Goal: Book appointment/travel/reservation

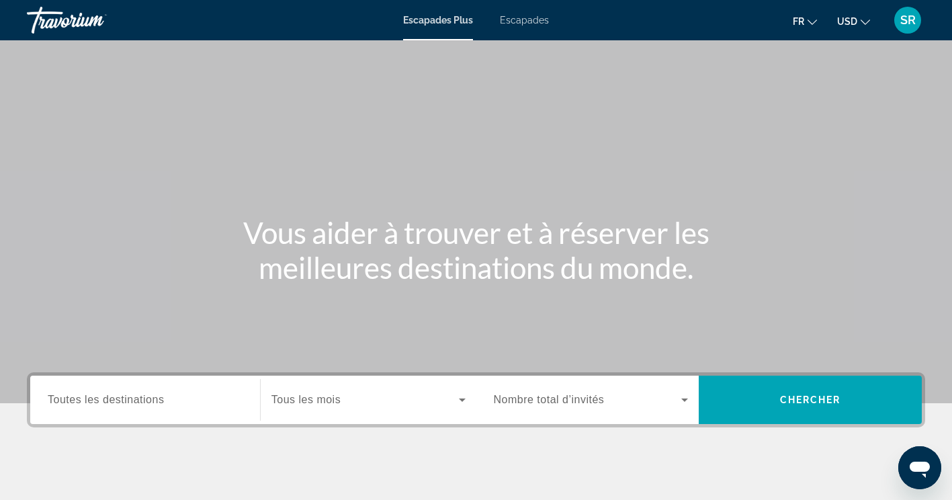
click at [124, 398] on span "Toutes les destinations" at bounding box center [106, 399] width 116 height 11
click at [124, 398] on input "Destination Toutes les destinations" at bounding box center [145, 400] width 195 height 16
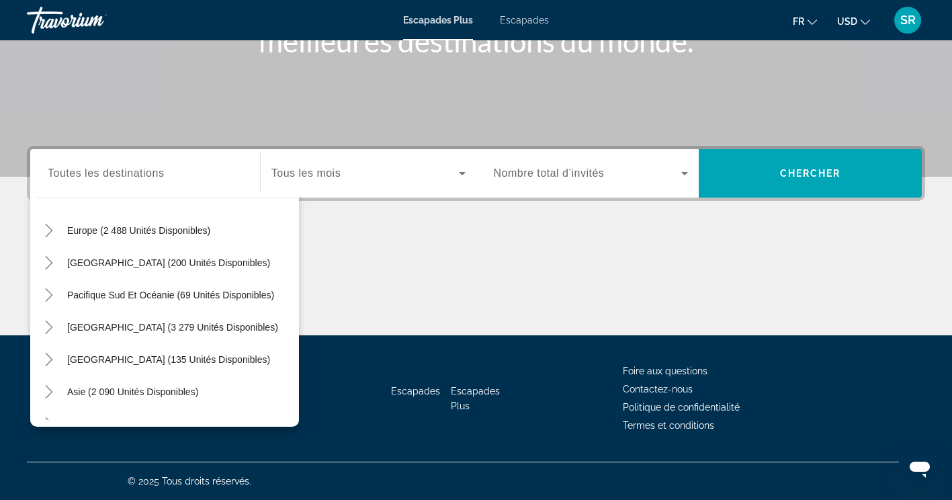
scroll to position [175, 0]
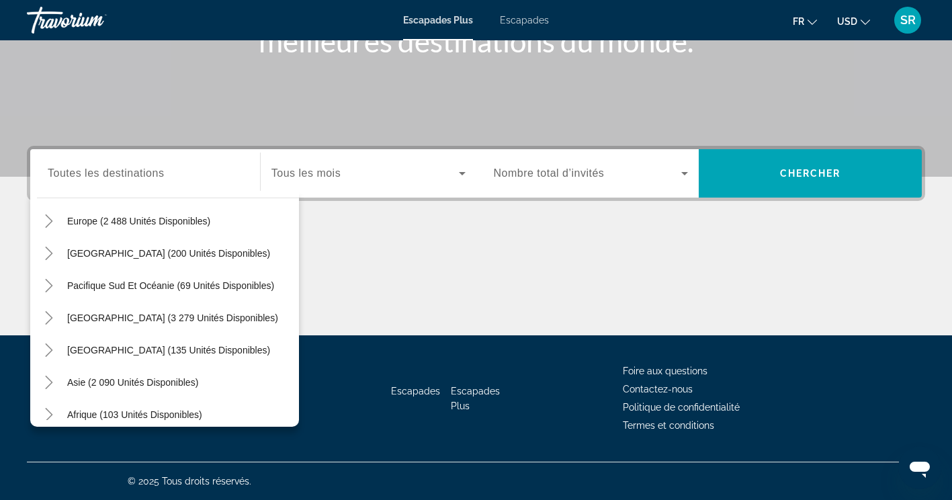
click at [521, 28] on div "Escapades Plus Escapades Fr English Español Français Italiano Português русский…" at bounding box center [476, 20] width 952 height 35
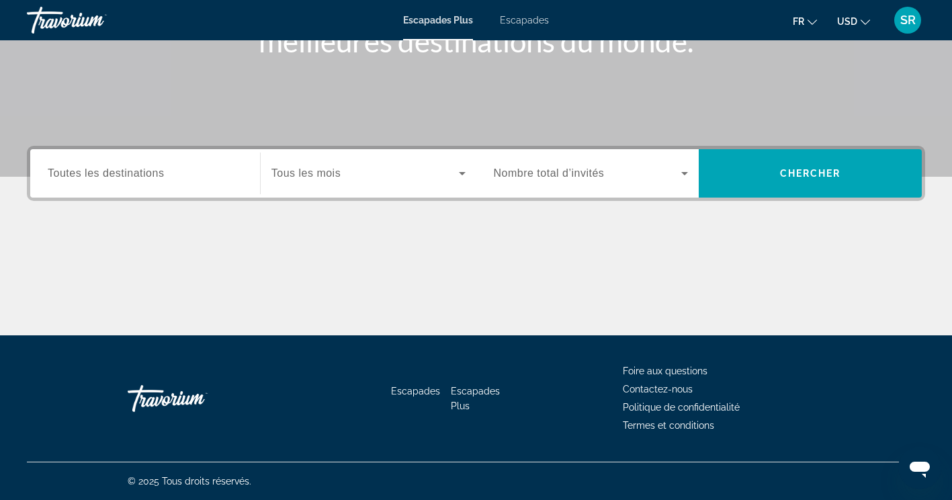
click at [524, 19] on span "Escapades" at bounding box center [524, 20] width 49 height 11
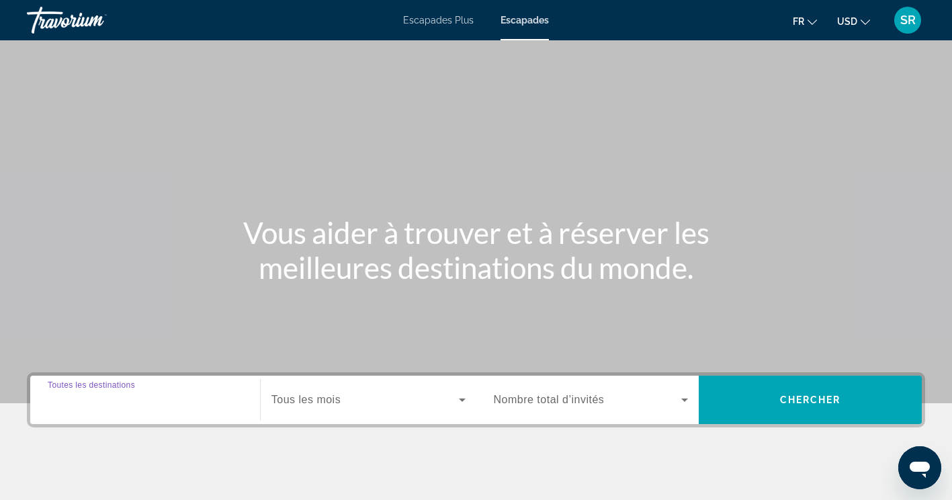
click at [145, 392] on input "Destination Toutes les destinations" at bounding box center [145, 400] width 195 height 16
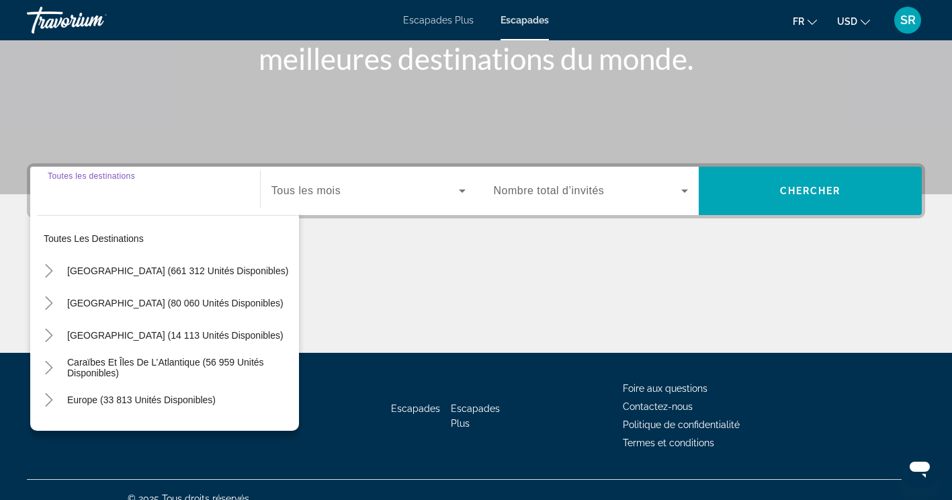
scroll to position [226, 0]
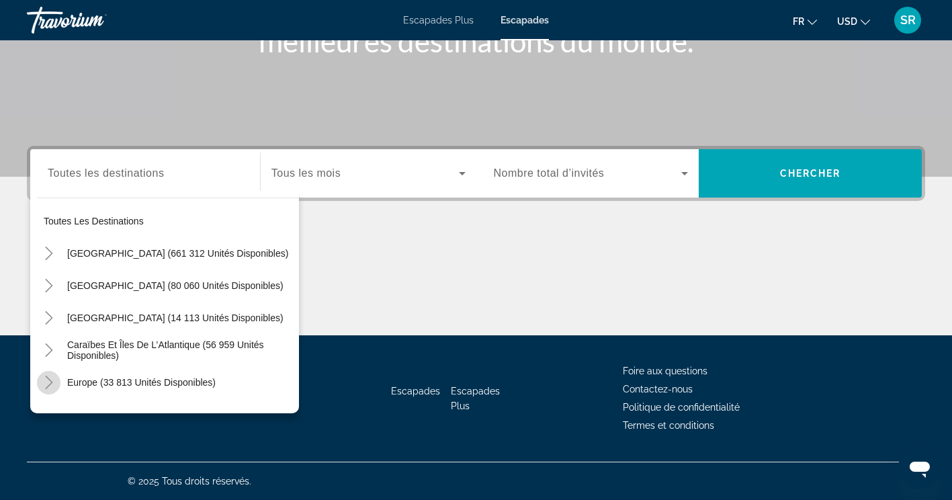
click at [48, 380] on icon "Toggle Europe (33 813 unités disponibles)" at bounding box center [48, 382] width 13 height 13
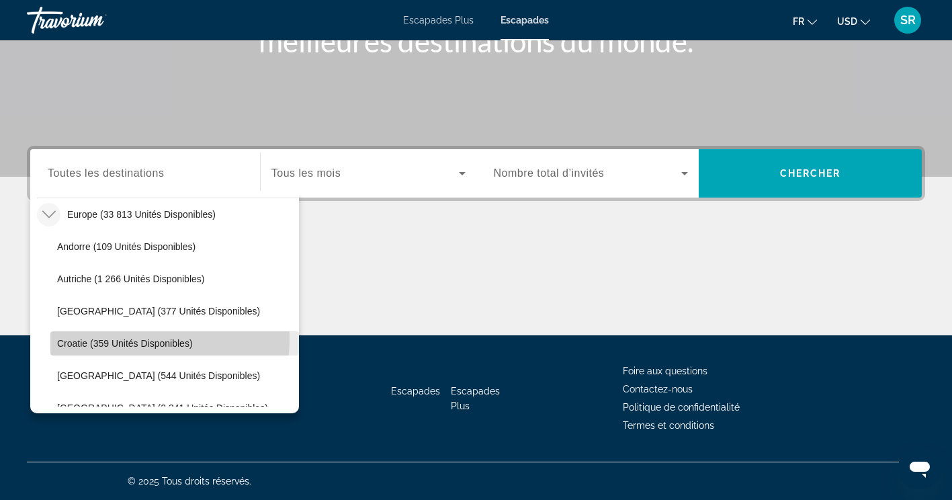
click at [124, 339] on span "Croatie (359 unités disponibles)" at bounding box center [125, 343] width 136 height 11
type input "**********"
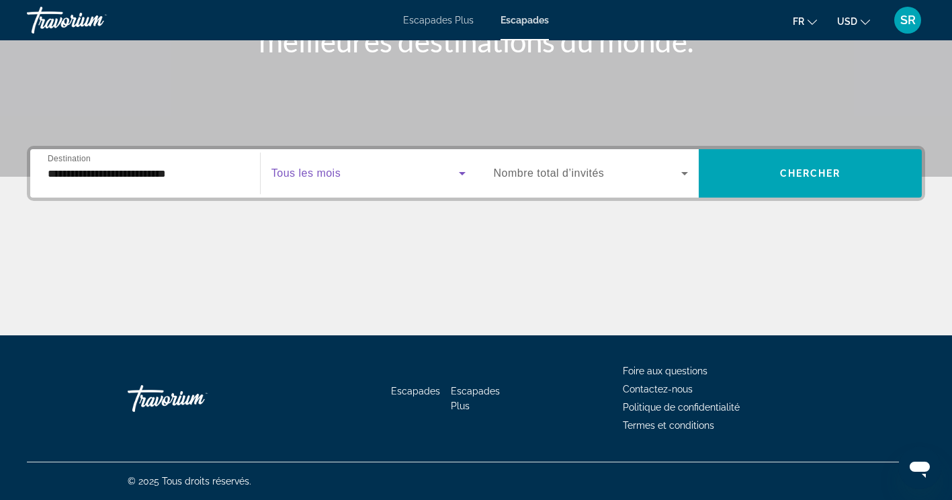
click at [345, 171] on span "Widget de recherche" at bounding box center [364, 173] width 187 height 16
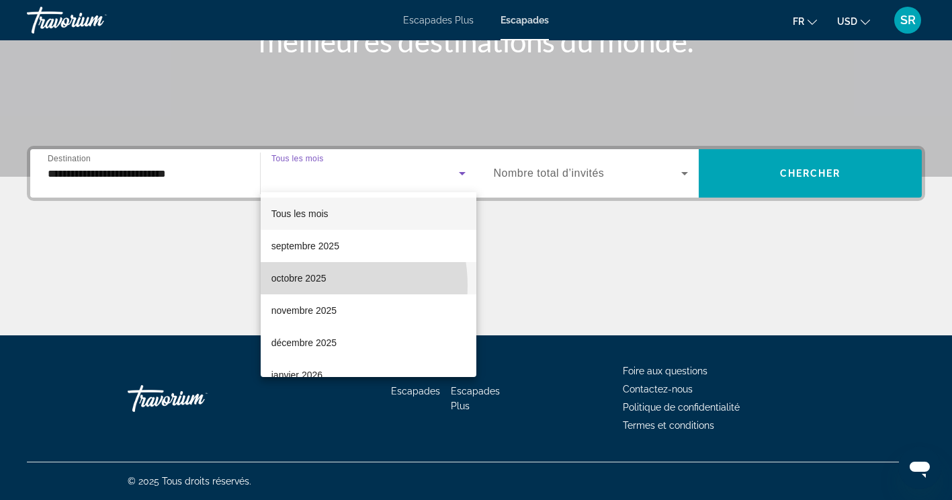
click at [304, 286] on span "octobre 2025" at bounding box center [298, 278] width 55 height 16
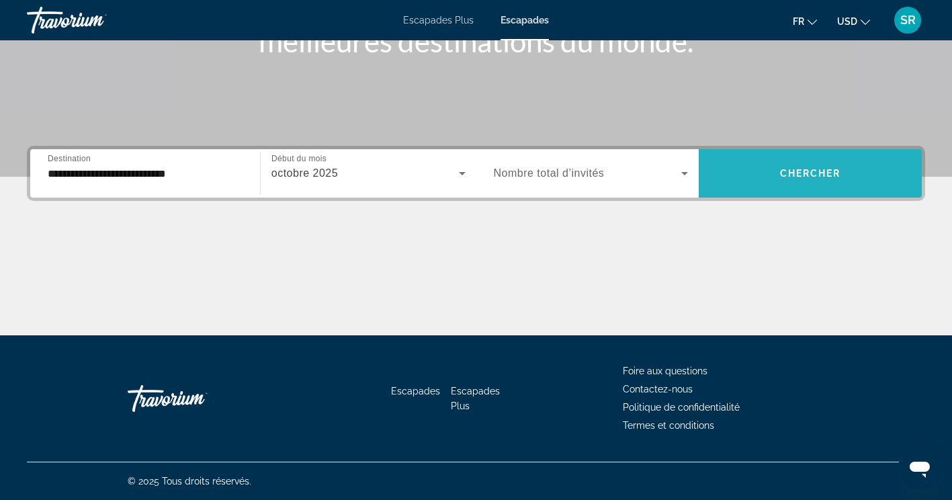
click at [773, 168] on span "Widget de recherche" at bounding box center [810, 173] width 223 height 32
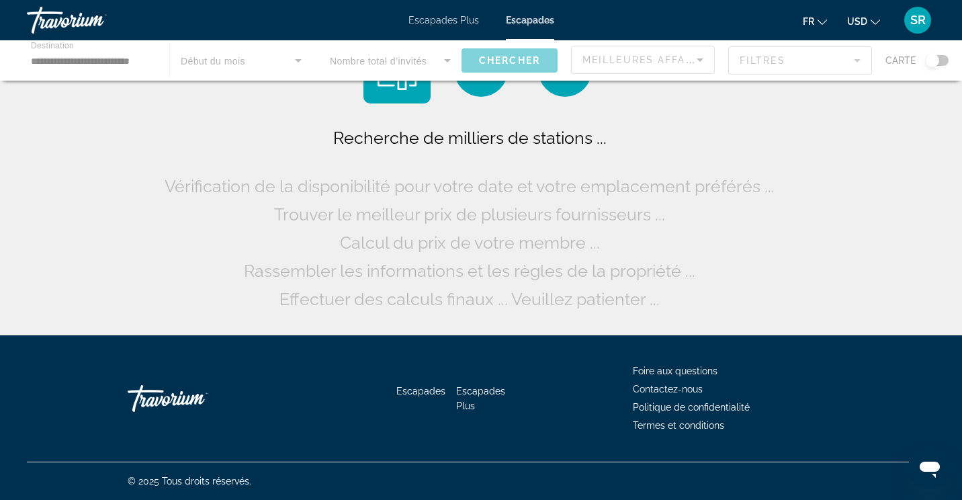
click at [773, 168] on div "Recherche de milliers de stations ... Vérification de la disponibilité pour vot…" at bounding box center [481, 218] width 640 height 189
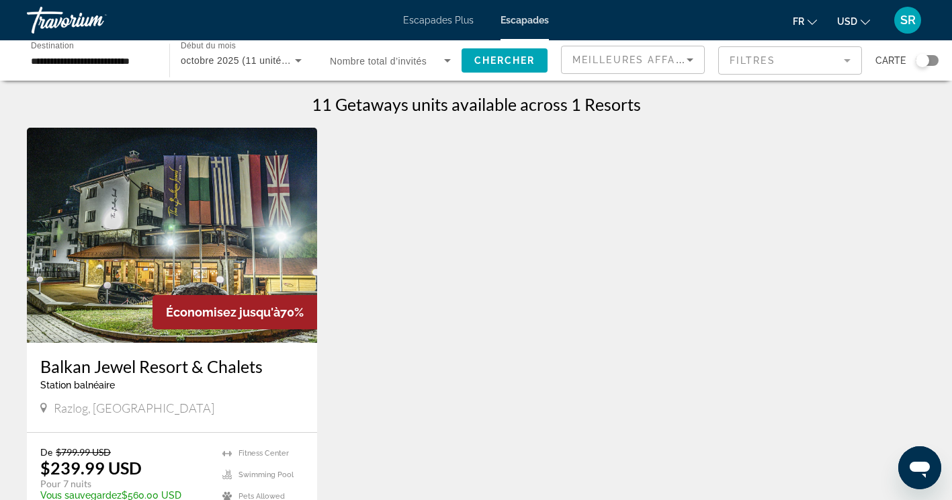
click at [183, 371] on h3 "Balkan Jewel Resort & Chalets" at bounding box center [171, 366] width 263 height 20
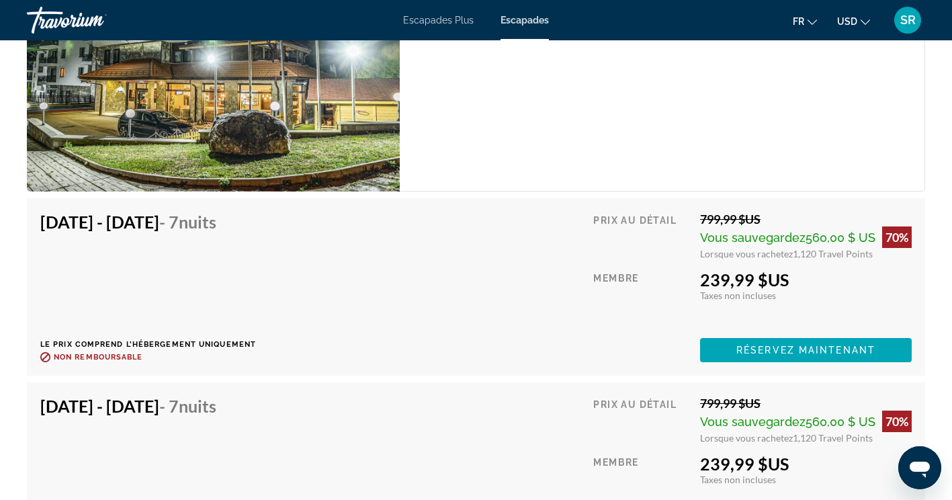
scroll to position [2311, 0]
click at [486, 323] on div "[DATE] - [DATE] - 7 nuits Le prix comprend l’hébergement uniquement Remboursabl…" at bounding box center [475, 286] width 871 height 151
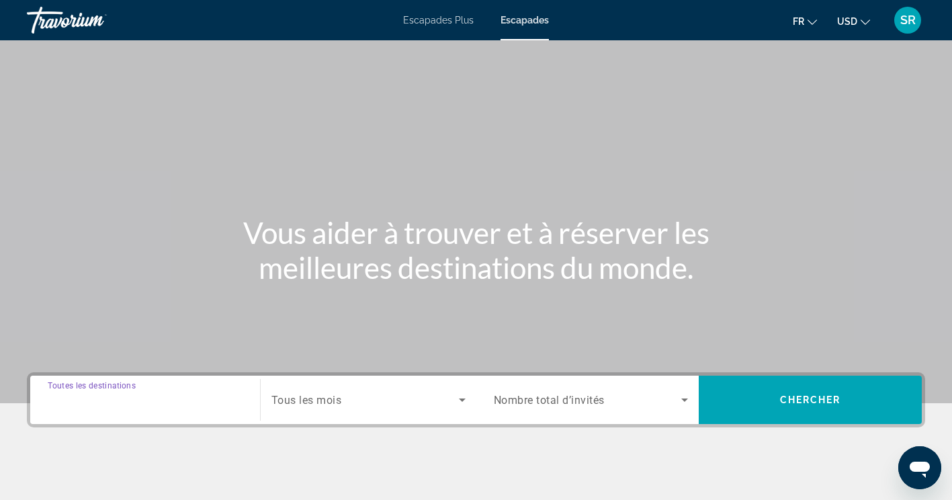
click at [136, 407] on input "Destination Toutes les destinations" at bounding box center [145, 400] width 195 height 16
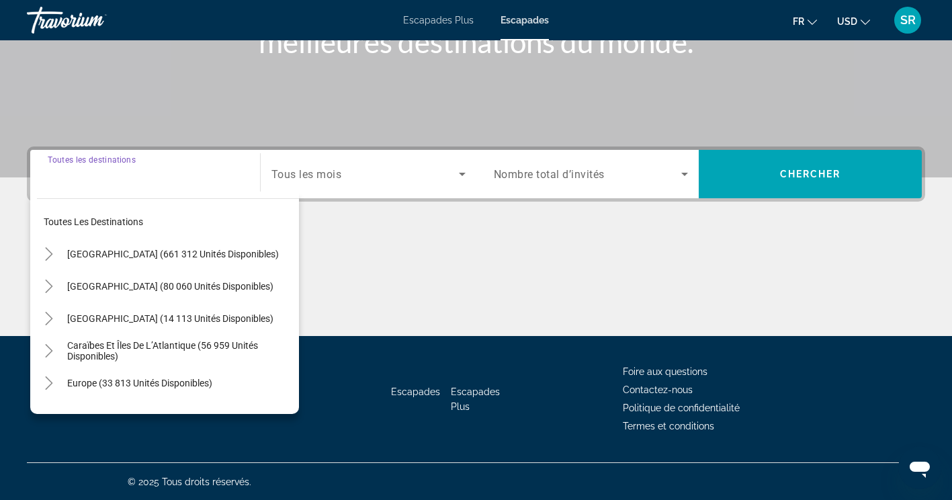
scroll to position [226, 0]
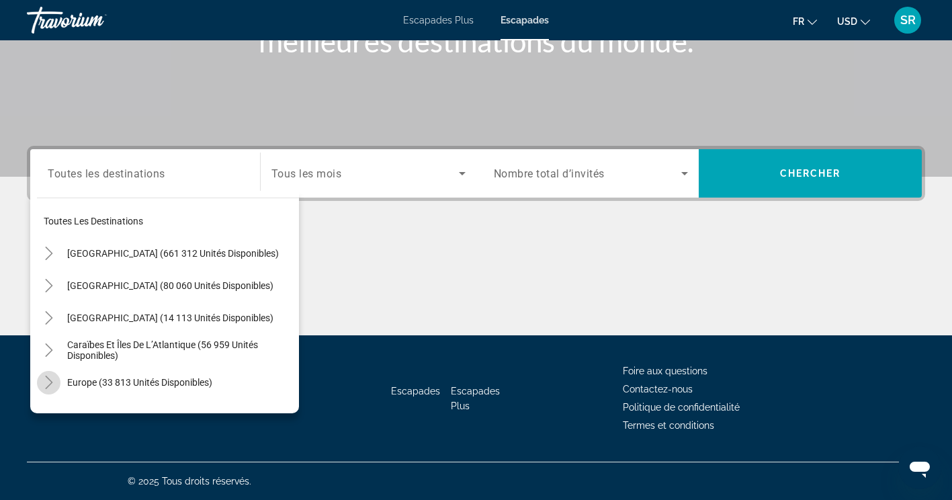
click at [49, 376] on icon "Toggle Europe (33 813 unités disponibles)" at bounding box center [48, 382] width 13 height 13
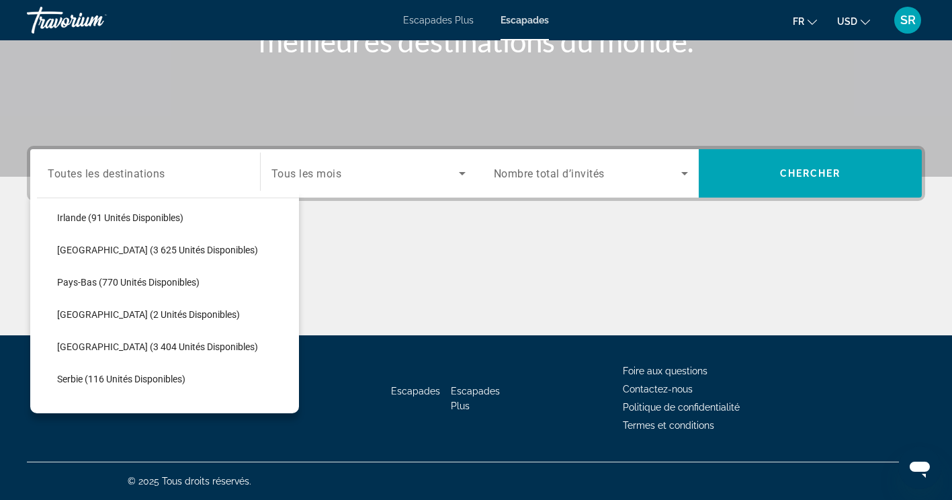
scroll to position [517, 0]
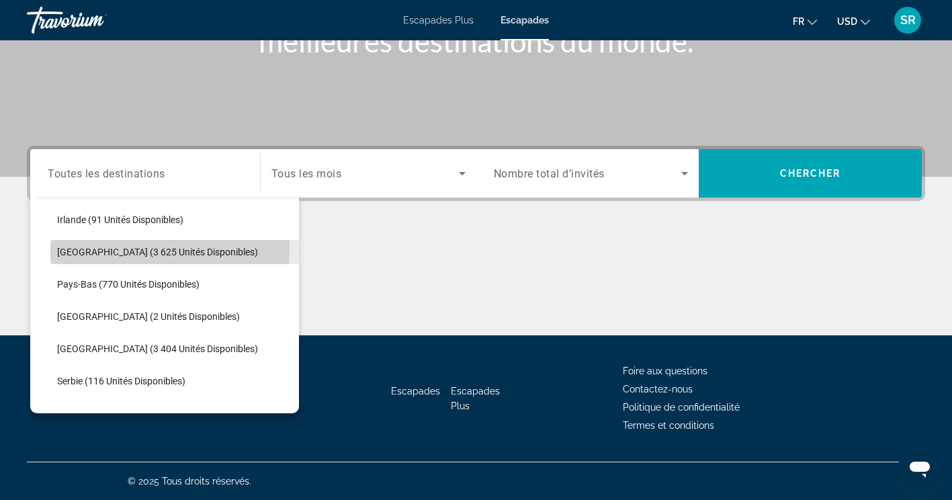
click at [65, 245] on span "Widget de recherche" at bounding box center [174, 252] width 249 height 32
type input "**********"
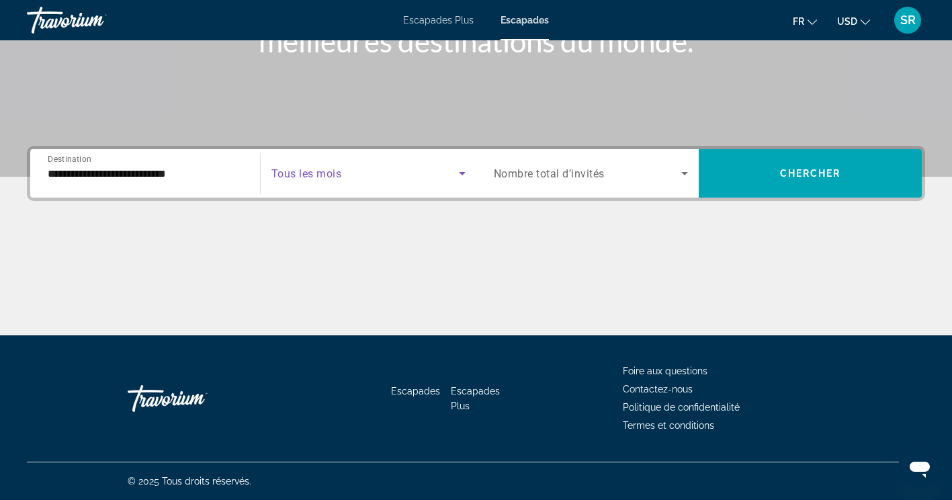
click at [400, 173] on span "Widget de recherche" at bounding box center [364, 173] width 187 height 16
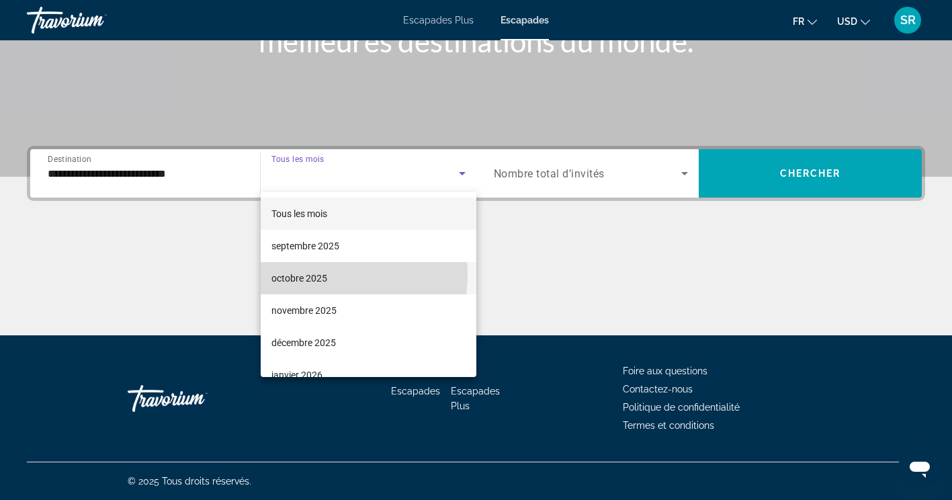
click at [318, 274] on font "octobre 2025" at bounding box center [299, 278] width 56 height 11
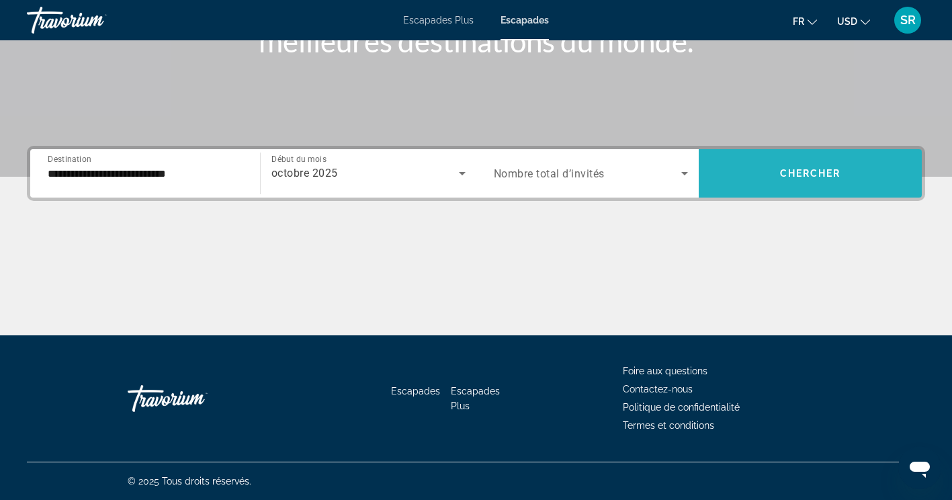
click at [812, 177] on span "Chercher" at bounding box center [810, 173] width 61 height 11
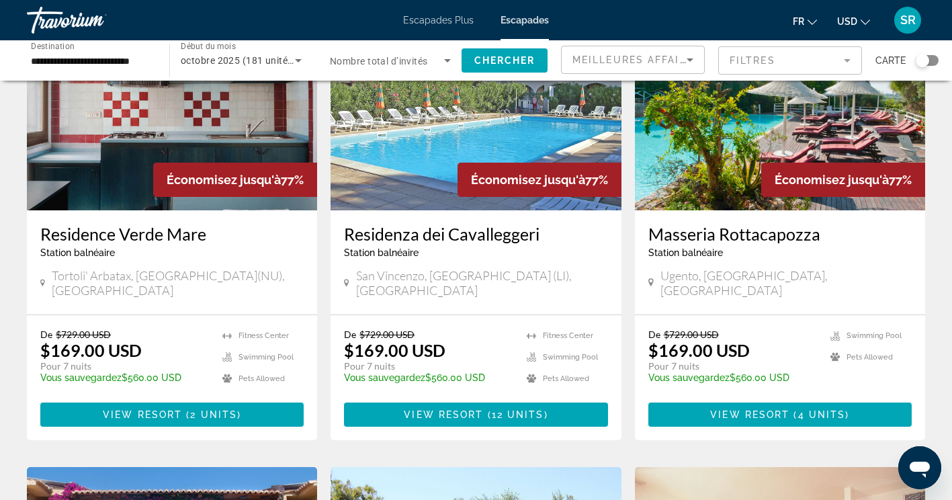
scroll to position [148, 0]
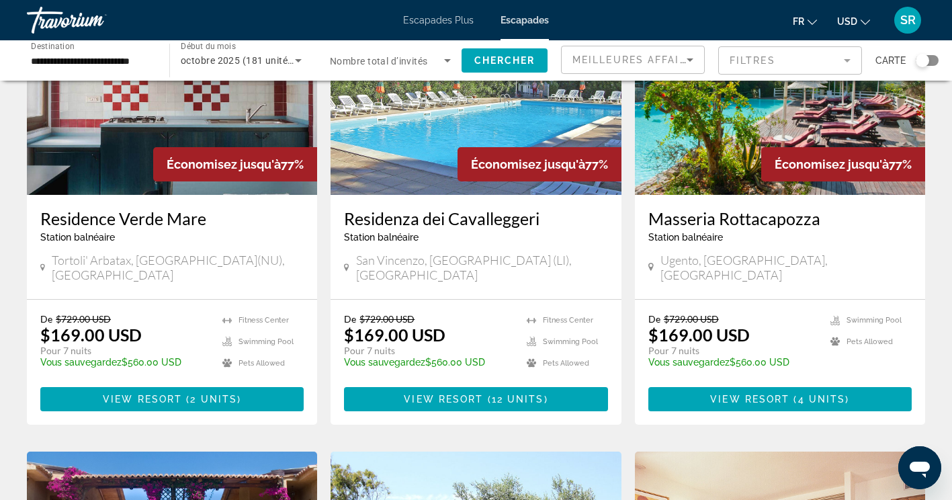
click at [755, 219] on h3 "Masseria Rottacapozza" at bounding box center [779, 218] width 263 height 20
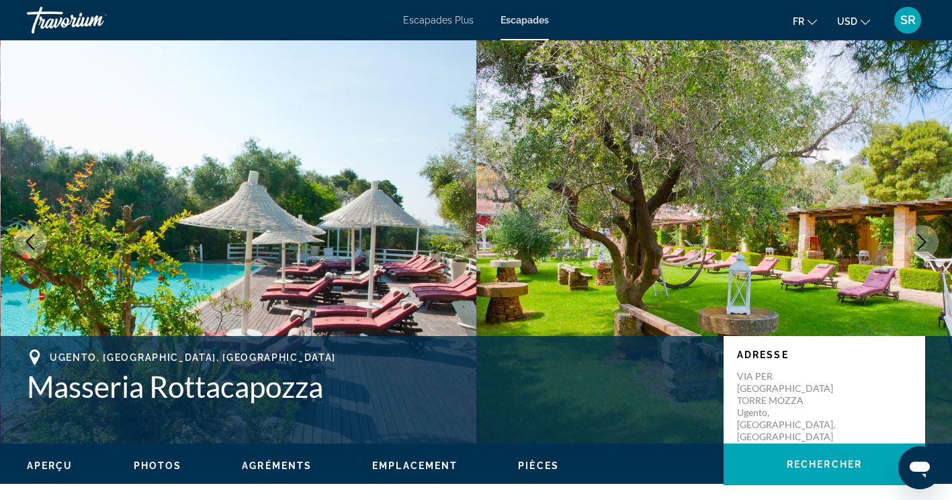
click at [922, 239] on icon "Image suivante" at bounding box center [922, 242] width 9 height 16
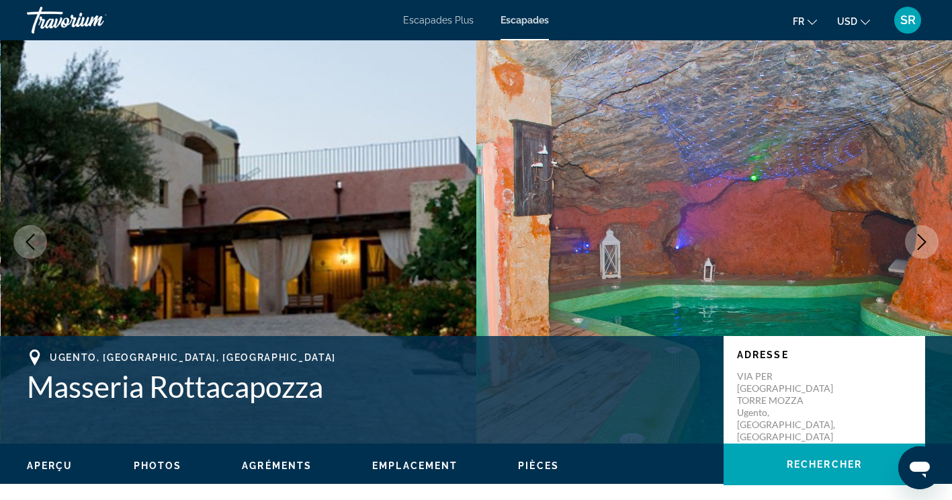
click at [922, 239] on icon "Image suivante" at bounding box center [922, 242] width 9 height 16
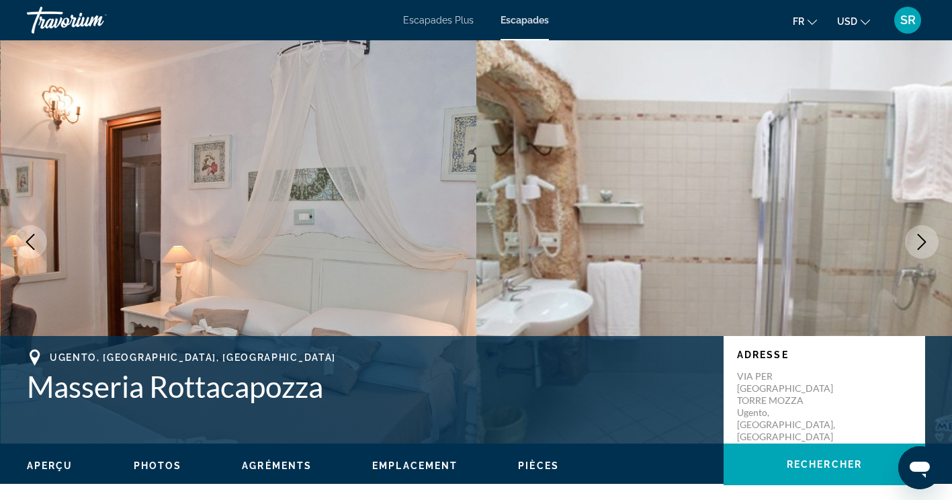
click at [922, 239] on icon "Image suivante" at bounding box center [922, 242] width 9 height 16
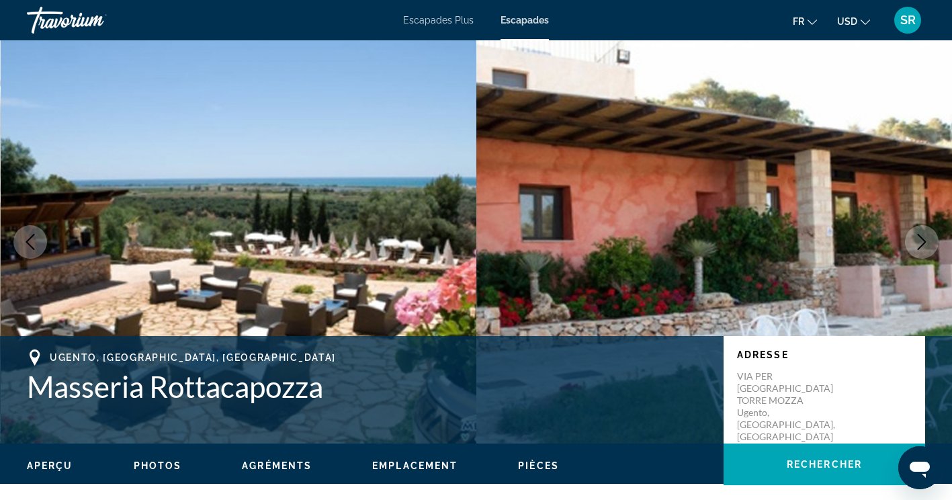
click at [922, 239] on icon "Image suivante" at bounding box center [922, 242] width 9 height 16
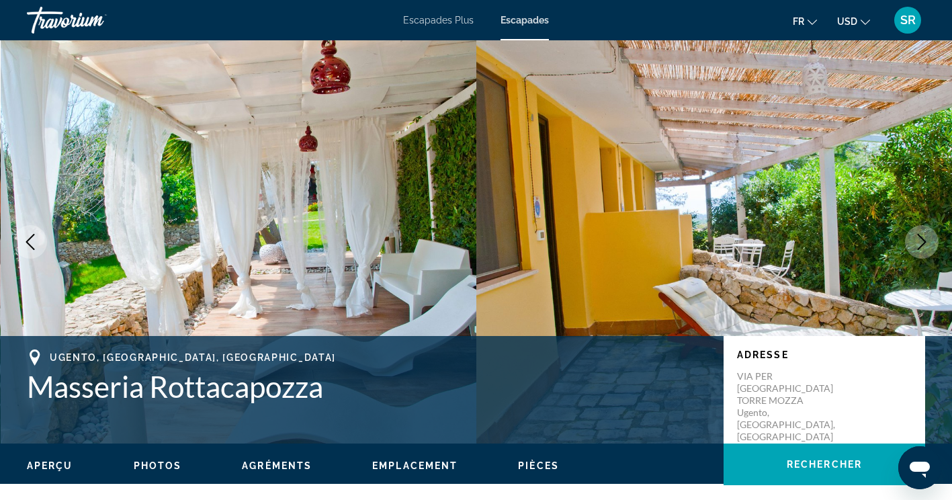
click at [922, 239] on icon "Image suivante" at bounding box center [922, 242] width 9 height 16
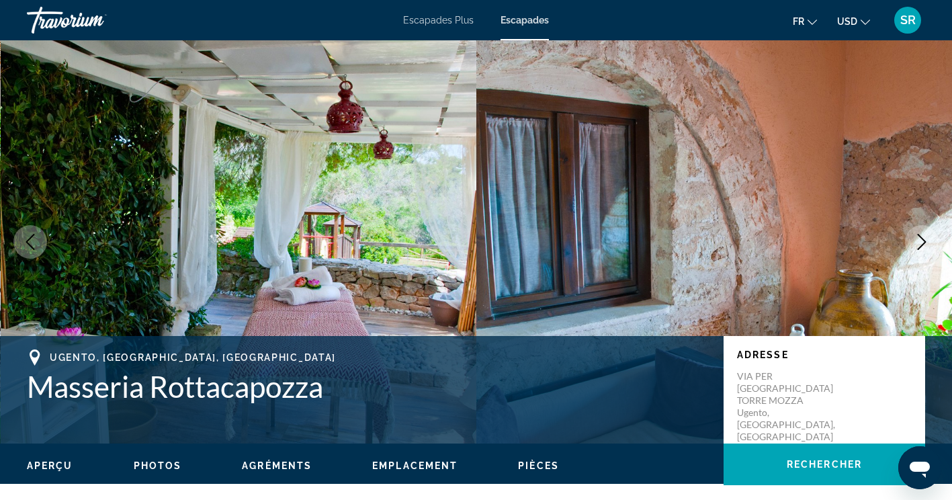
click at [922, 239] on icon "Image suivante" at bounding box center [922, 242] width 9 height 16
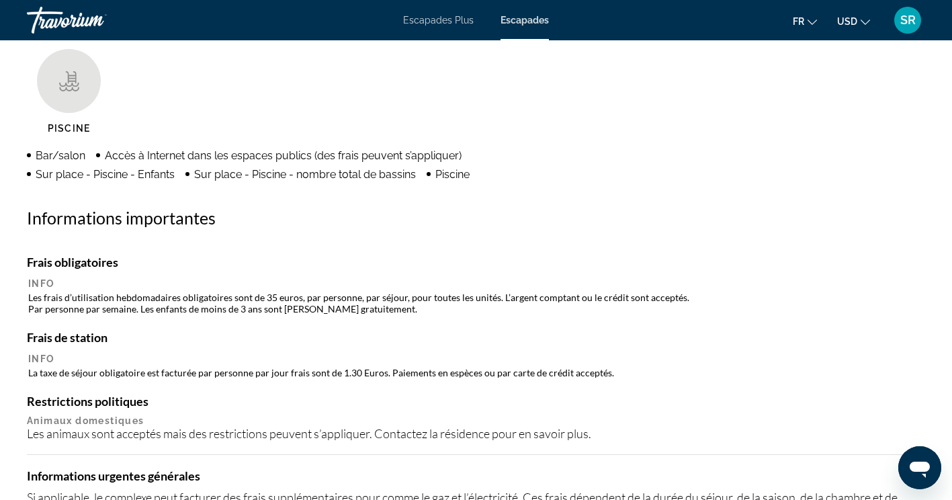
scroll to position [1097, 0]
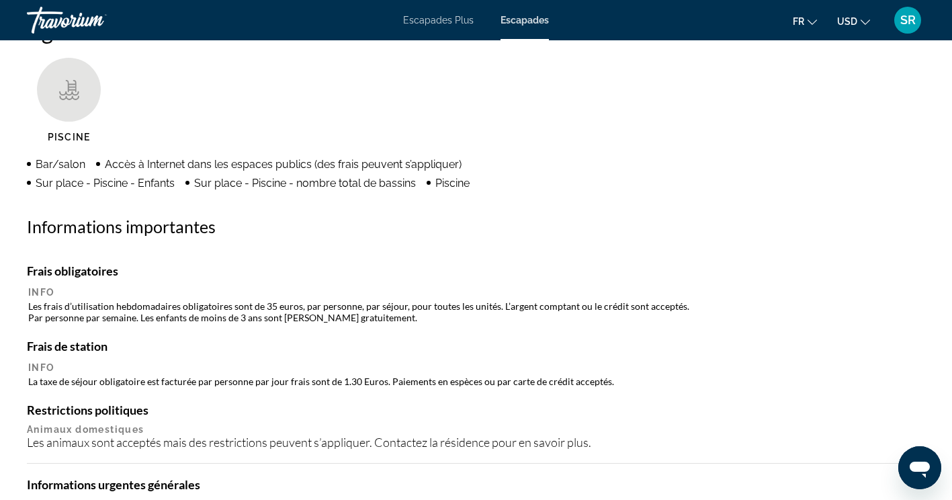
click at [951, 12] on div "Escapades Plus Escapades Fr English Español Français Italiano Português русский…" at bounding box center [476, 20] width 952 height 35
drag, startPoint x: 951, startPoint y: 12, endPoint x: 898, endPoint y: 193, distance: 188.4
click at [898, 193] on div "Agréments Piscine Bar/salon Accès à Internet dans les espaces publics (des frai…" at bounding box center [476, 338] width 898 height 643
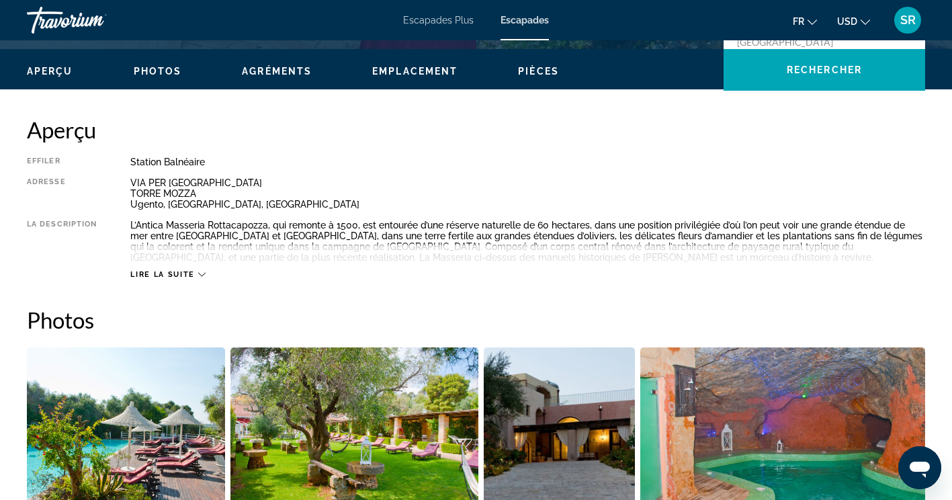
scroll to position [368, 0]
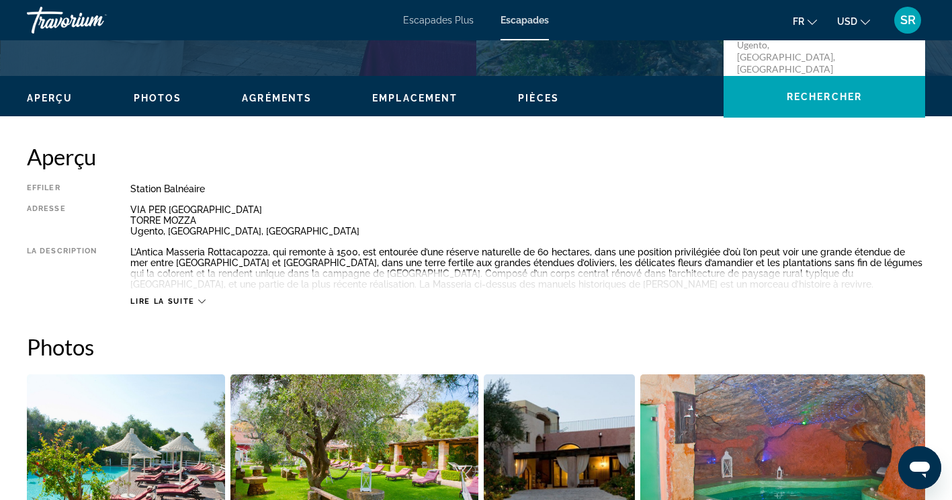
click at [177, 300] on span "Lire la suite" at bounding box center [162, 301] width 64 height 9
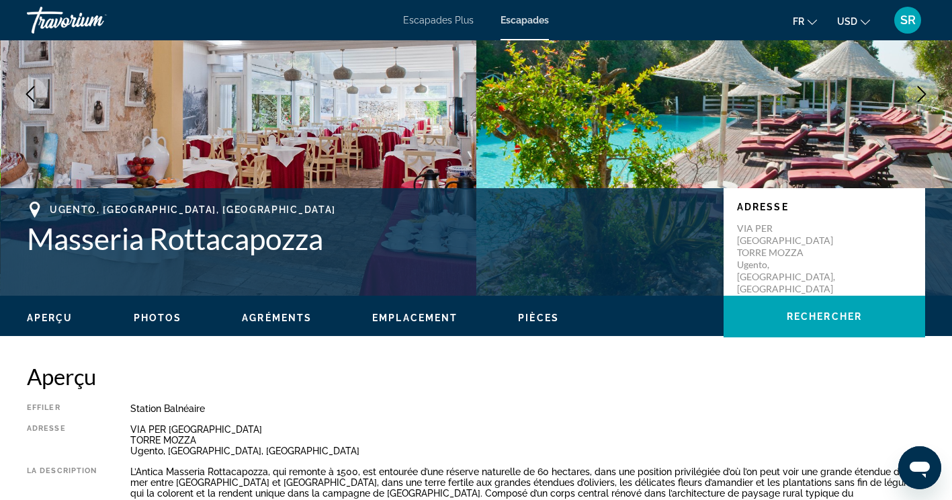
scroll to position [121, 0]
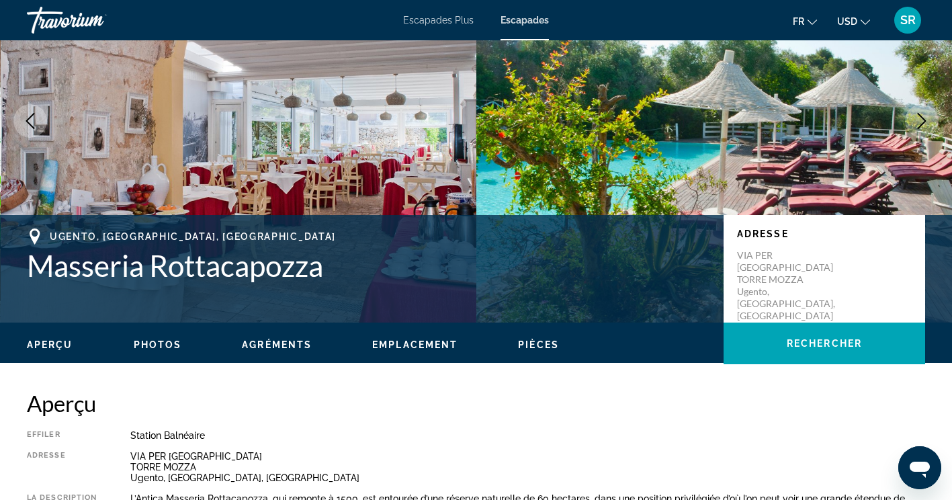
click at [925, 120] on icon "Image suivante" at bounding box center [922, 121] width 16 height 16
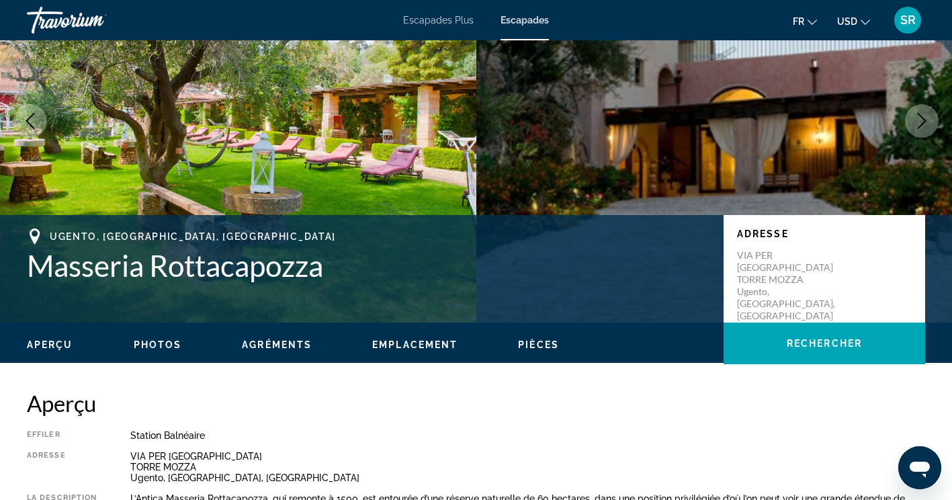
click at [925, 120] on icon "Image suivante" at bounding box center [922, 121] width 16 height 16
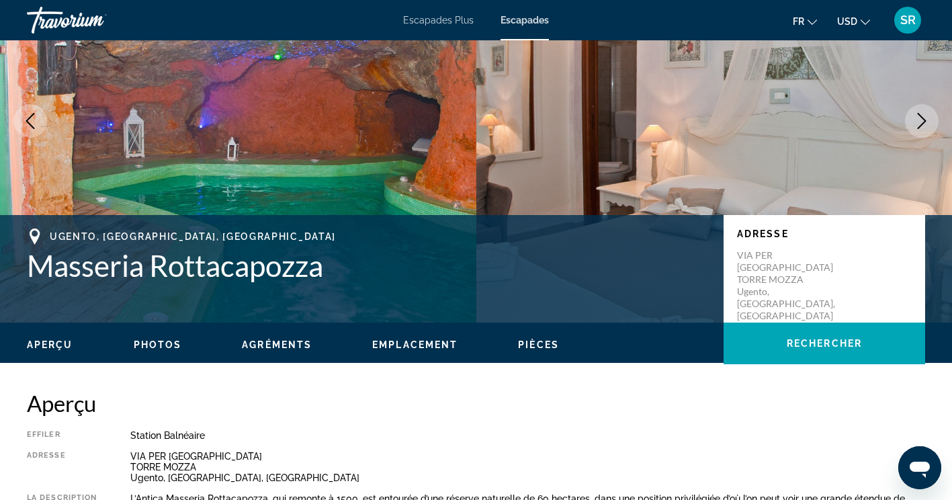
click at [925, 120] on icon "Image suivante" at bounding box center [922, 121] width 16 height 16
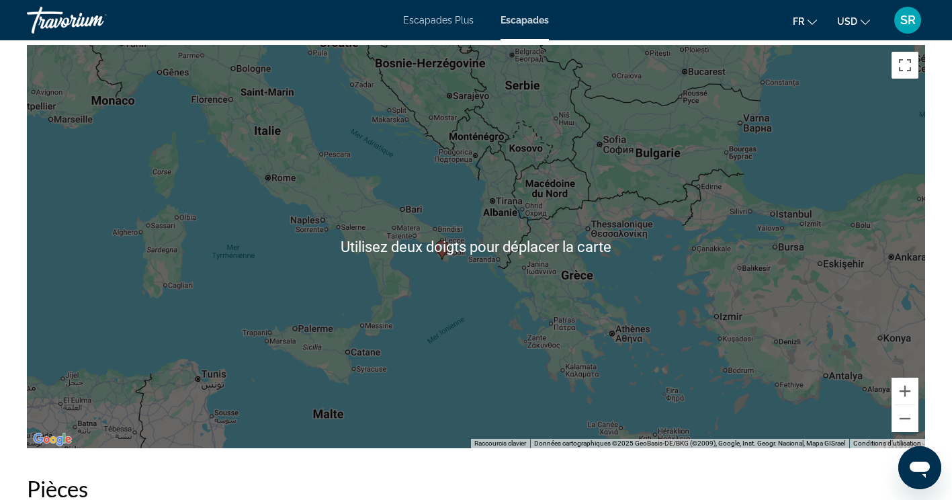
scroll to position [1781, 0]
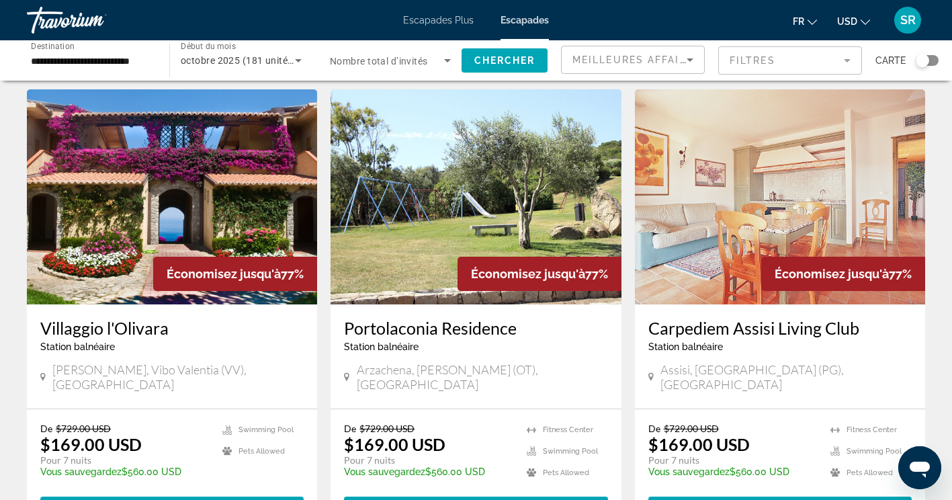
scroll to position [511, 0]
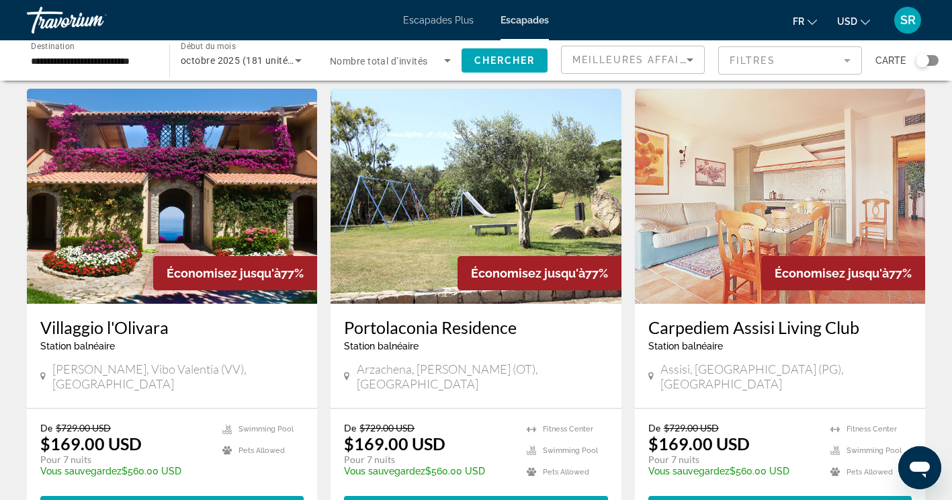
click at [107, 341] on span "Station balnéaire" at bounding box center [77, 346] width 75 height 11
click at [107, 317] on h3 "Villaggio l'Olivara" at bounding box center [171, 327] width 263 height 20
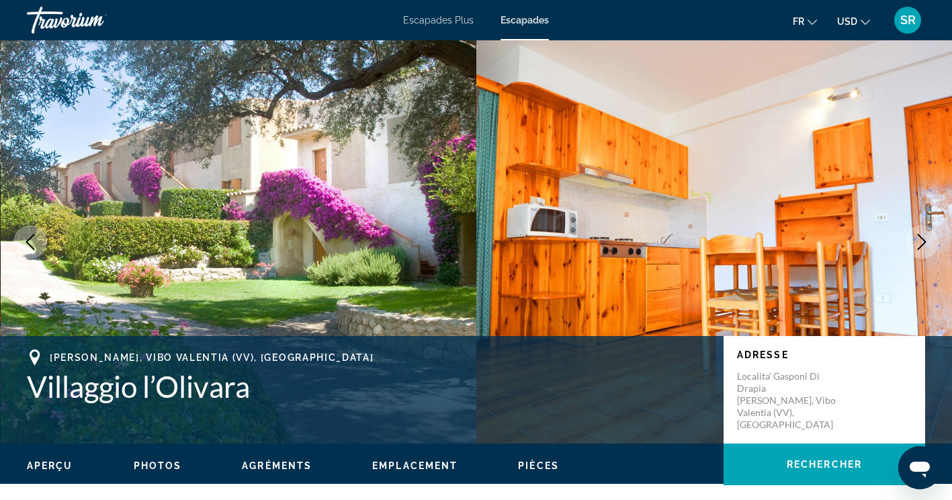
click at [925, 239] on icon "Image suivante" at bounding box center [922, 242] width 16 height 16
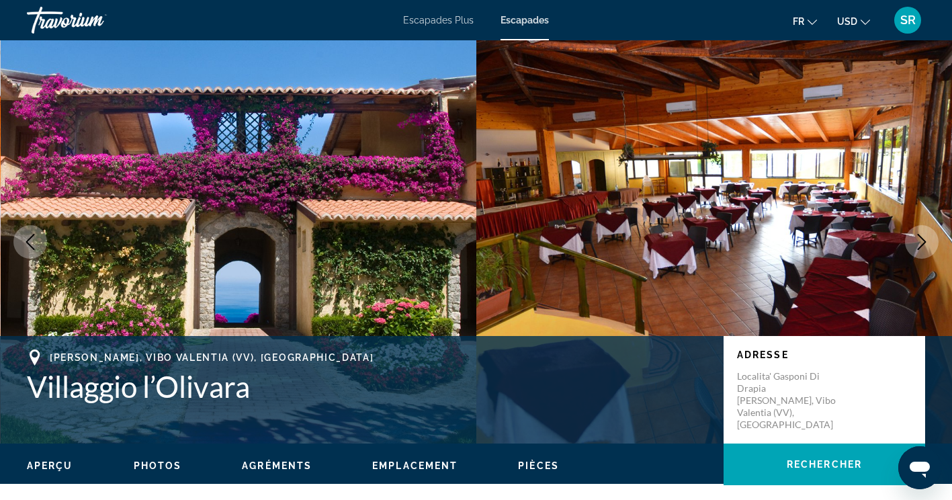
click at [925, 239] on icon "Image suivante" at bounding box center [922, 242] width 16 height 16
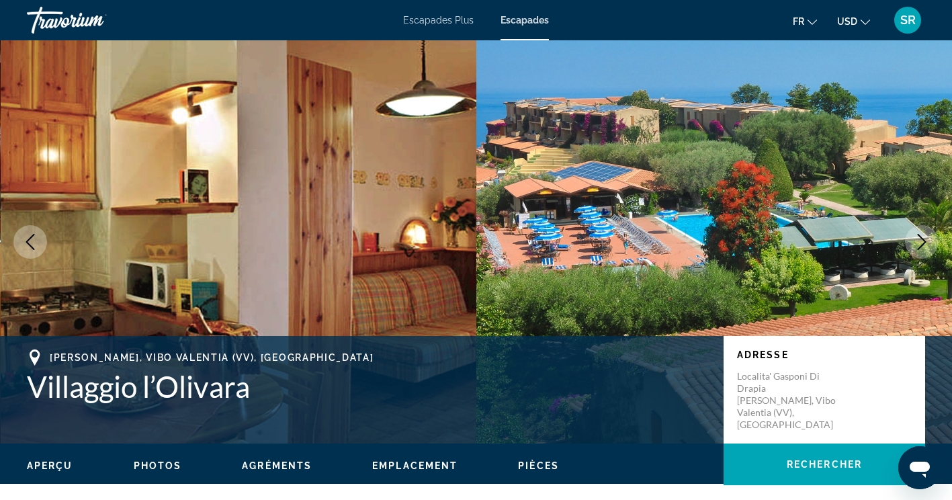
click at [925, 239] on icon "Image suivante" at bounding box center [922, 242] width 16 height 16
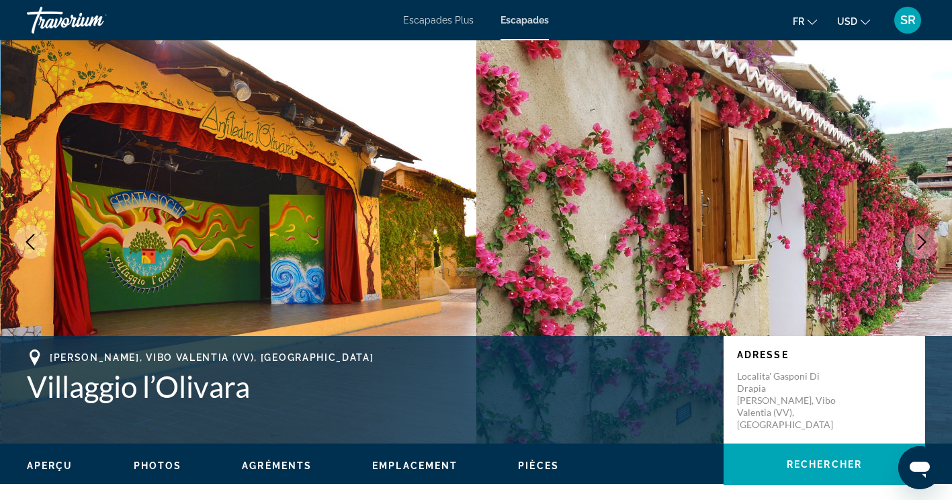
click at [925, 239] on icon "Image suivante" at bounding box center [922, 242] width 16 height 16
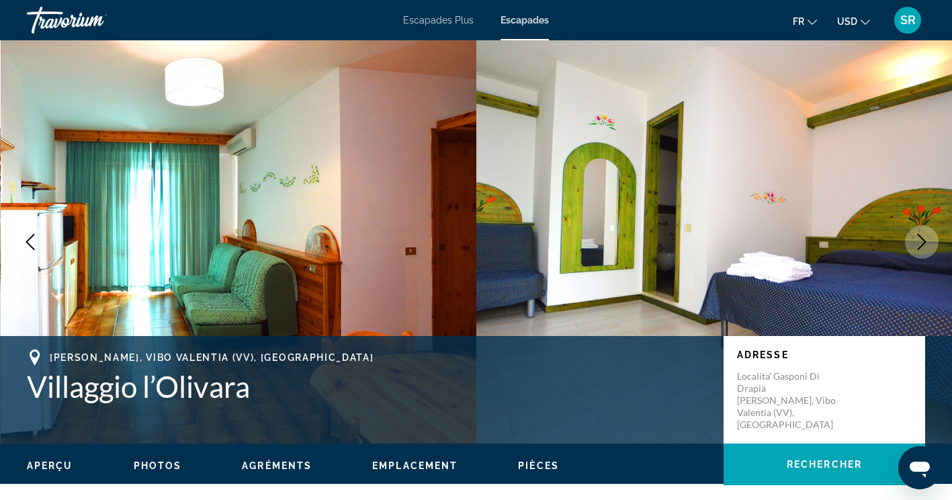
click at [925, 239] on icon "Image suivante" at bounding box center [922, 242] width 16 height 16
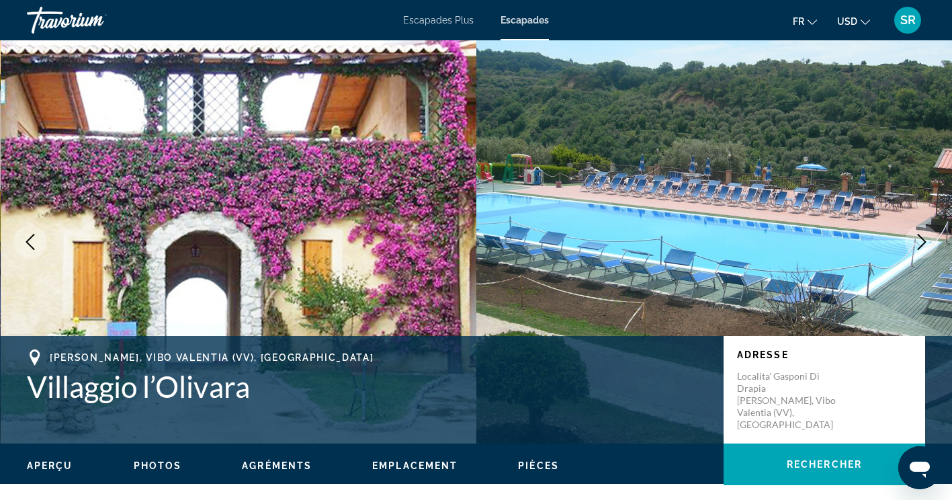
click at [925, 239] on icon "Image suivante" at bounding box center [922, 242] width 16 height 16
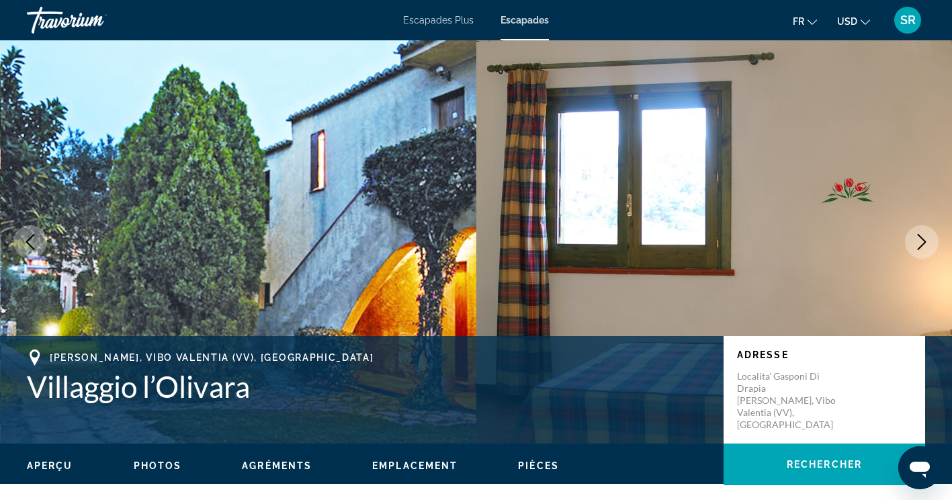
click at [925, 239] on icon "Image suivante" at bounding box center [922, 242] width 16 height 16
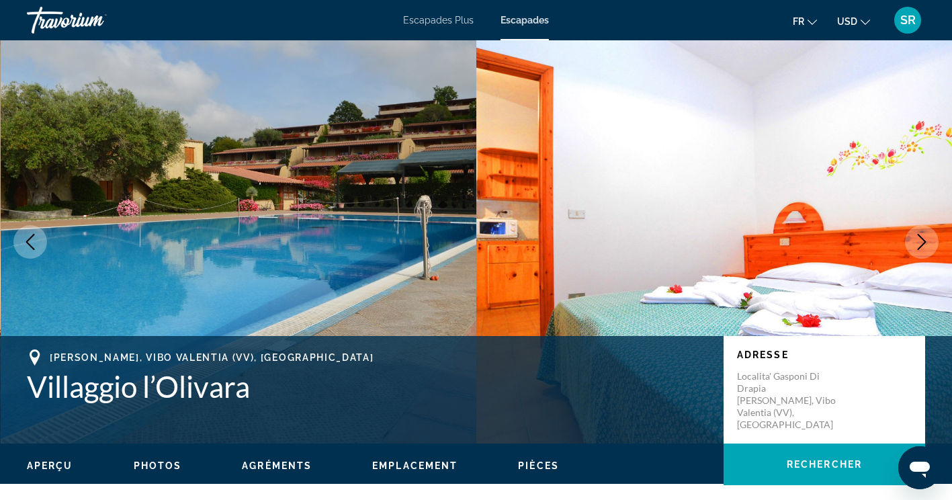
click at [925, 239] on icon "Image suivante" at bounding box center [922, 242] width 16 height 16
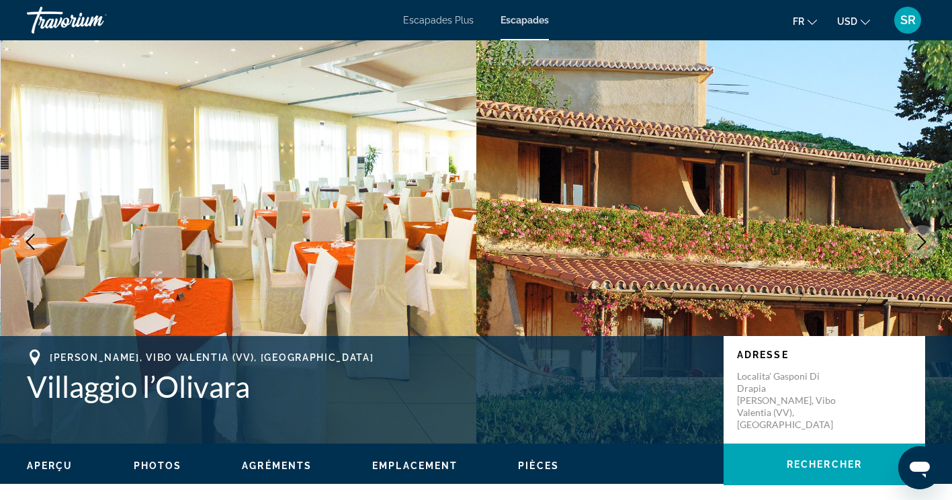
click at [925, 239] on icon "Image suivante" at bounding box center [922, 242] width 16 height 16
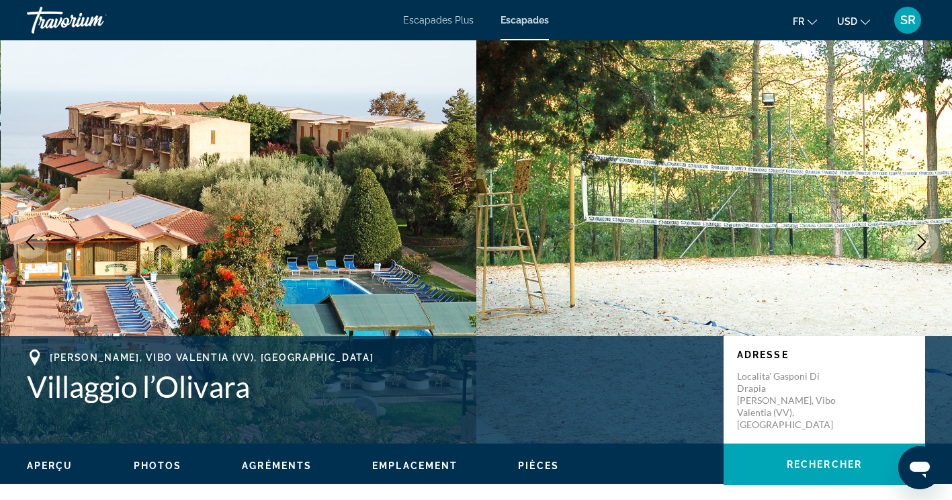
click at [924, 239] on icon "Image suivante" at bounding box center [922, 242] width 16 height 16
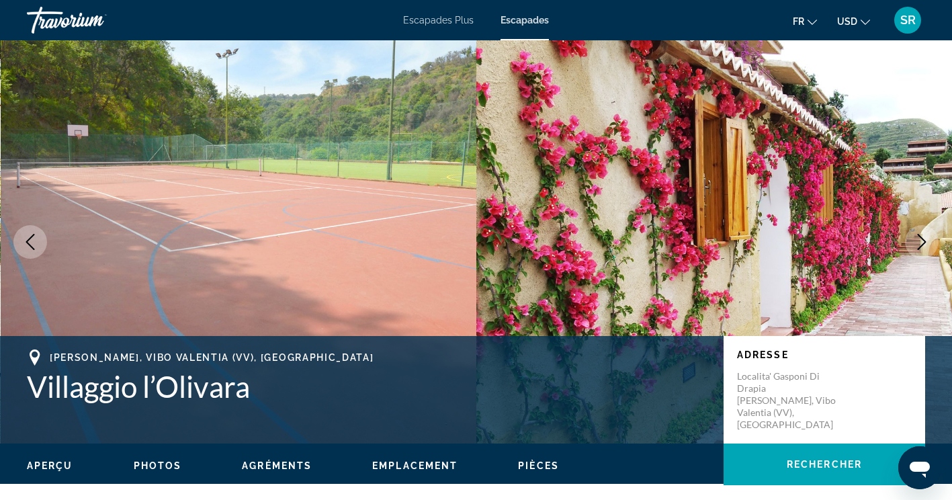
click at [924, 239] on icon "Image suivante" at bounding box center [922, 242] width 16 height 16
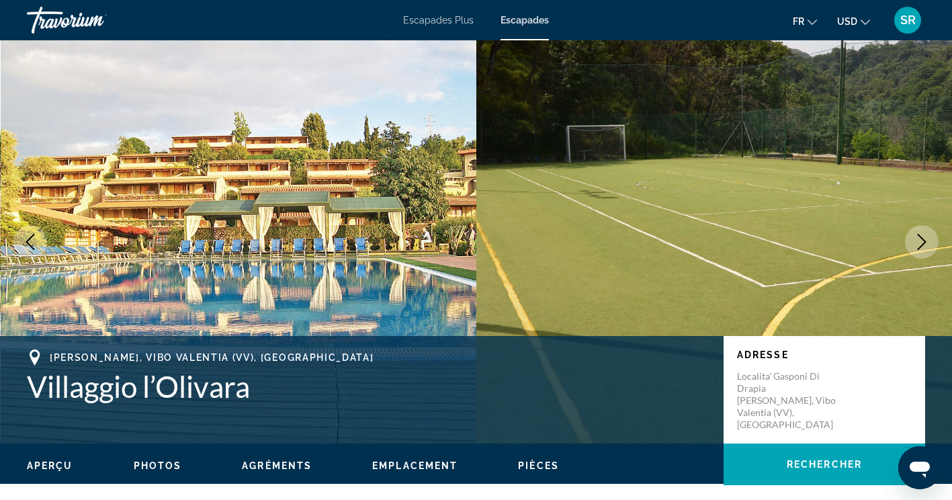
click at [924, 239] on icon "Image suivante" at bounding box center [922, 242] width 16 height 16
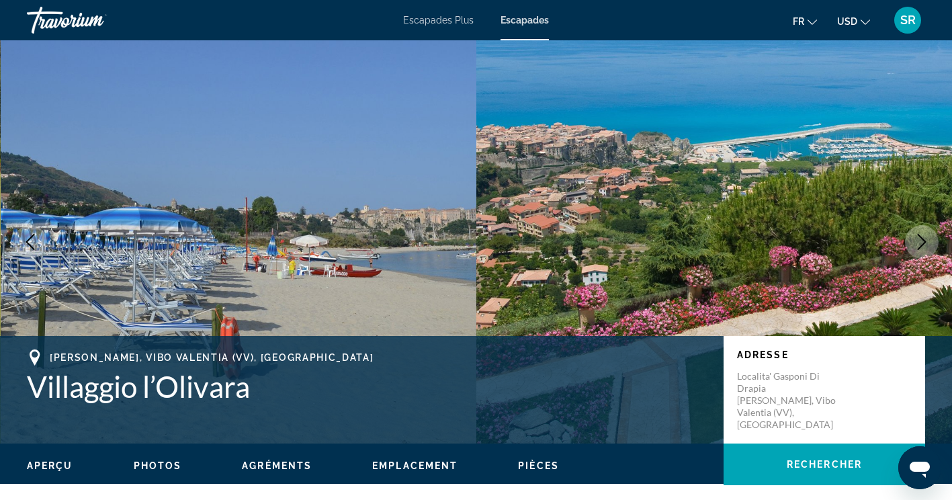
click at [924, 239] on icon "Image suivante" at bounding box center [922, 242] width 16 height 16
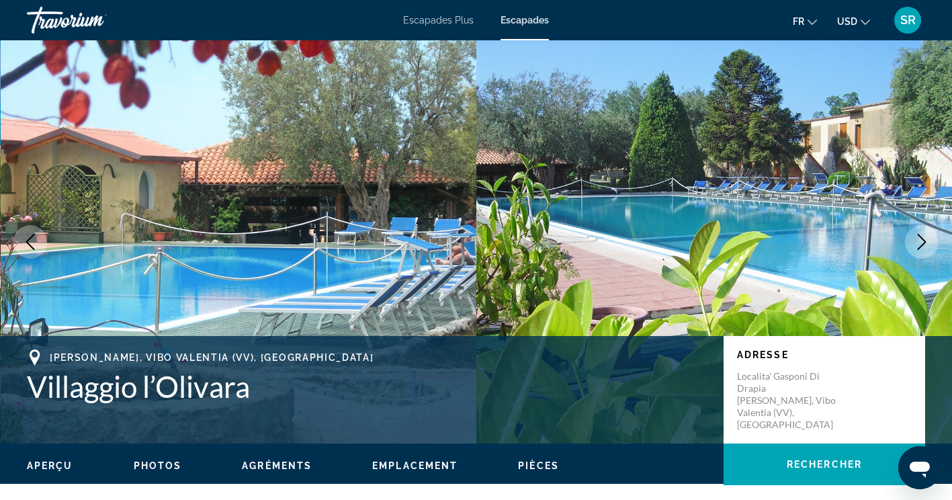
click at [924, 239] on icon "Image suivante" at bounding box center [922, 242] width 16 height 16
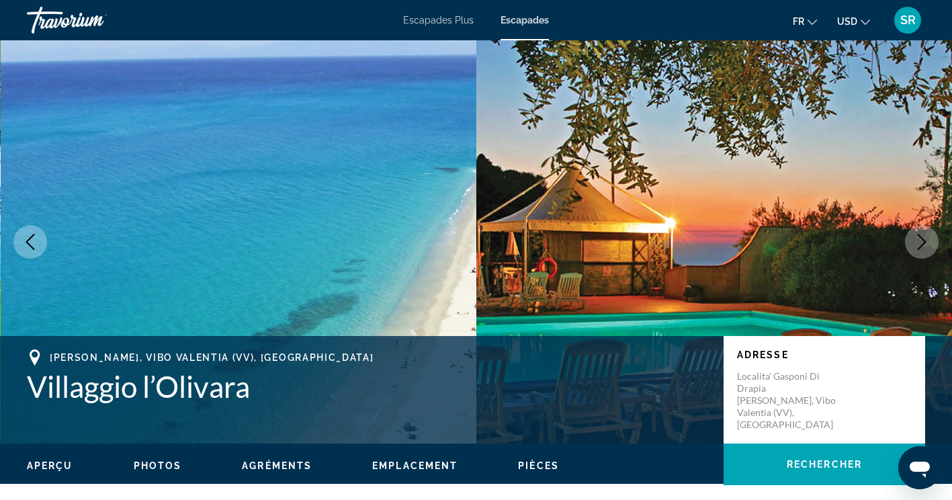
click at [924, 239] on icon "Image suivante" at bounding box center [922, 242] width 16 height 16
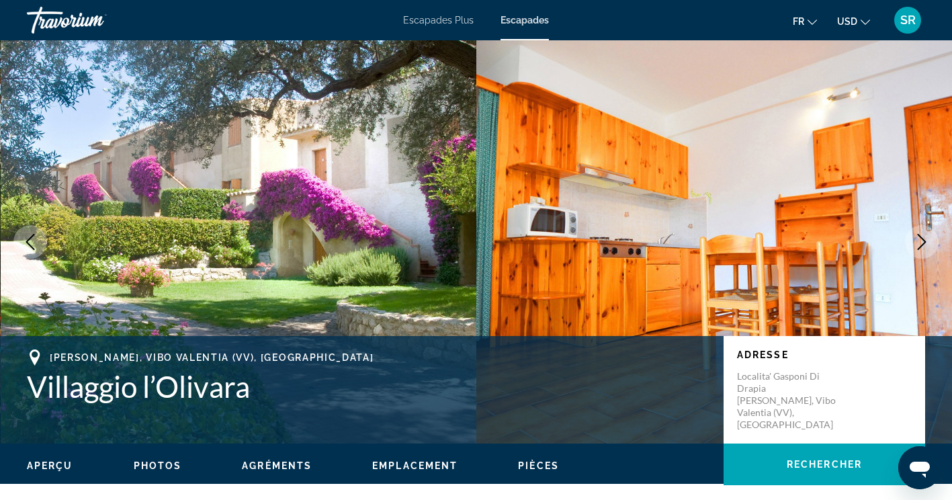
click at [924, 239] on icon "Image suivante" at bounding box center [922, 242] width 16 height 16
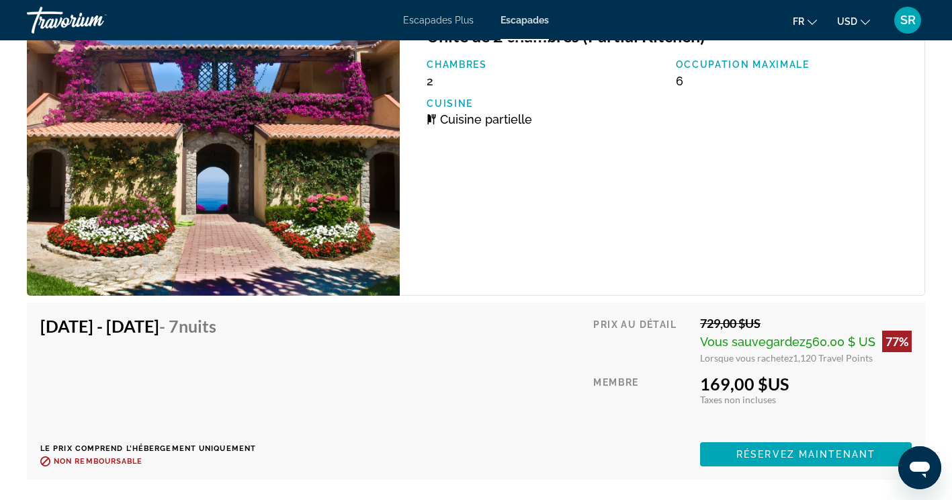
scroll to position [2579, 0]
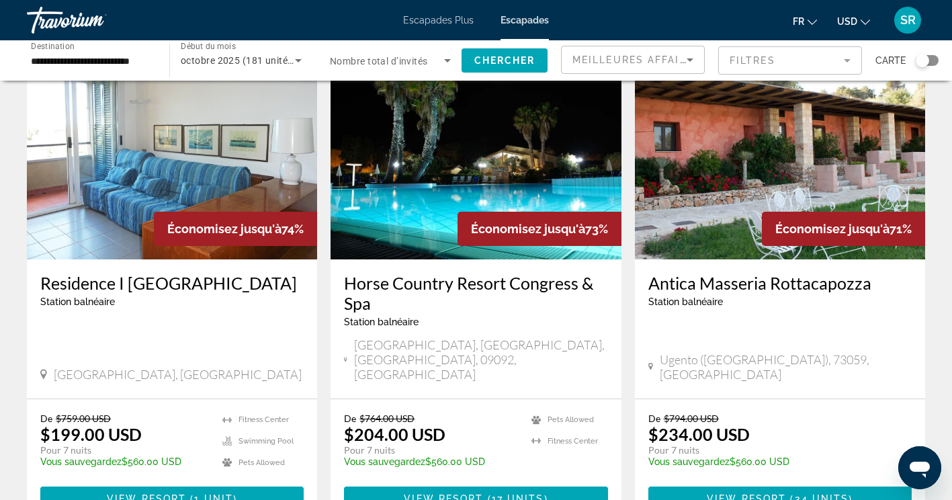
scroll to position [1028, 0]
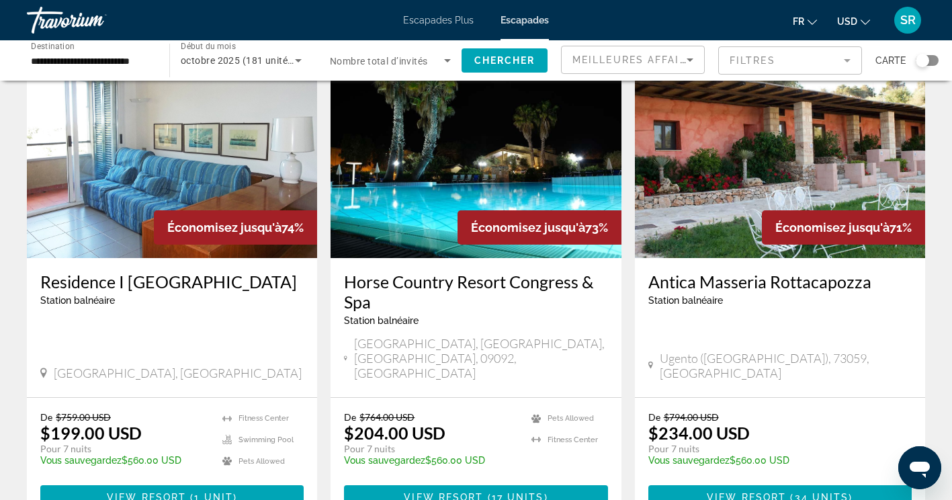
click at [76, 271] on h3 "Residence I [GEOGRAPHIC_DATA]" at bounding box center [171, 281] width 263 height 20
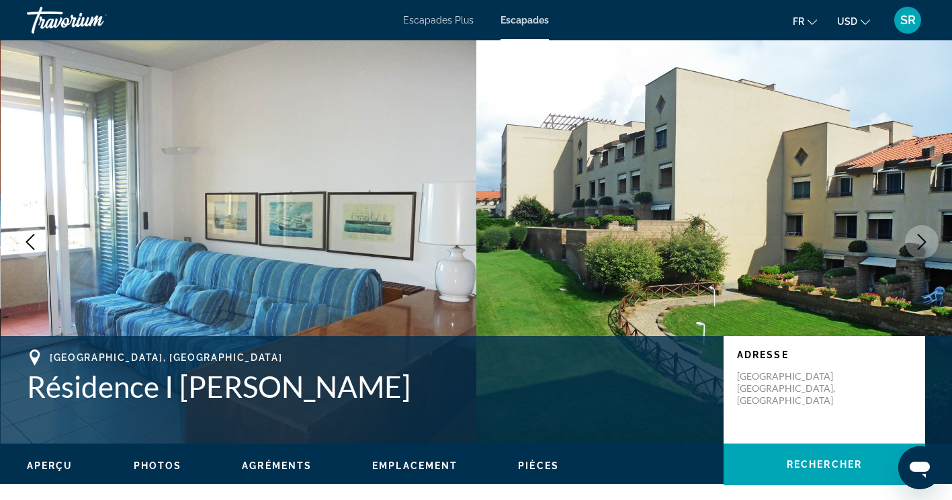
click at [924, 241] on icon "Image suivante" at bounding box center [922, 242] width 9 height 16
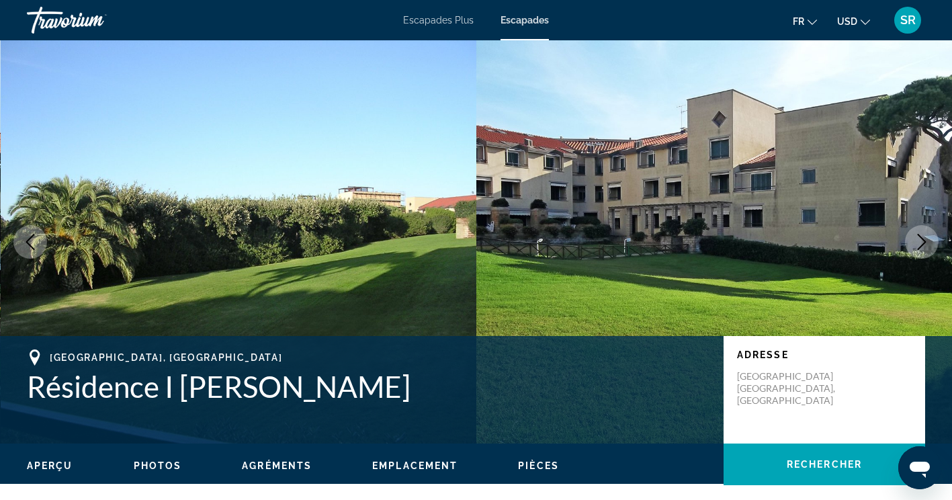
click at [926, 239] on icon "Image suivante" at bounding box center [922, 242] width 16 height 16
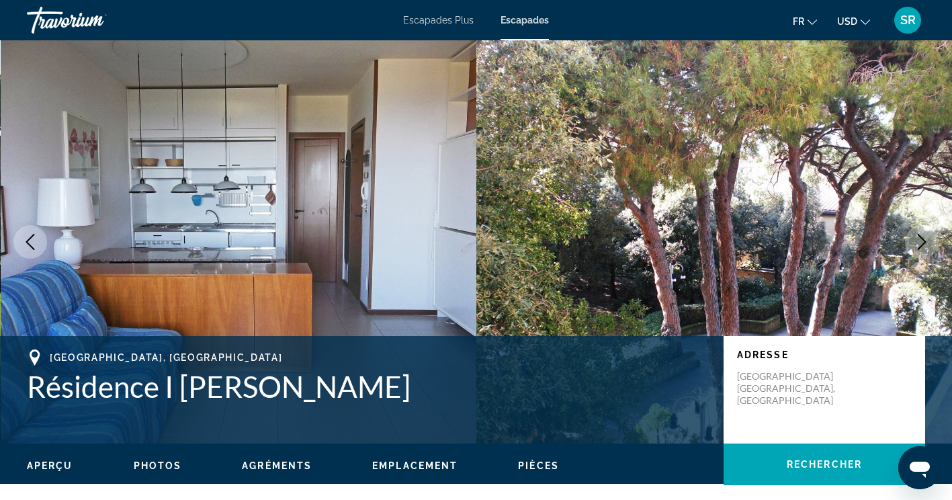
click at [921, 242] on icon "Image suivante" at bounding box center [922, 242] width 16 height 16
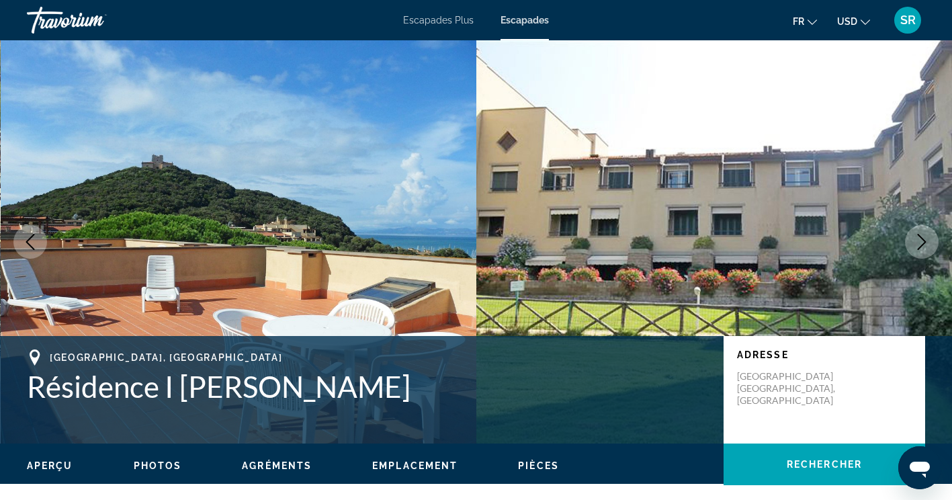
click at [922, 239] on icon "Image suivante" at bounding box center [922, 242] width 9 height 16
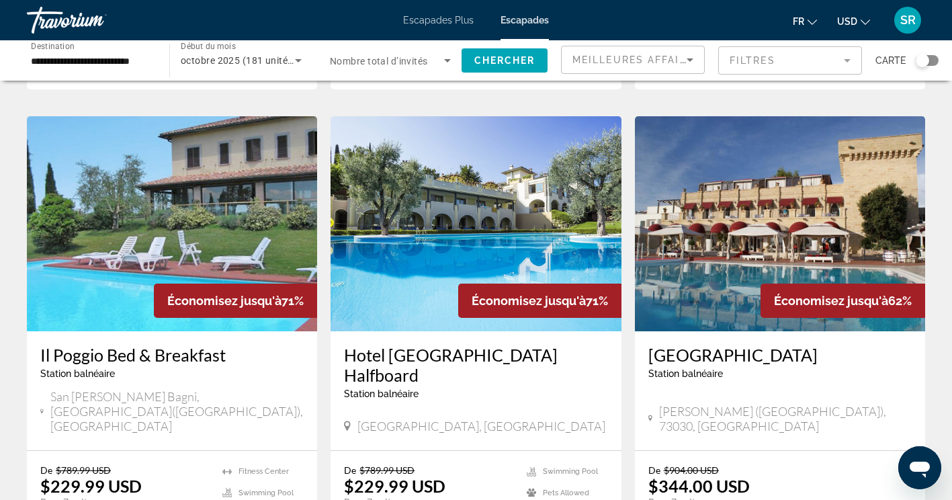
scroll to position [1471, 0]
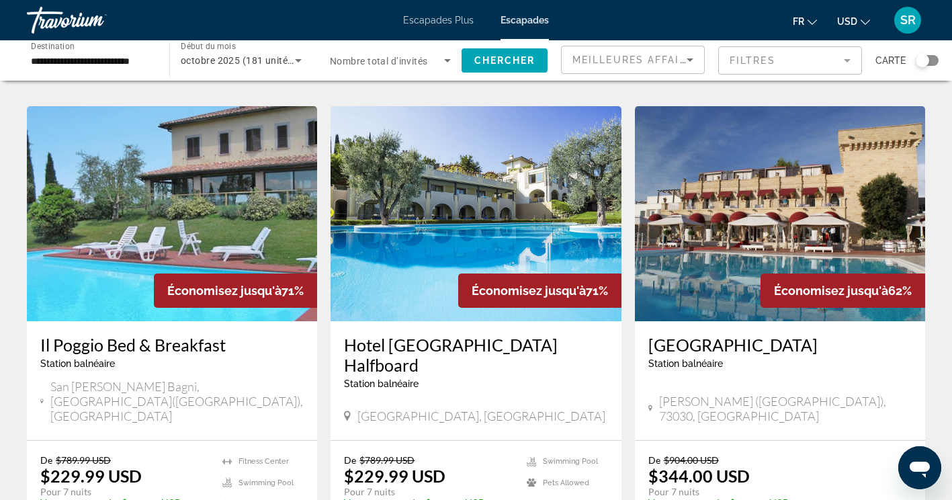
click at [218, 335] on h3 "Il Poggio Bed & Breakfast" at bounding box center [171, 345] width 263 height 20
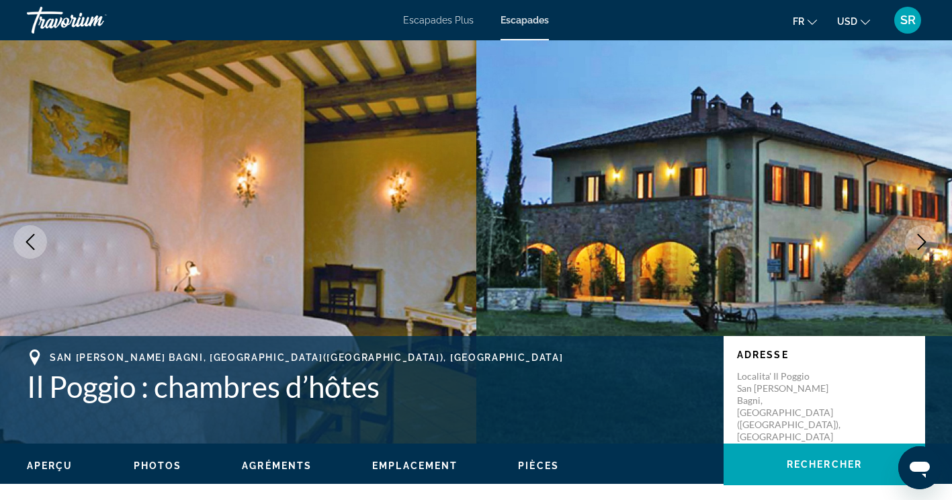
click at [925, 240] on icon "Image suivante" at bounding box center [922, 242] width 16 height 16
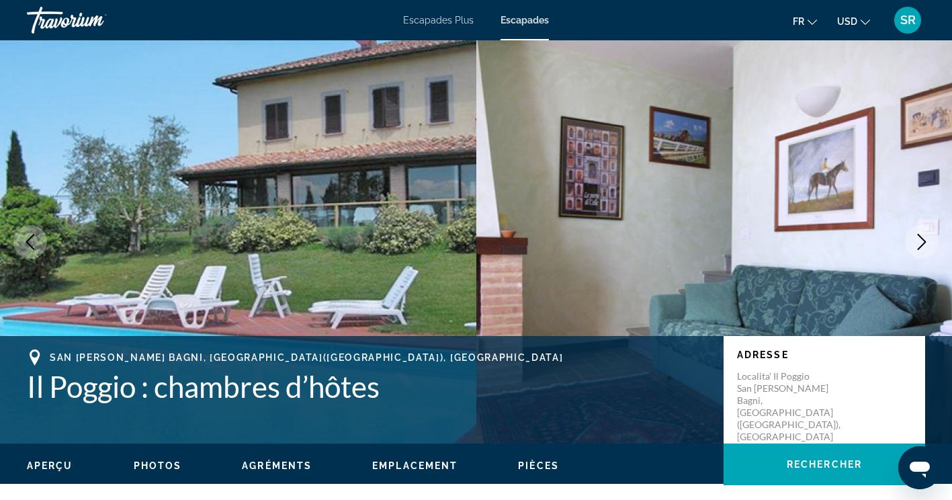
click at [924, 242] on icon "Image suivante" at bounding box center [922, 242] width 16 height 16
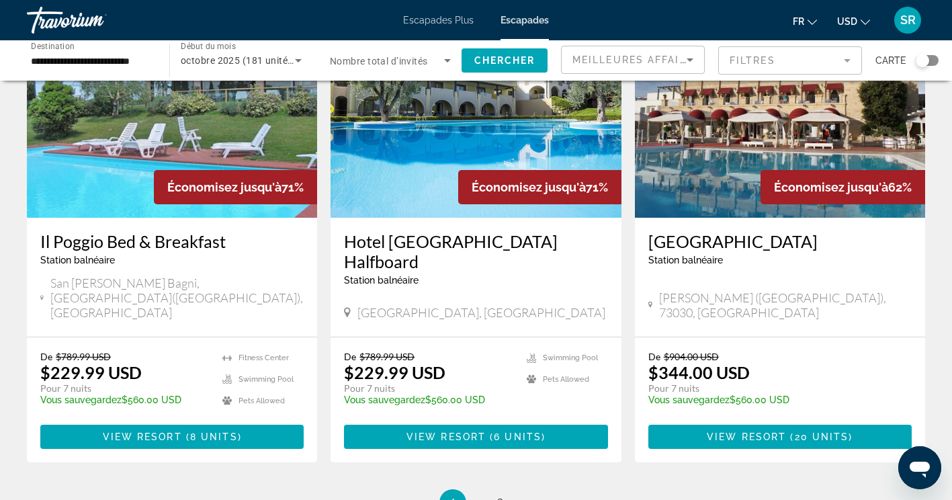
scroll to position [1576, 0]
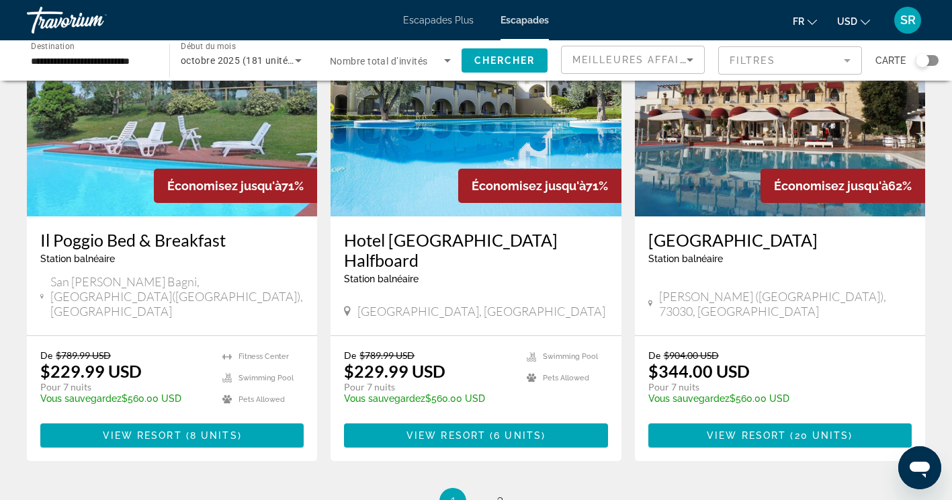
click at [769, 230] on h3 "[GEOGRAPHIC_DATA]" at bounding box center [779, 240] width 263 height 20
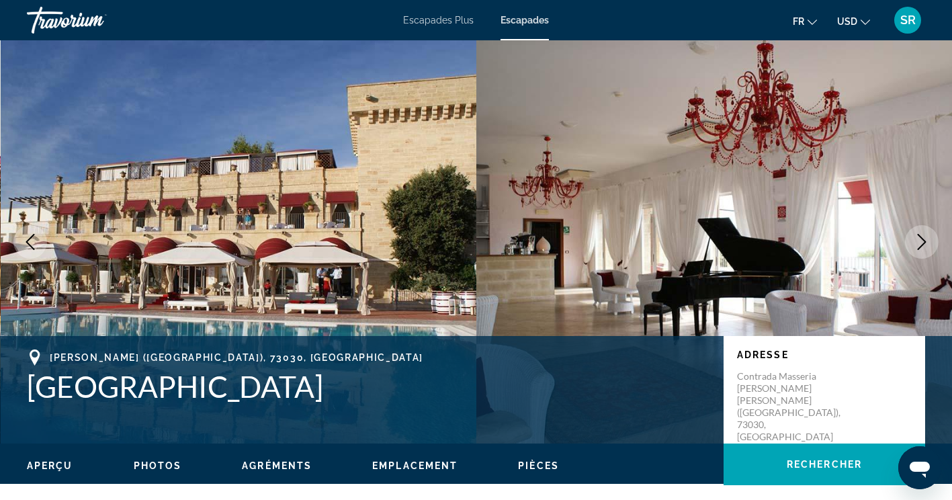
click at [925, 239] on icon "Image suivante" at bounding box center [922, 242] width 16 height 16
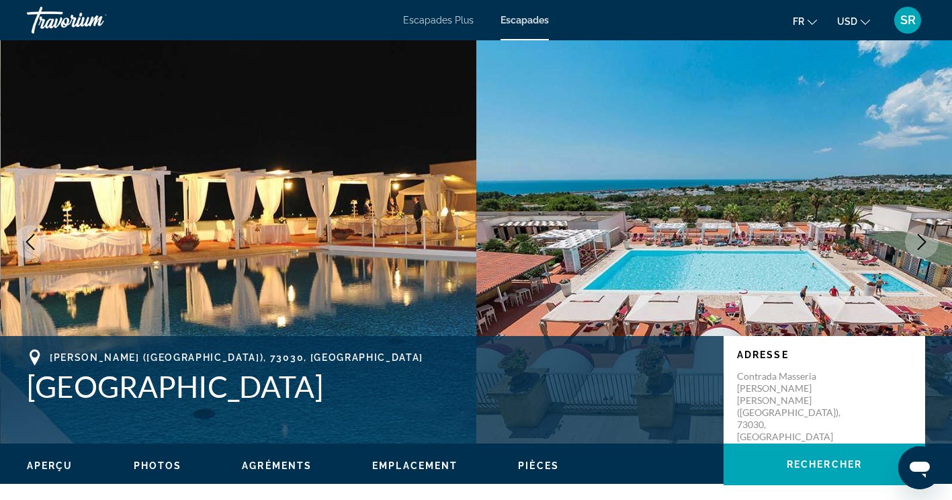
click at [925, 241] on icon "Image suivante" at bounding box center [922, 242] width 9 height 16
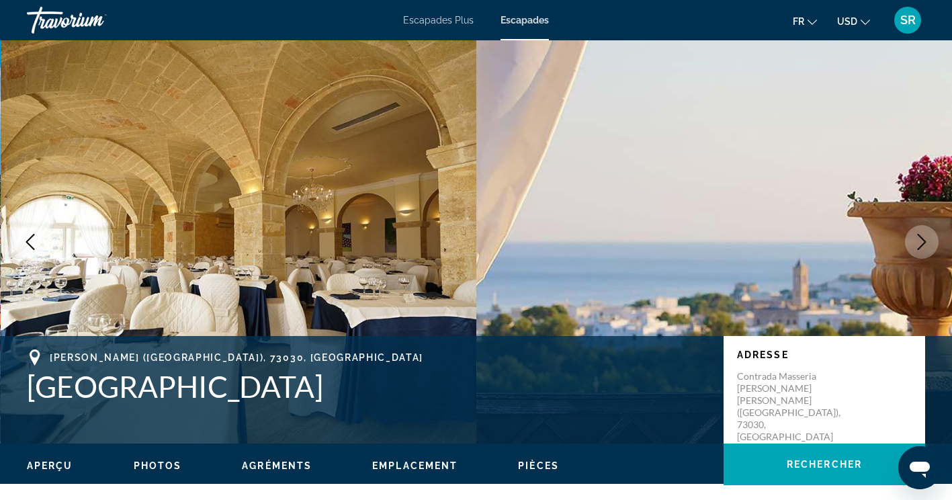
click at [923, 246] on icon "Image suivante" at bounding box center [922, 242] width 16 height 16
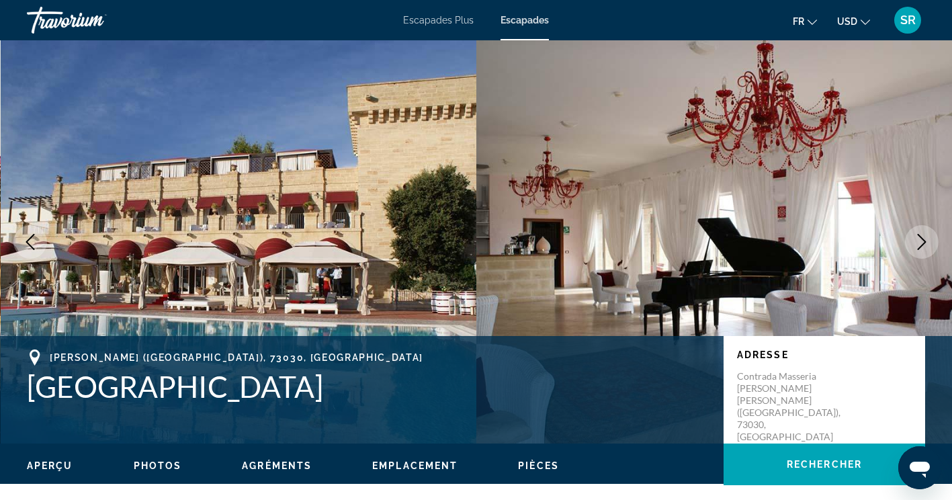
click at [923, 242] on icon "Image suivante" at bounding box center [922, 242] width 16 height 16
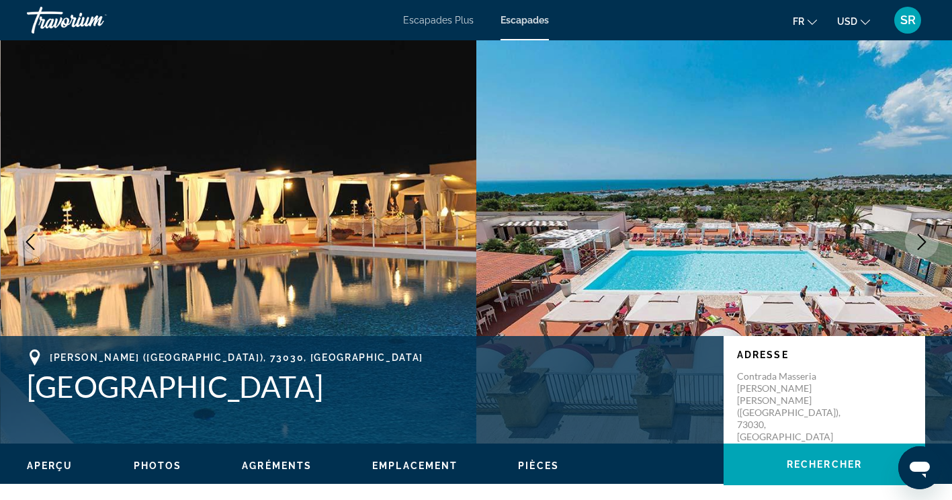
click at [929, 245] on icon "Image suivante" at bounding box center [922, 242] width 16 height 16
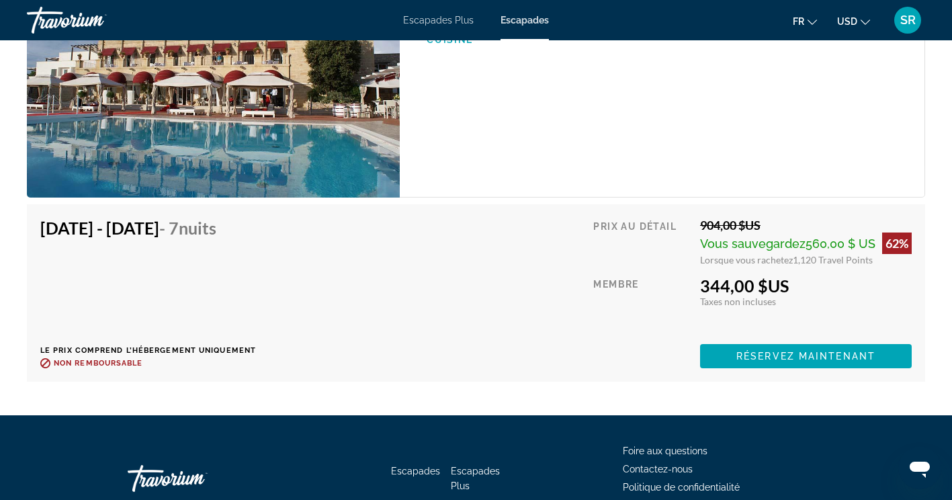
scroll to position [2225, 0]
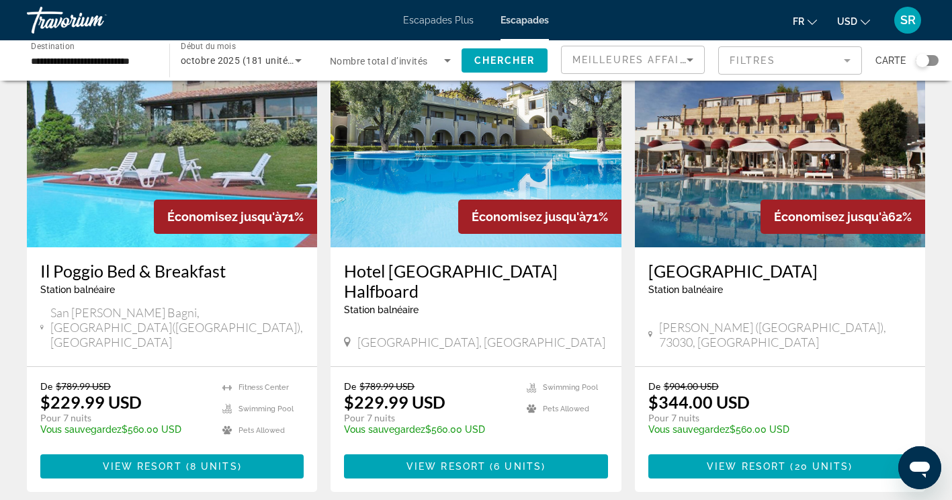
scroll to position [1546, 0]
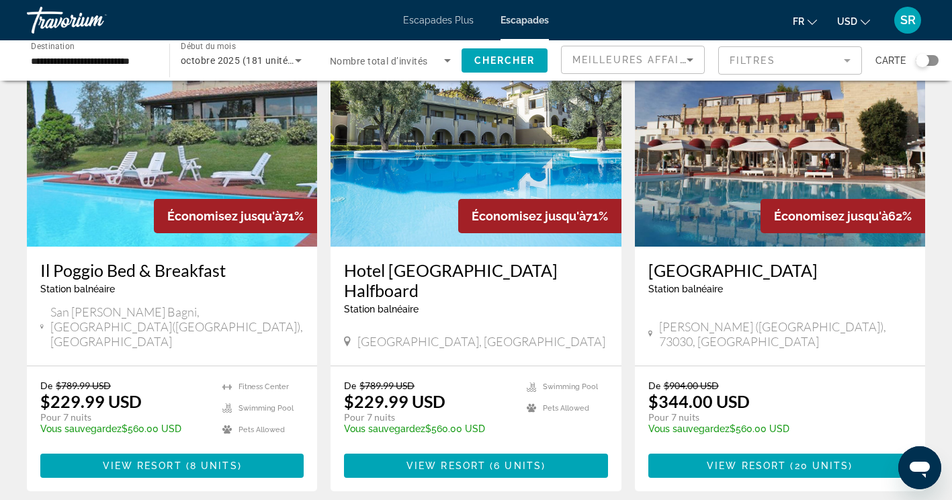
click at [553, 260] on h3 "Hotel [GEOGRAPHIC_DATA] Halfboard" at bounding box center [475, 280] width 263 height 40
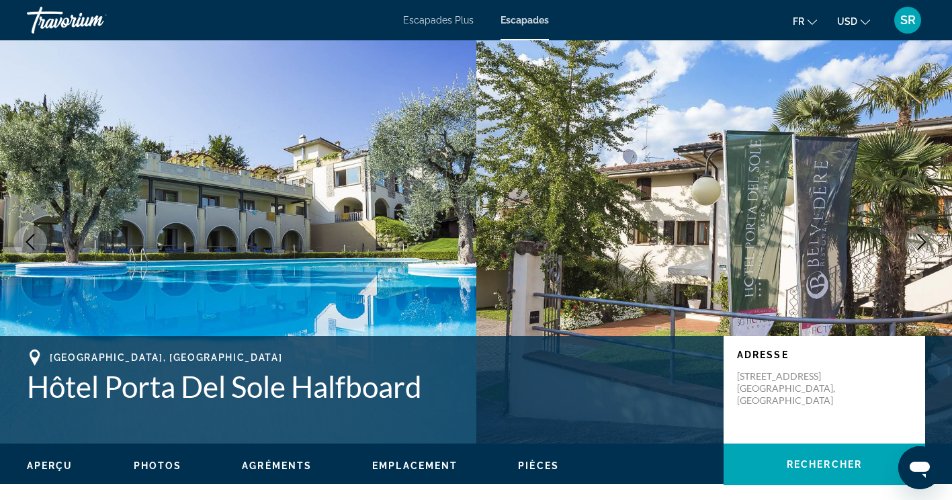
click at [923, 239] on icon "Image suivante" at bounding box center [922, 242] width 9 height 16
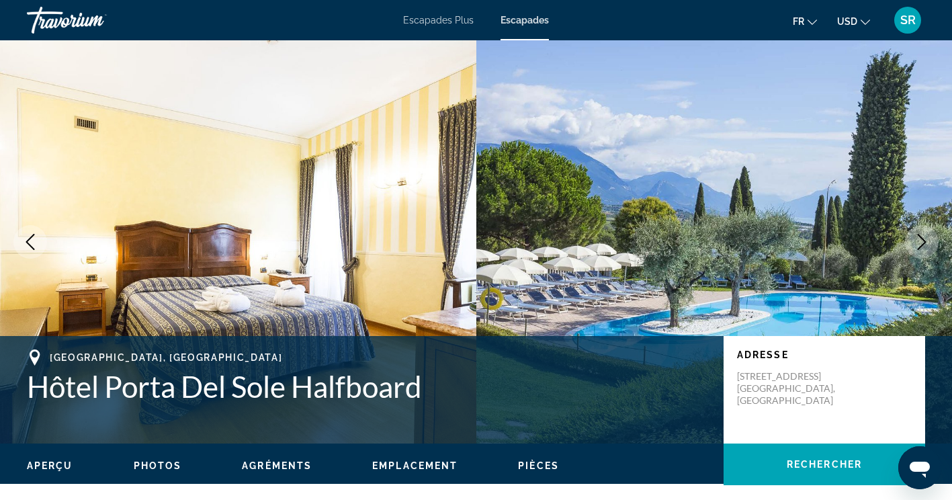
click at [929, 247] on icon "Image suivante" at bounding box center [922, 242] width 16 height 16
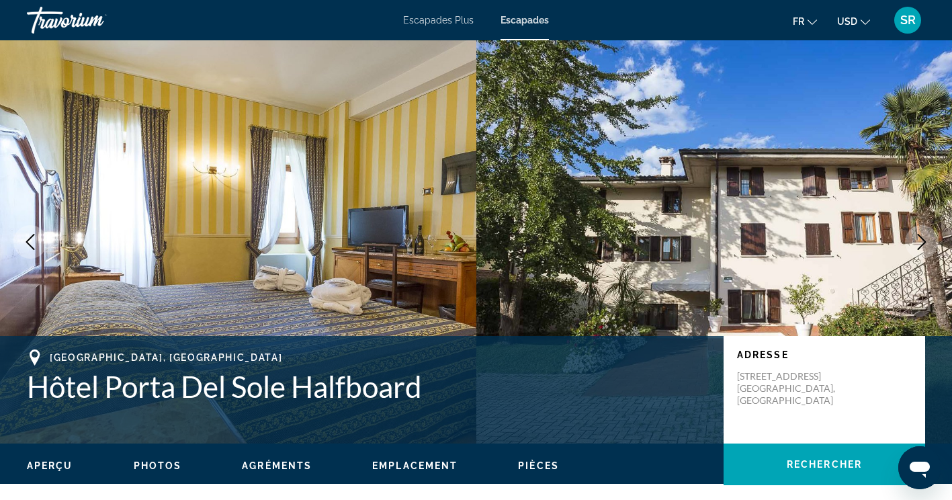
click at [925, 243] on icon "Image suivante" at bounding box center [922, 242] width 9 height 16
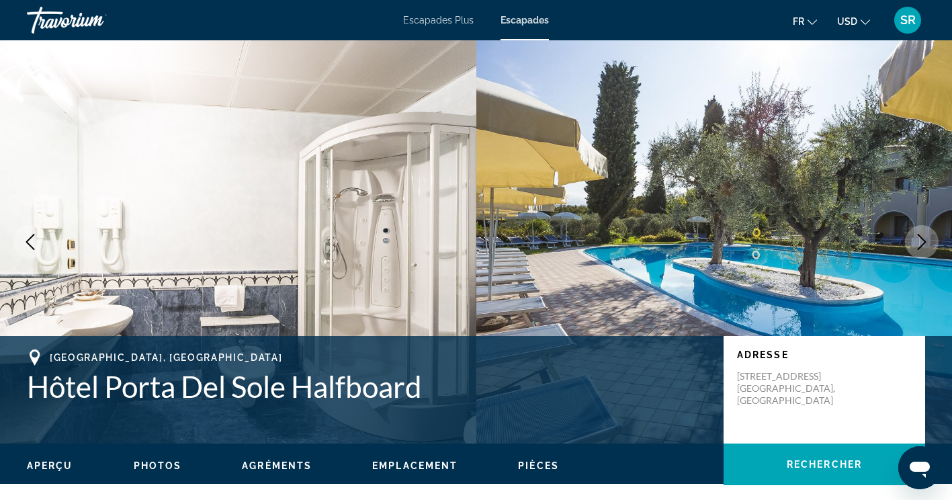
click at [927, 239] on icon "Image suivante" at bounding box center [922, 242] width 16 height 16
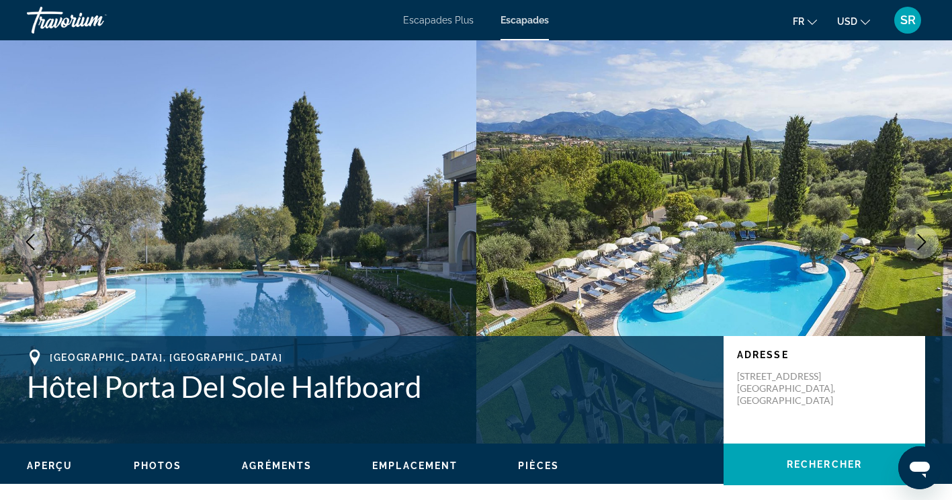
click at [928, 243] on icon "Image suivante" at bounding box center [922, 242] width 16 height 16
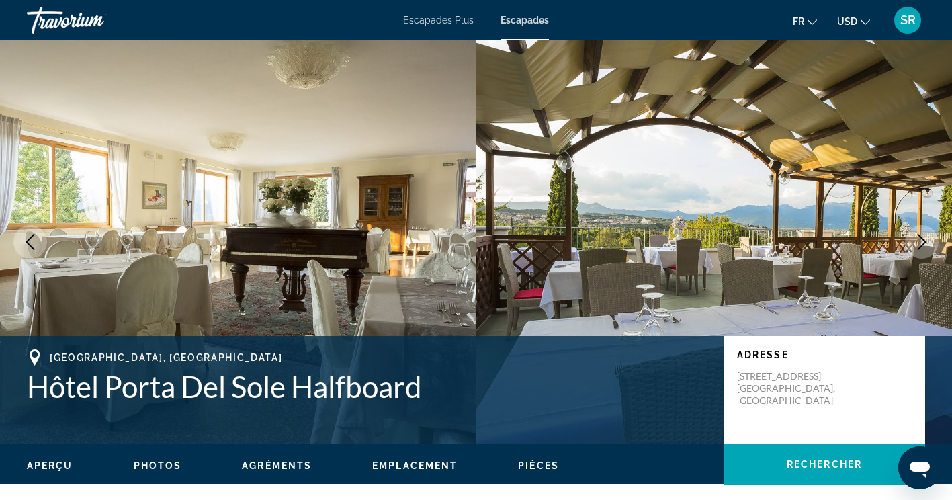
click at [923, 247] on icon "Image suivante" at bounding box center [922, 242] width 16 height 16
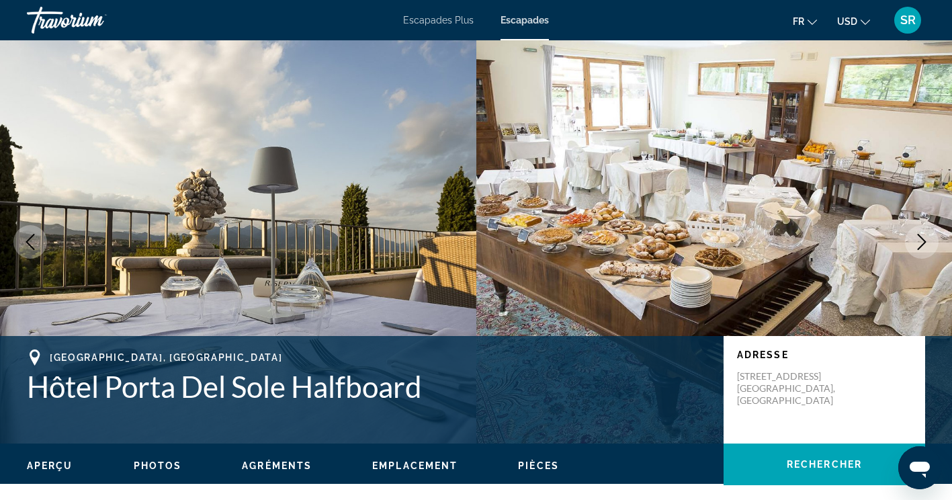
click at [923, 239] on icon "Image suivante" at bounding box center [922, 242] width 16 height 16
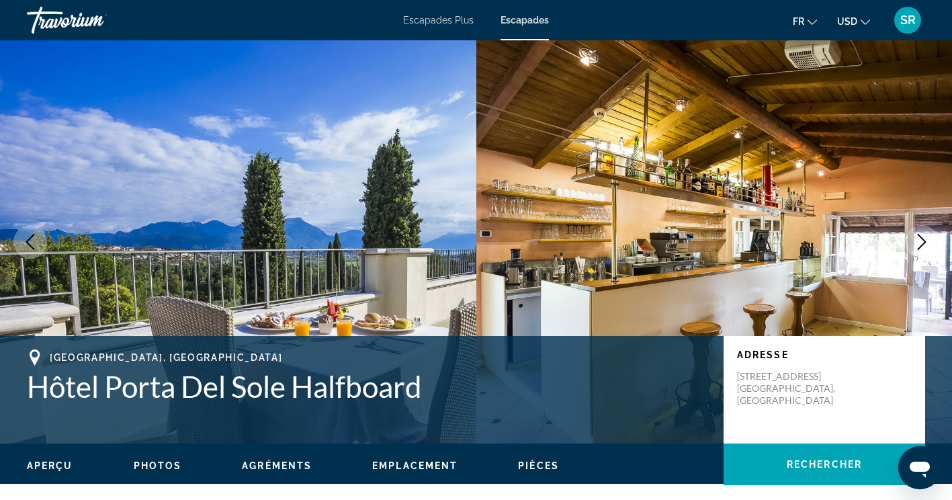
click at [922, 246] on icon "Image suivante" at bounding box center [922, 242] width 9 height 16
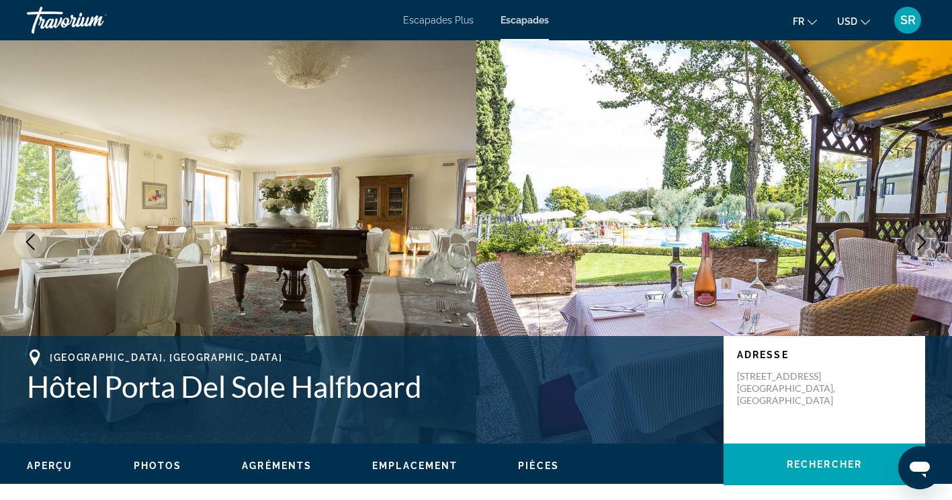
click at [919, 246] on icon "Image suivante" at bounding box center [922, 242] width 16 height 16
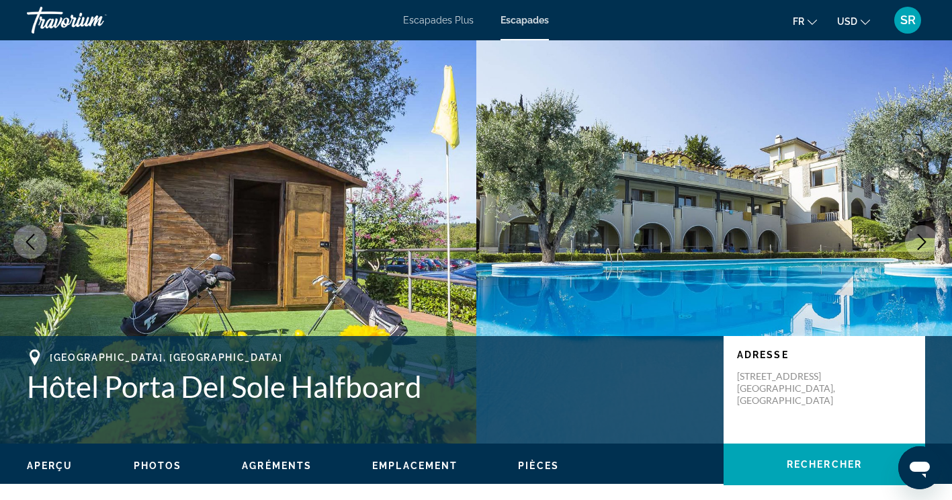
click at [923, 244] on icon "Image suivante" at bounding box center [922, 242] width 9 height 16
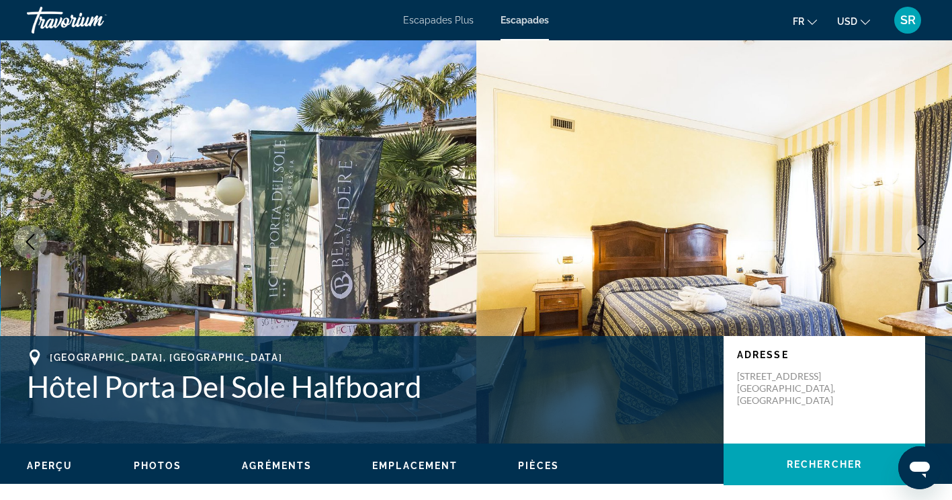
click at [920, 238] on icon "Image suivante" at bounding box center [922, 242] width 16 height 16
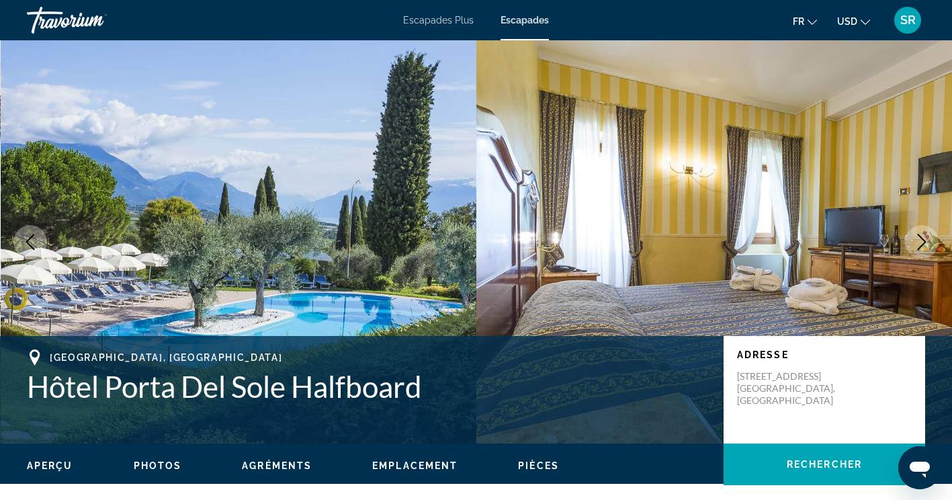
click at [918, 249] on icon "Image suivante" at bounding box center [922, 242] width 9 height 16
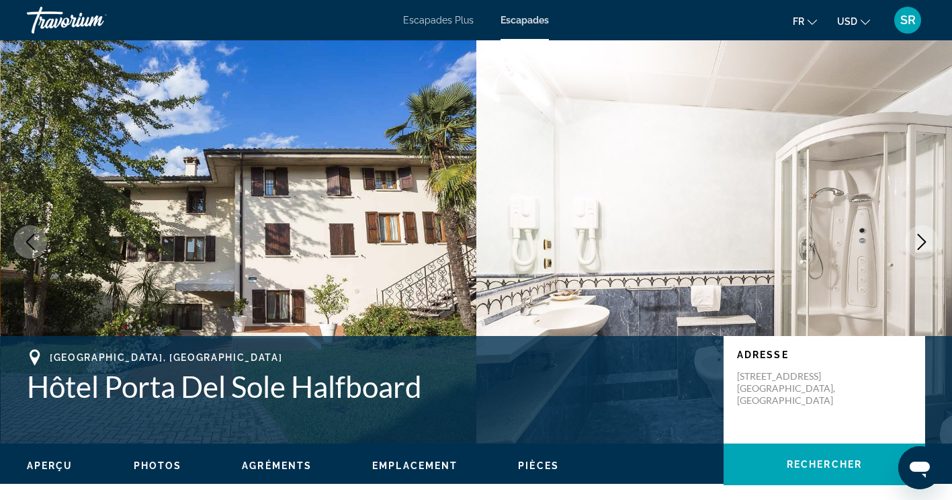
click at [923, 244] on icon "Image suivante" at bounding box center [922, 242] width 9 height 16
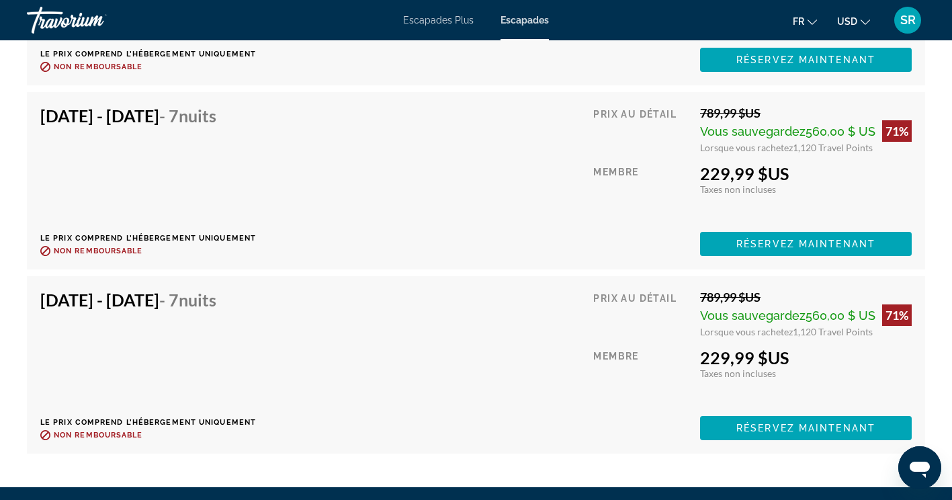
scroll to position [2845, 0]
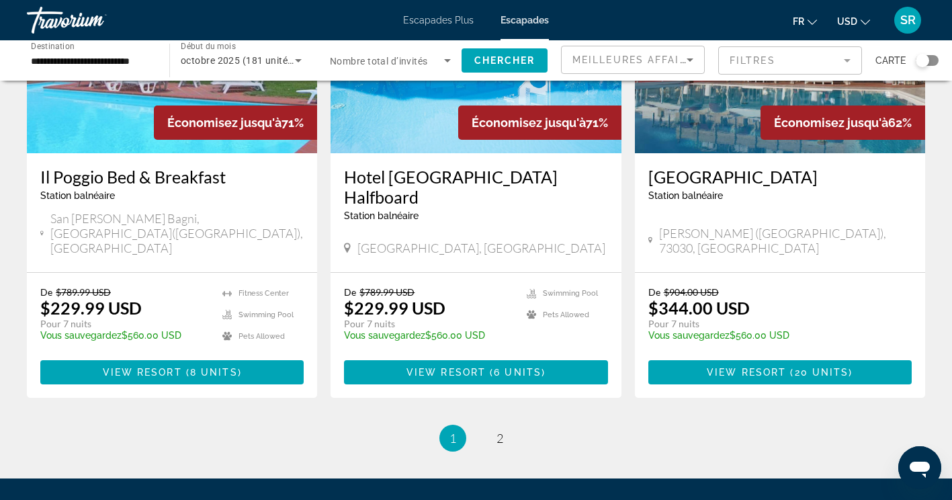
scroll to position [1645, 0]
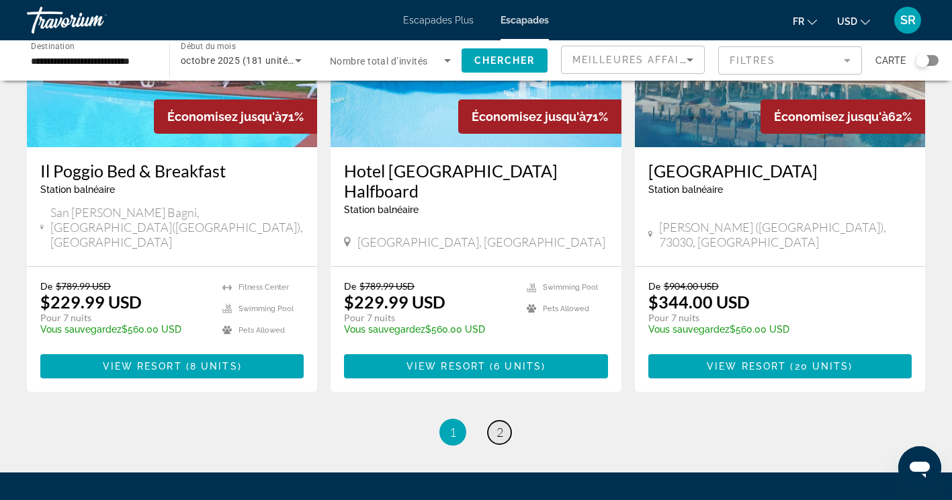
click at [499, 425] on span "2" at bounding box center [500, 432] width 7 height 15
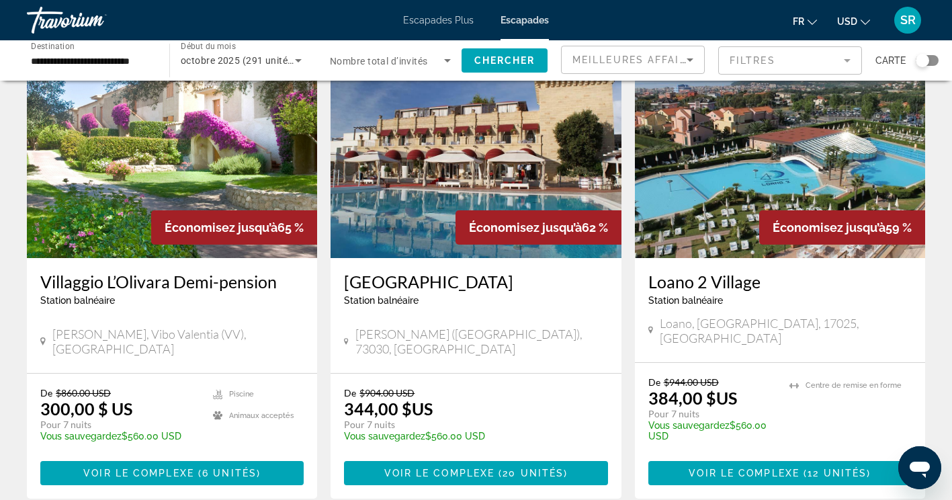
scroll to position [86, 0]
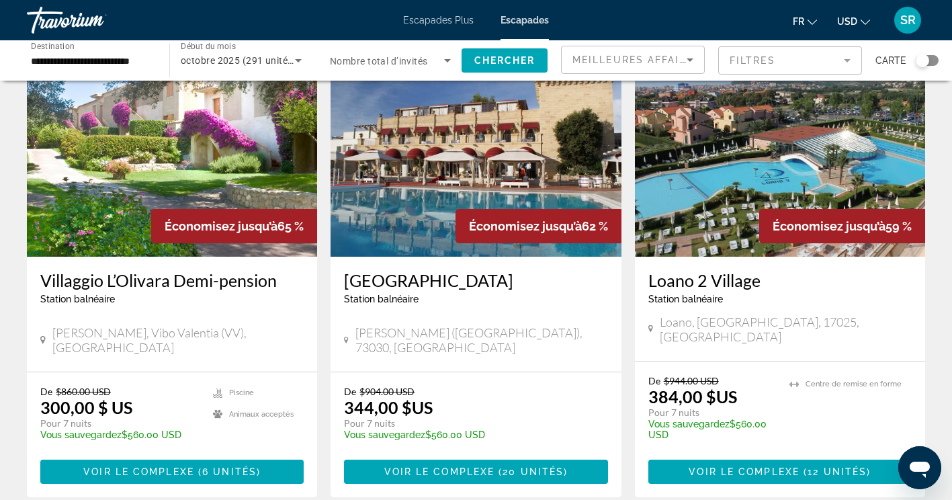
click at [751, 281] on h3 "Loano 2 Village" at bounding box center [779, 280] width 263 height 20
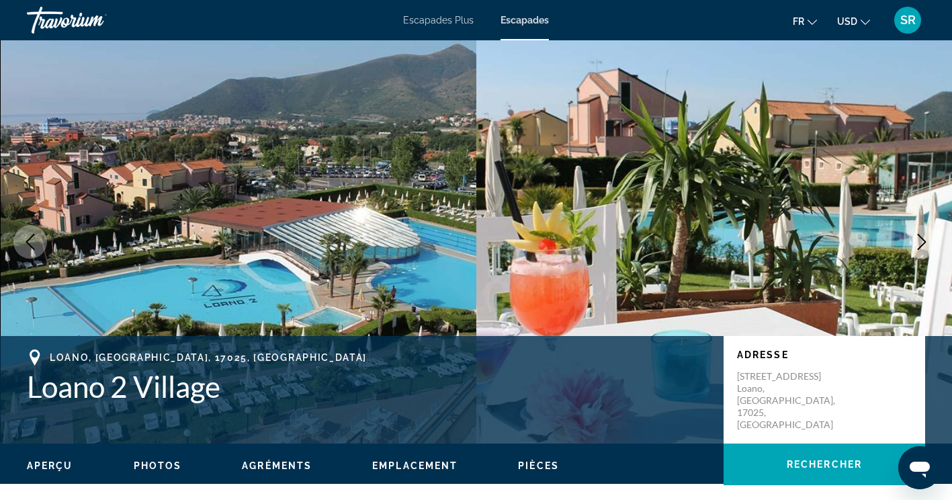
click at [923, 234] on icon "Image suivante" at bounding box center [922, 242] width 16 height 16
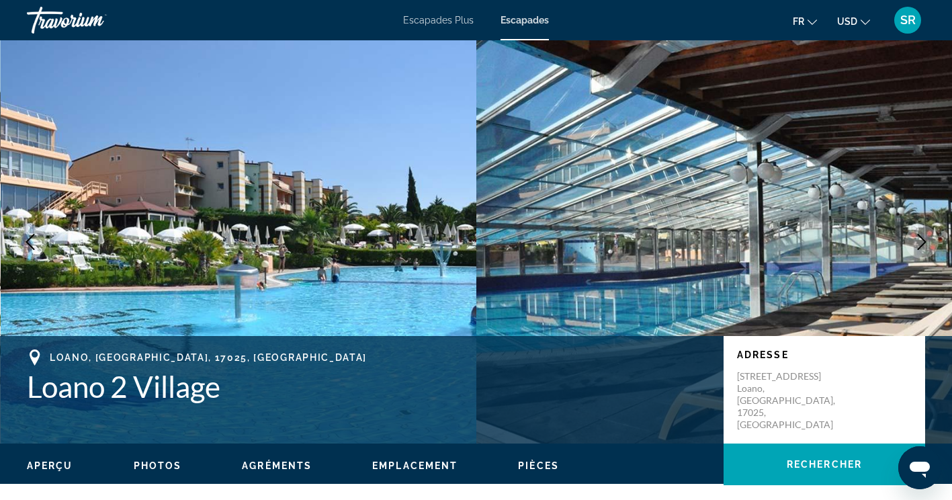
click at [914, 236] on icon "Image suivante" at bounding box center [922, 242] width 16 height 16
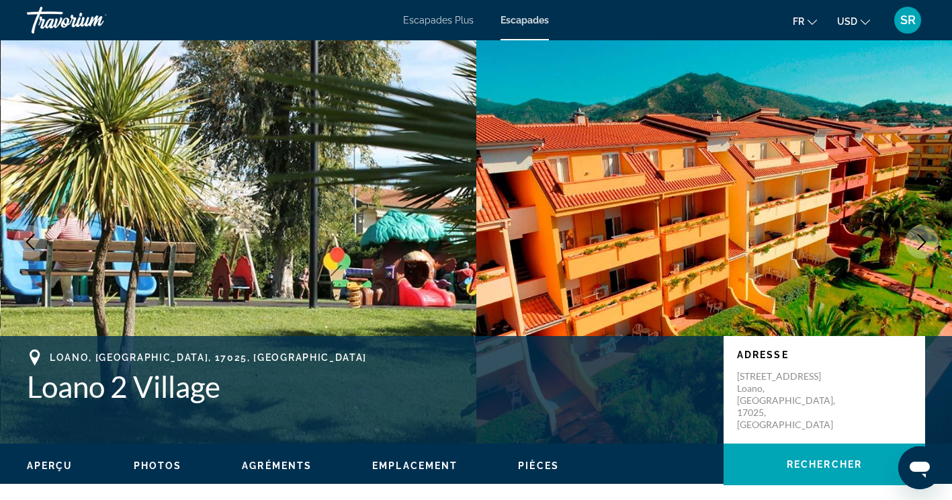
click at [922, 234] on icon "Image suivante" at bounding box center [922, 242] width 16 height 16
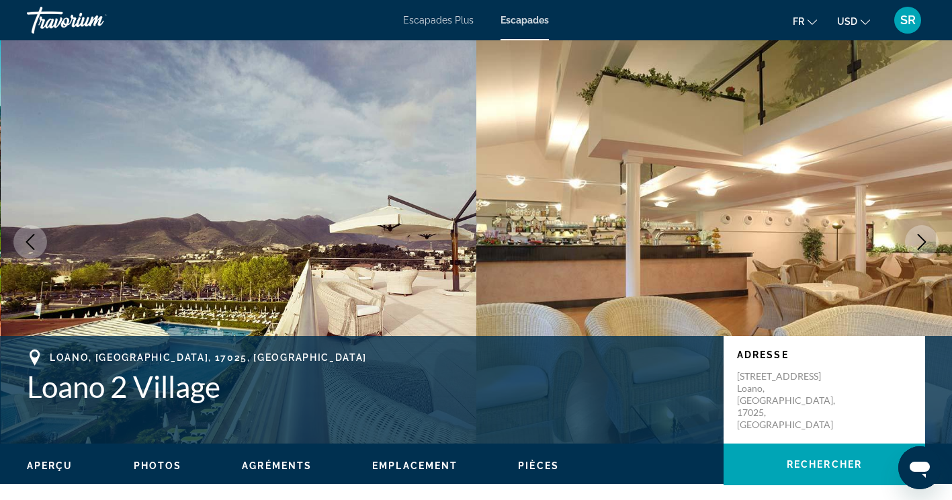
click at [923, 240] on icon "Image suivante" at bounding box center [922, 242] width 9 height 16
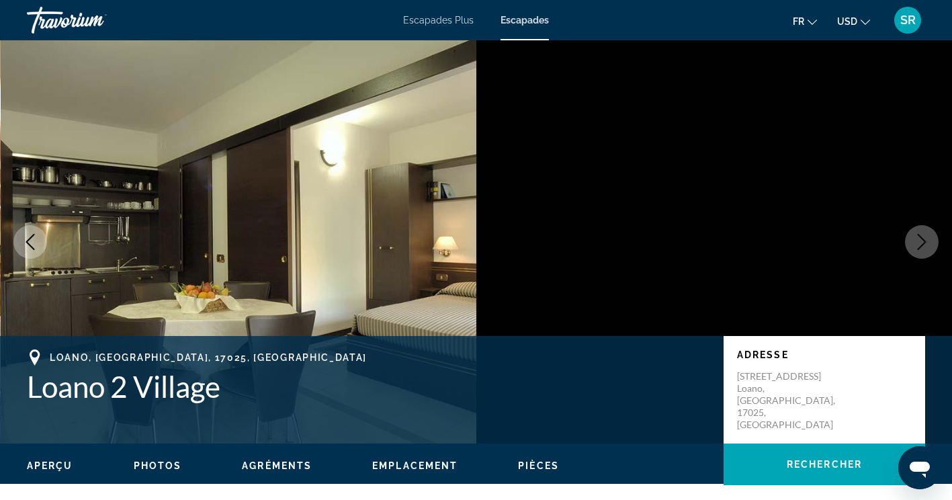
click at [917, 241] on icon "Image suivante" at bounding box center [922, 242] width 16 height 16
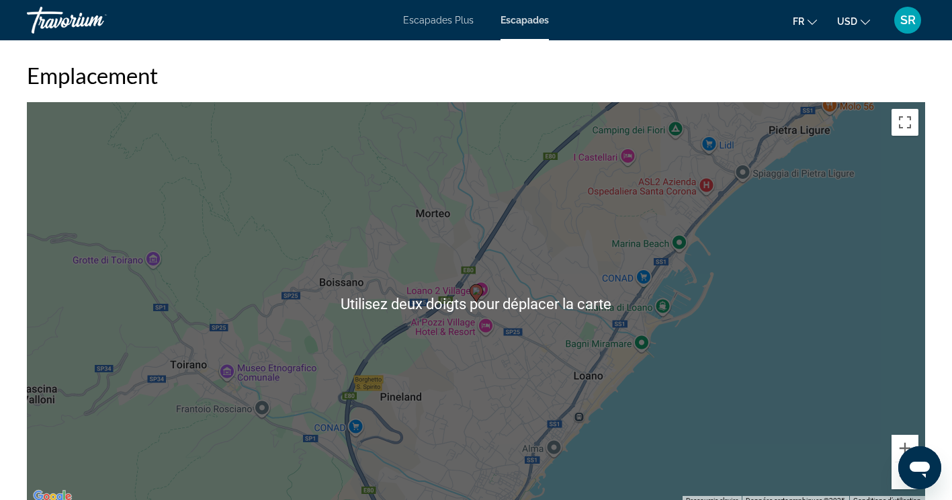
scroll to position [1887, 0]
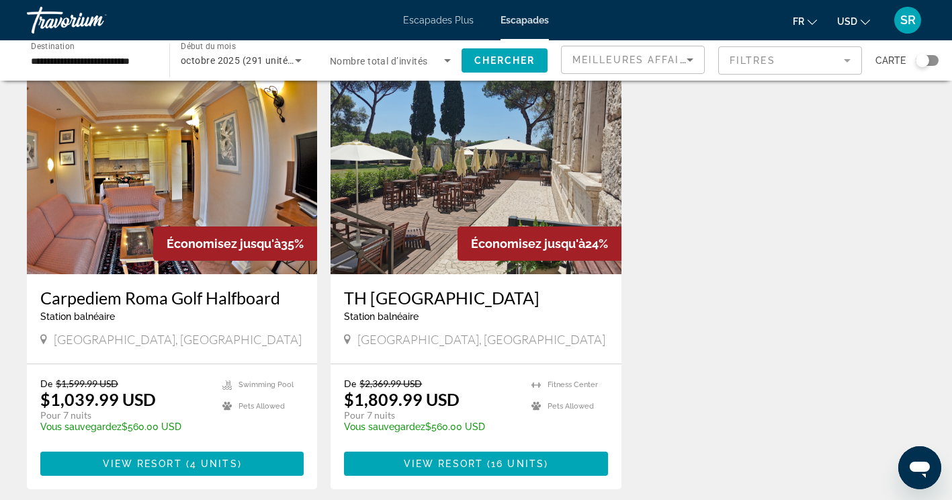
scroll to position [1684, 0]
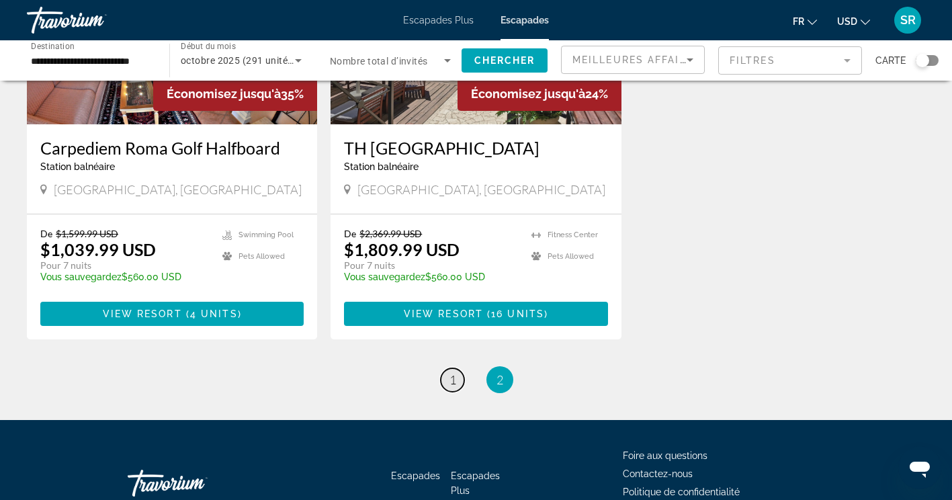
click at [454, 372] on span "1" at bounding box center [453, 379] width 7 height 15
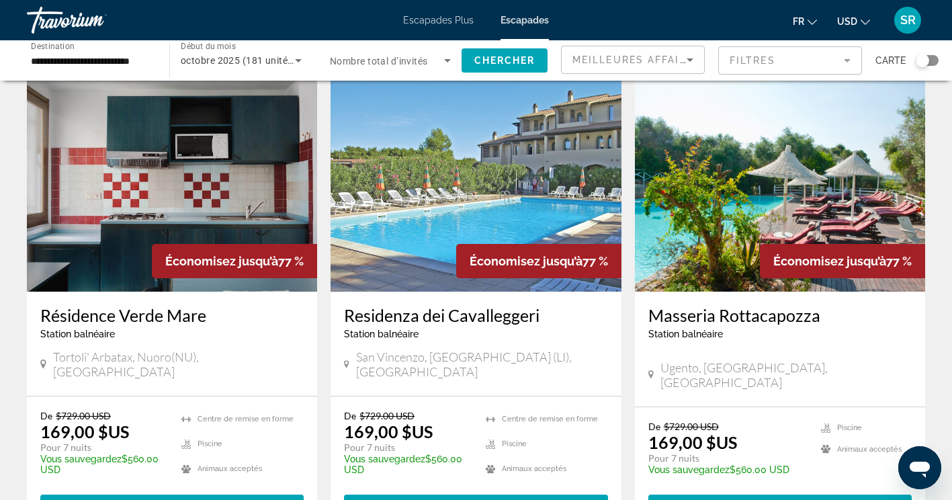
scroll to position [51, 0]
click at [800, 318] on h3 "Masseria Rottacapozza" at bounding box center [779, 315] width 263 height 20
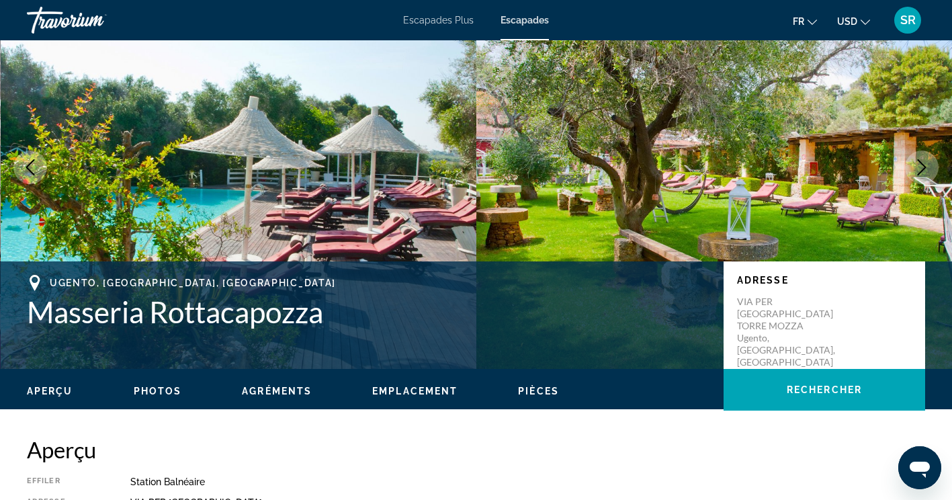
scroll to position [79, 0]
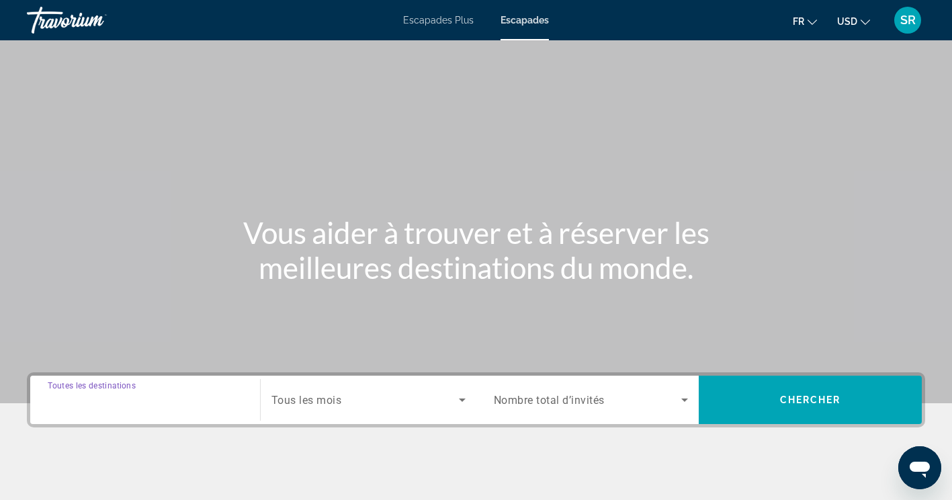
click at [184, 404] on input "Destination Toutes les destinations" at bounding box center [145, 400] width 195 height 16
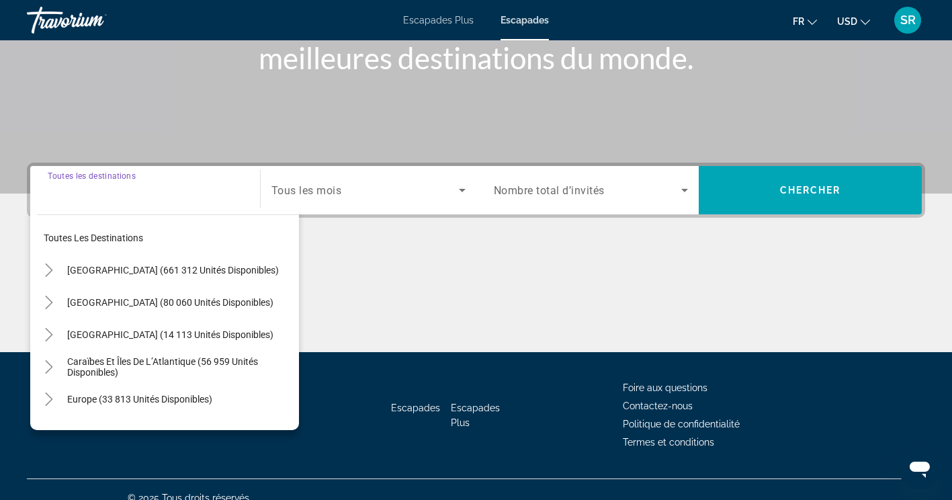
scroll to position [226, 0]
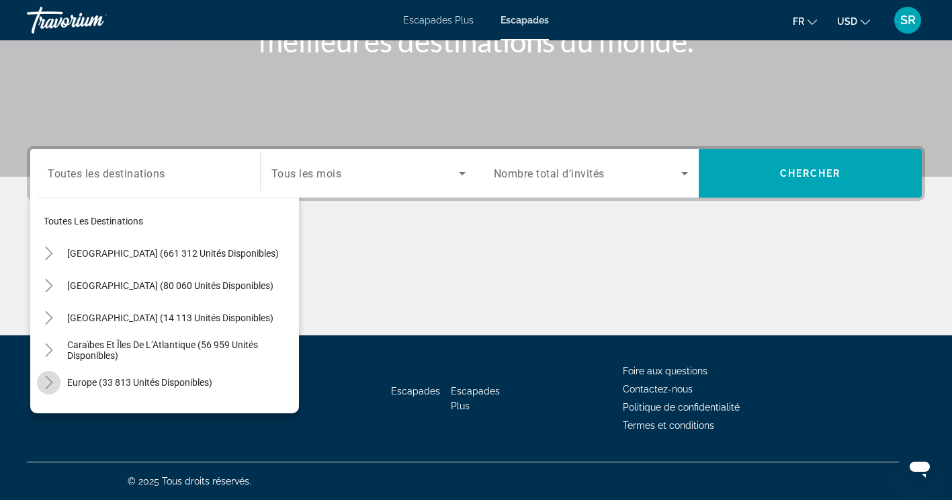
click at [45, 387] on icon "Toggle Europe (33 813 unités disponibles)" at bounding box center [48, 382] width 13 height 13
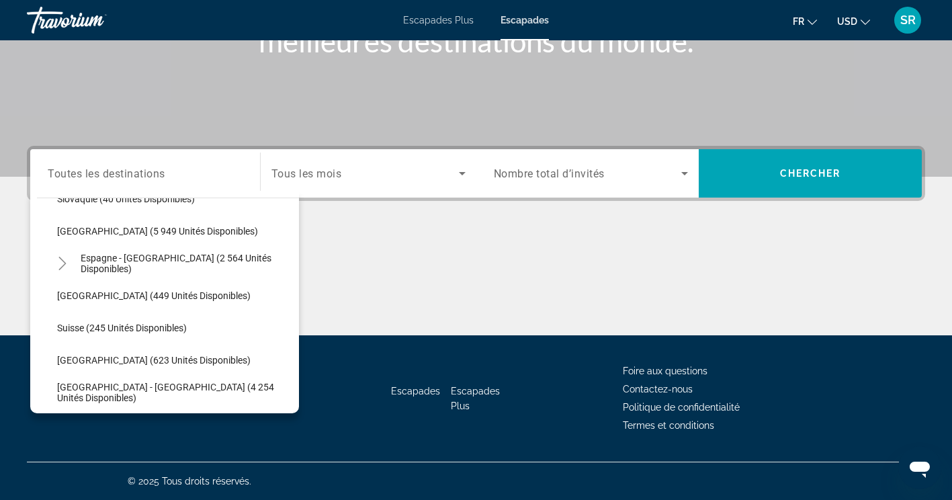
scroll to position [732, 0]
click at [78, 227] on span "[GEOGRAPHIC_DATA] (5 949 unités disponibles)" at bounding box center [157, 230] width 201 height 11
type input "**********"
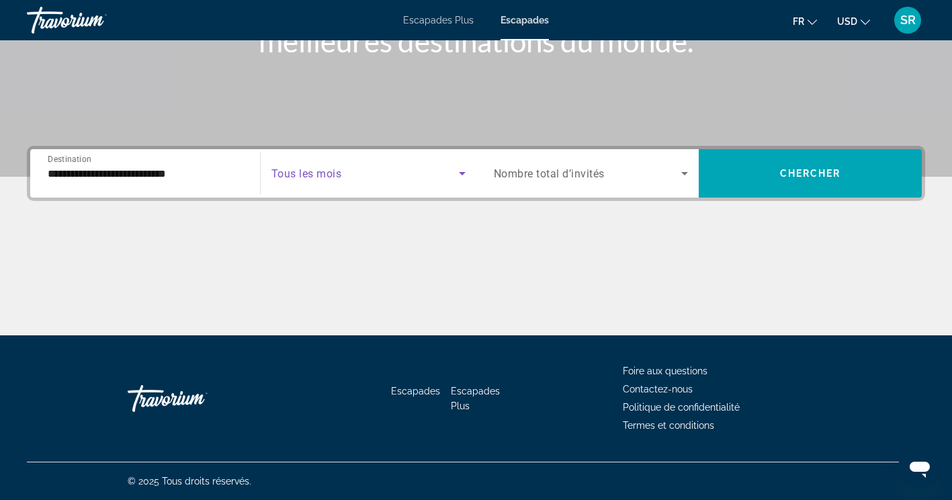
click at [355, 177] on span "Widget de recherche" at bounding box center [364, 173] width 187 height 16
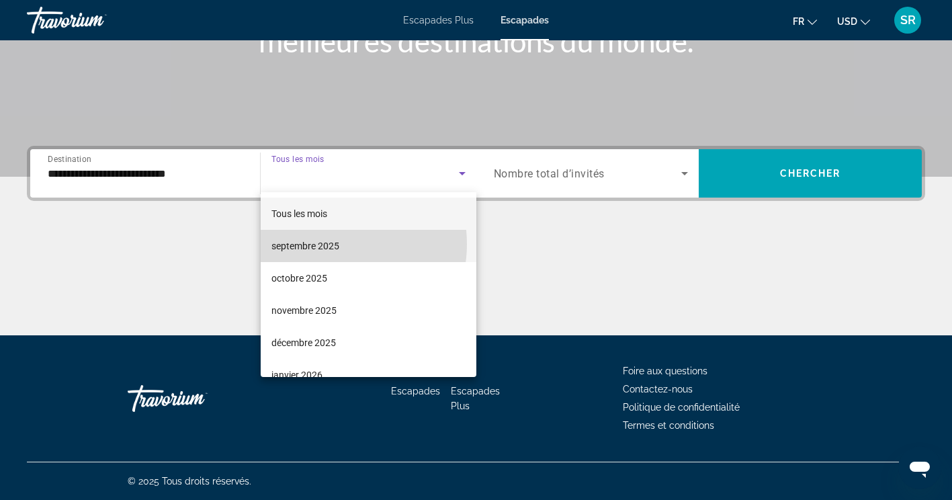
click at [323, 244] on font "septembre 2025" at bounding box center [305, 246] width 68 height 11
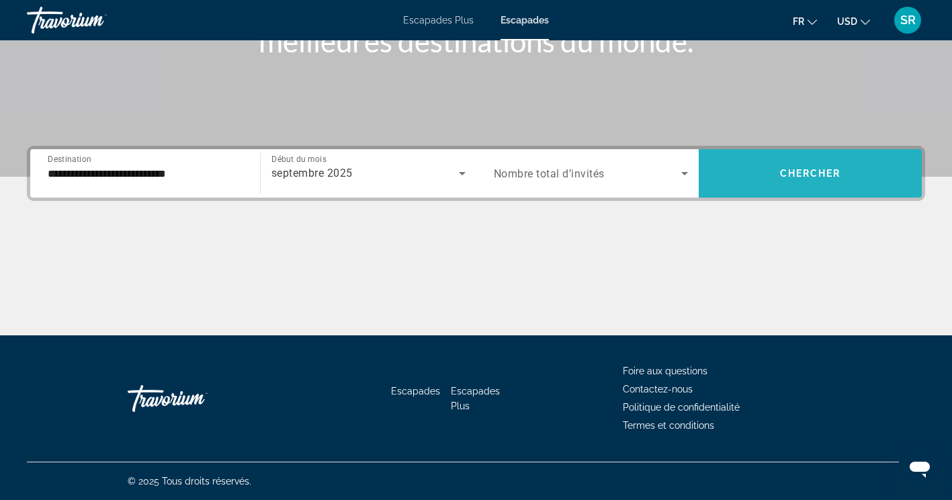
click at [806, 169] on span "Chercher" at bounding box center [810, 173] width 61 height 11
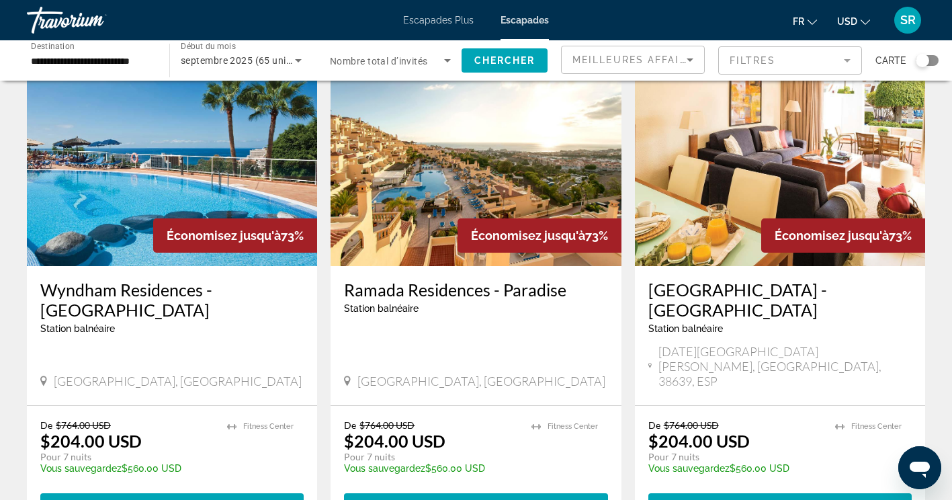
scroll to position [568, 0]
click at [462, 280] on h3 "Ramada Residences - Paradise" at bounding box center [475, 290] width 263 height 20
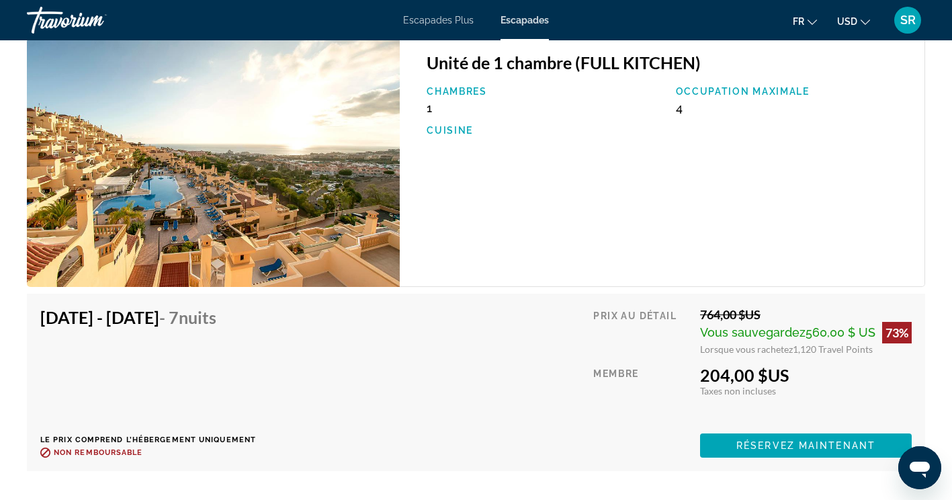
scroll to position [2405, 0]
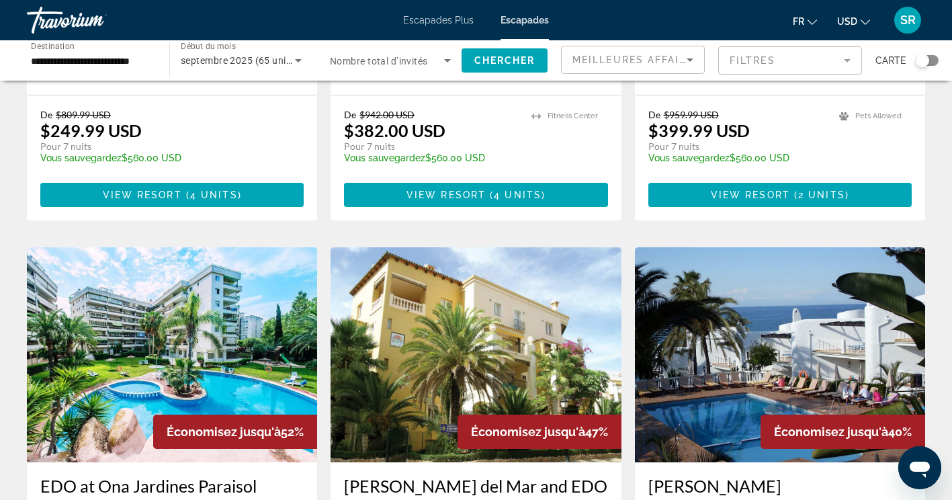
scroll to position [1392, 0]
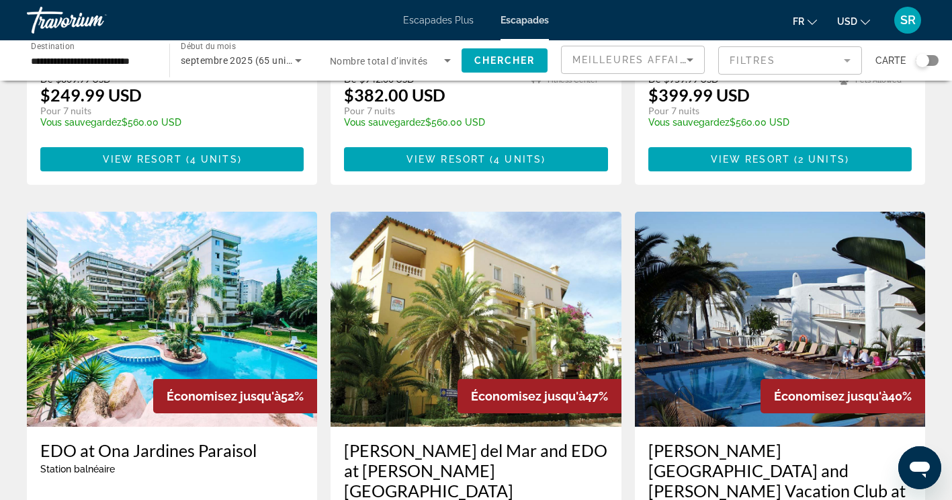
click at [161, 440] on h3 "EDO at Ona Jardines Paraisol" at bounding box center [171, 450] width 263 height 20
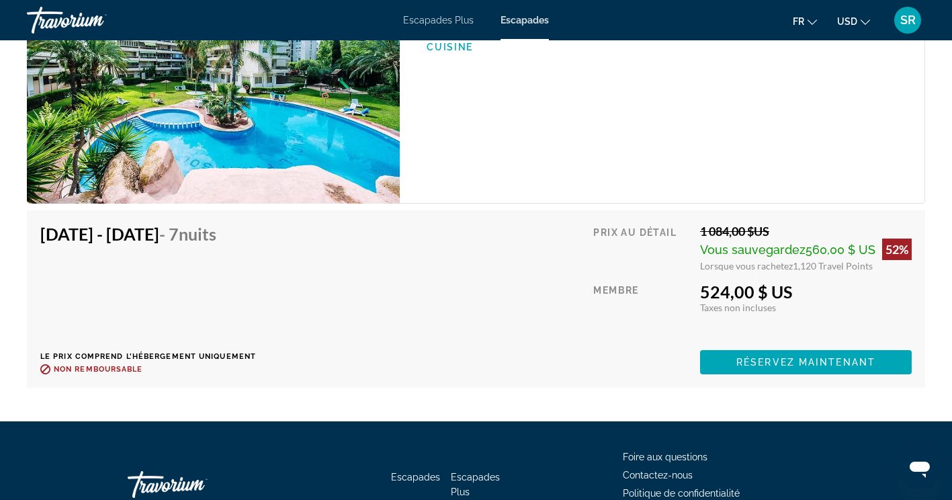
scroll to position [2360, 0]
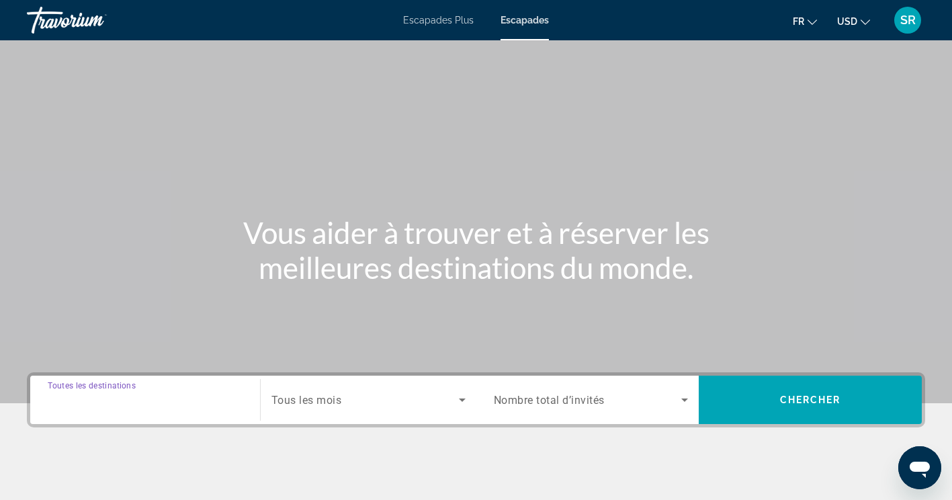
click at [200, 396] on input "Destination Toutes les destinations" at bounding box center [145, 400] width 195 height 16
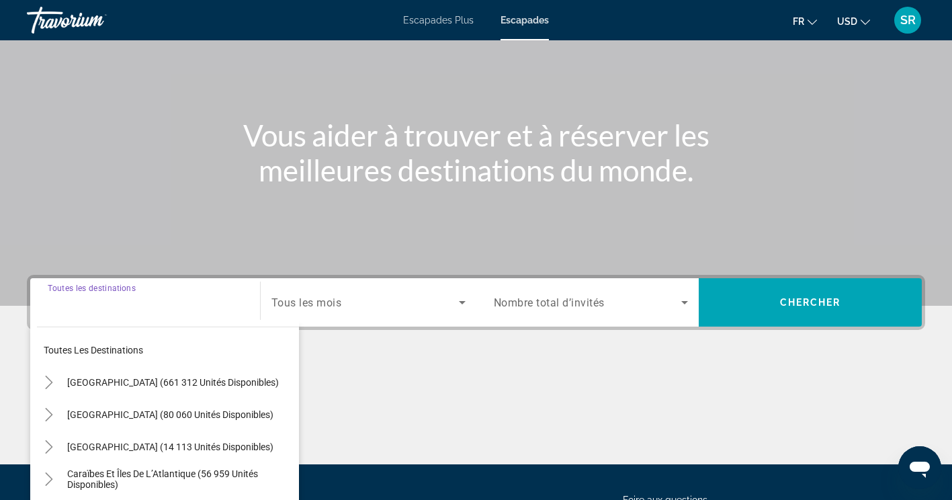
scroll to position [226, 0]
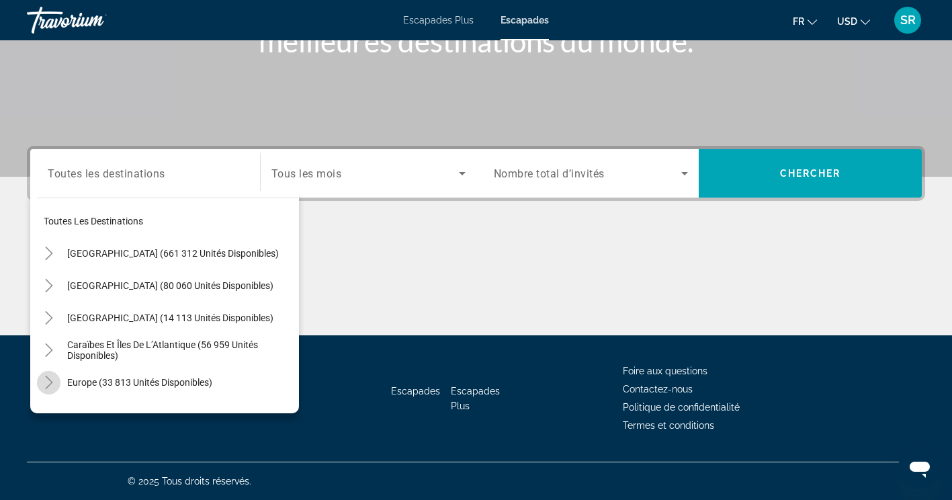
click at [47, 382] on icon "Toggle Europe (33 813 unités disponibles)" at bounding box center [48, 382] width 13 height 13
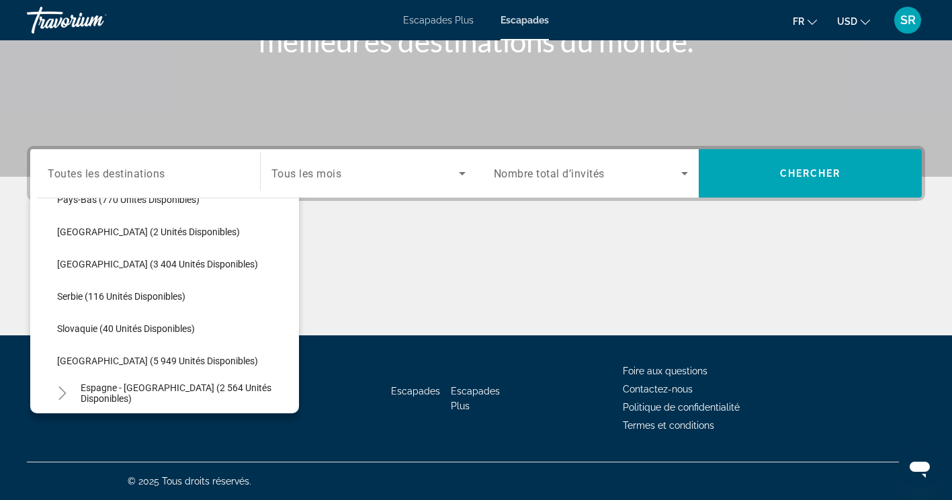
scroll to position [638, 0]
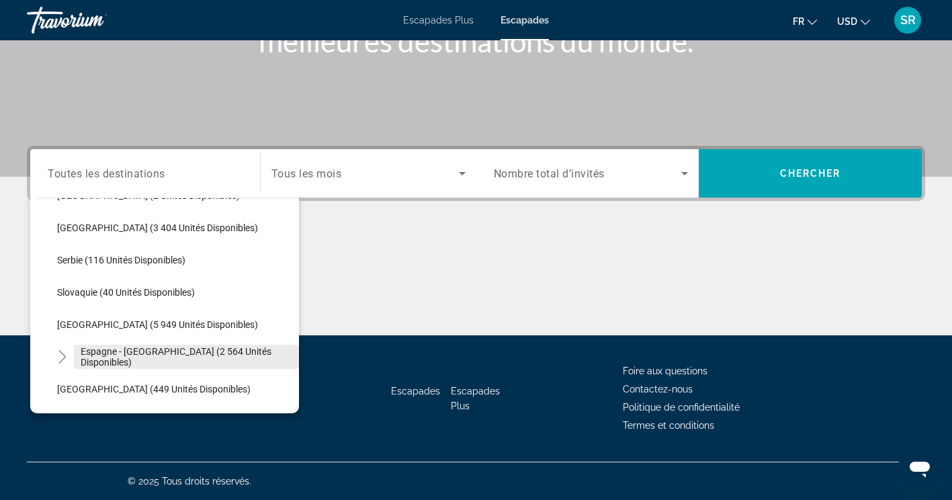
click at [176, 355] on span "Espagne - [GEOGRAPHIC_DATA] (2 564 unités disponibles)" at bounding box center [187, 357] width 212 height 22
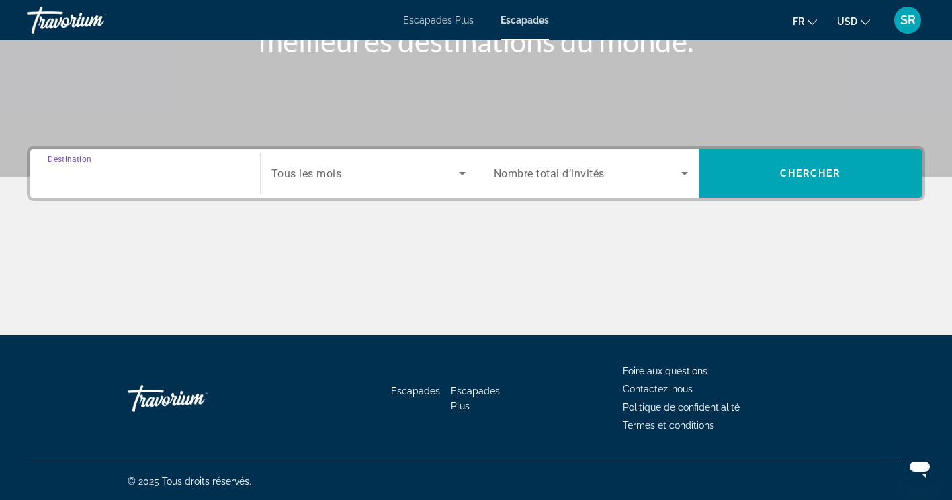
type input "**********"
click at [400, 180] on span "Widget de recherche" at bounding box center [364, 173] width 187 height 16
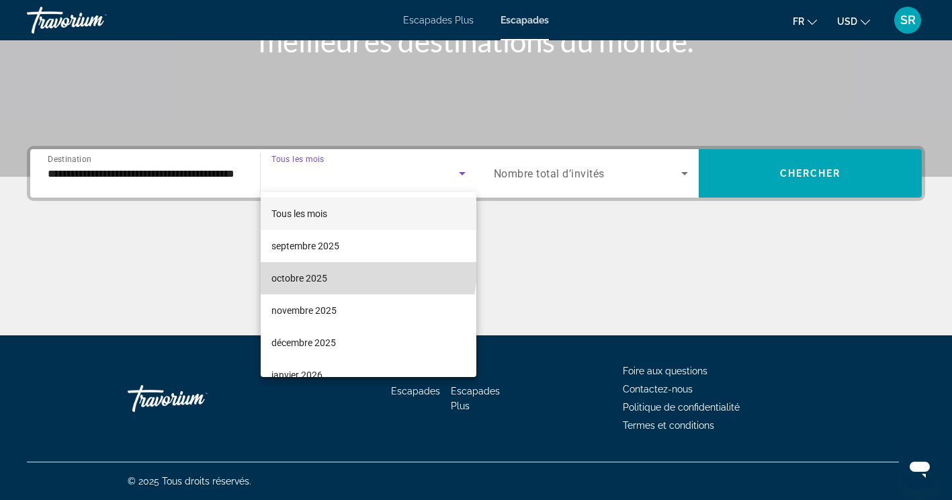
click at [368, 270] on mat-option "octobre 2025" at bounding box center [369, 278] width 216 height 32
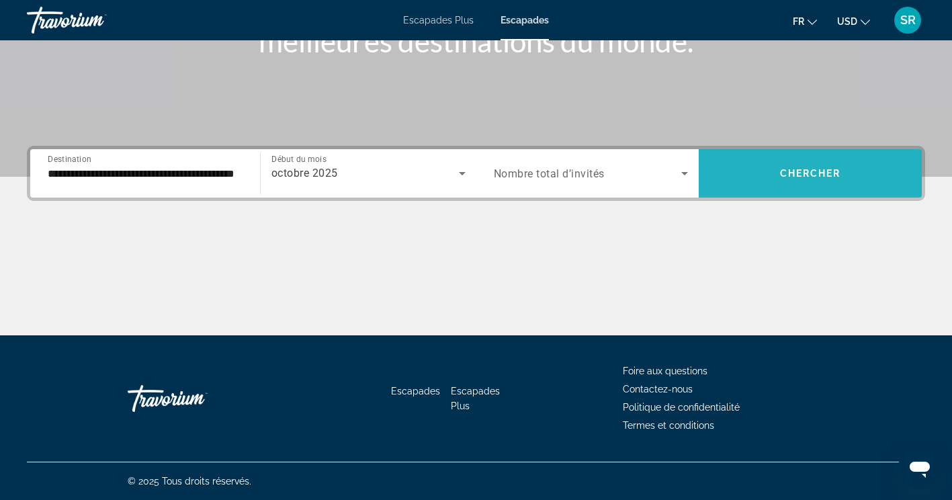
click at [755, 182] on span "Widget de recherche" at bounding box center [810, 173] width 223 height 32
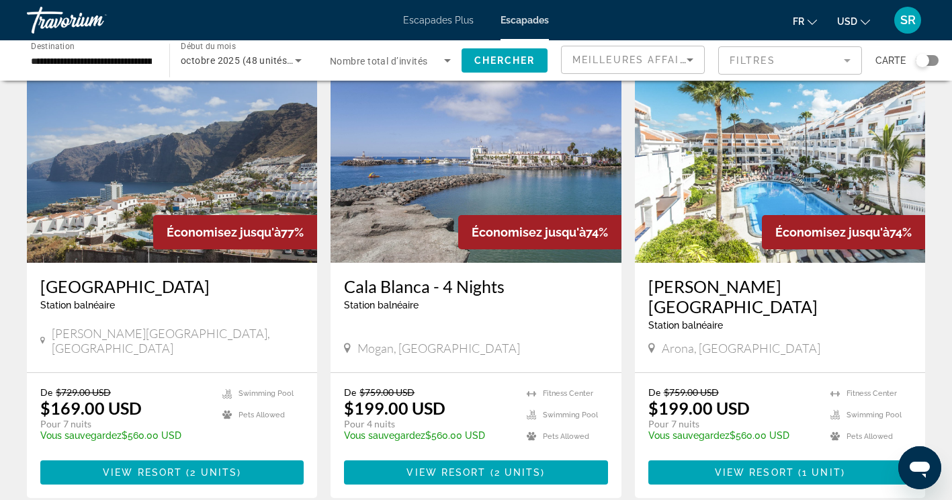
scroll to position [81, 0]
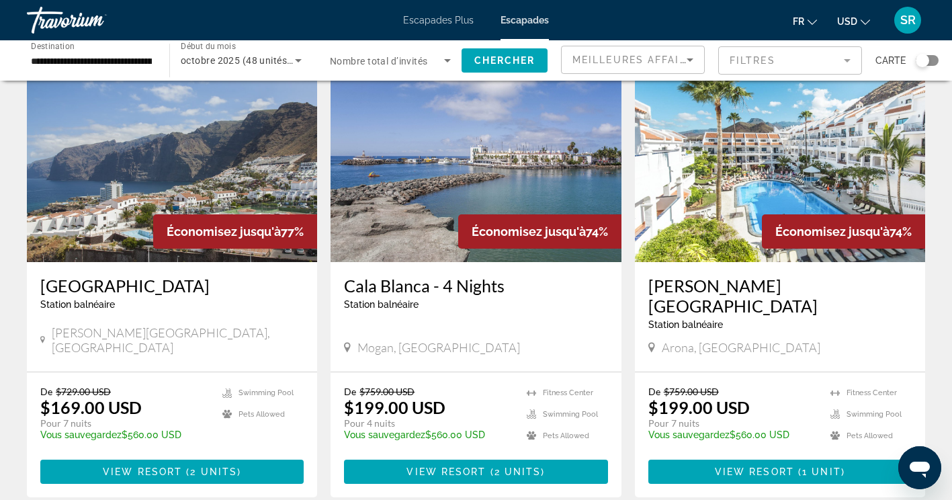
click at [721, 283] on h3 "[PERSON_NAME][GEOGRAPHIC_DATA]" at bounding box center [779, 295] width 263 height 40
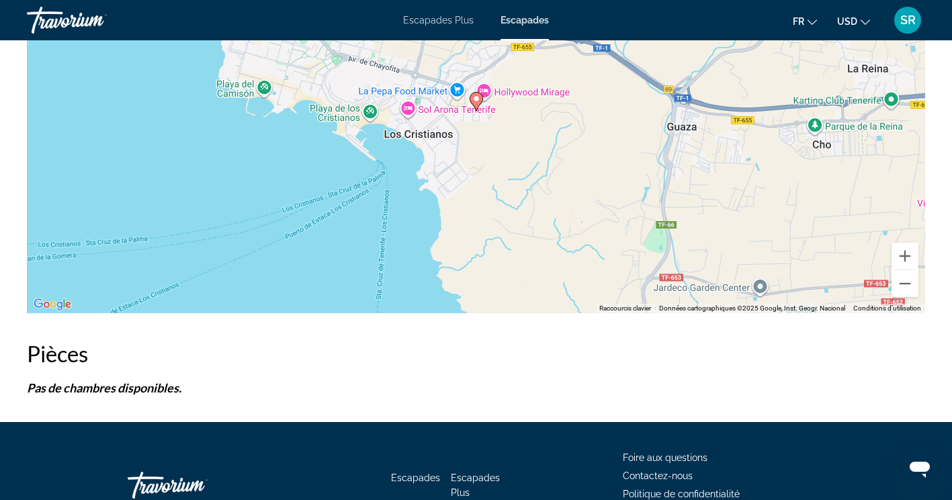
scroll to position [1913, 0]
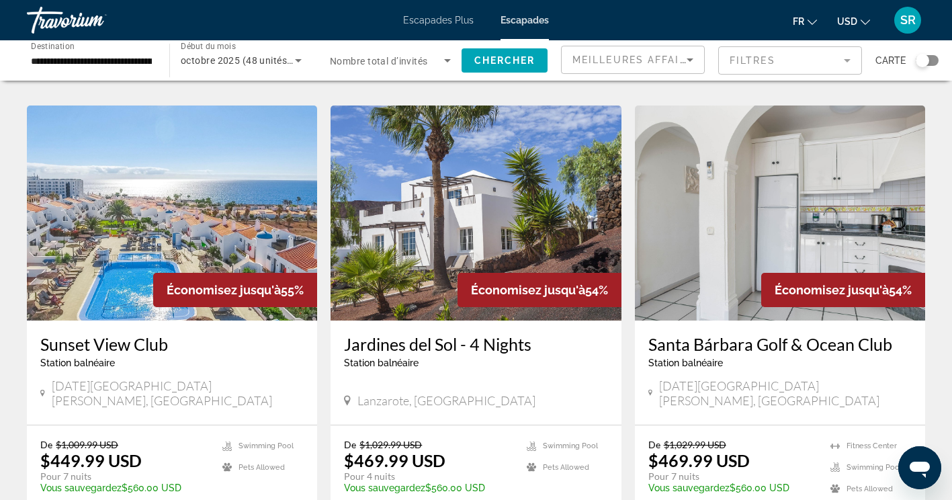
scroll to position [994, 0]
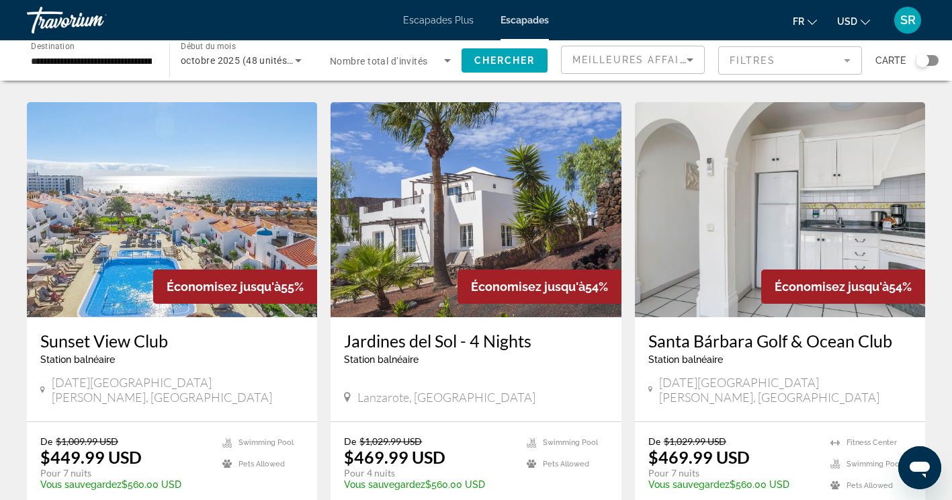
click at [124, 331] on h3 "Sunset View Club" at bounding box center [171, 341] width 263 height 20
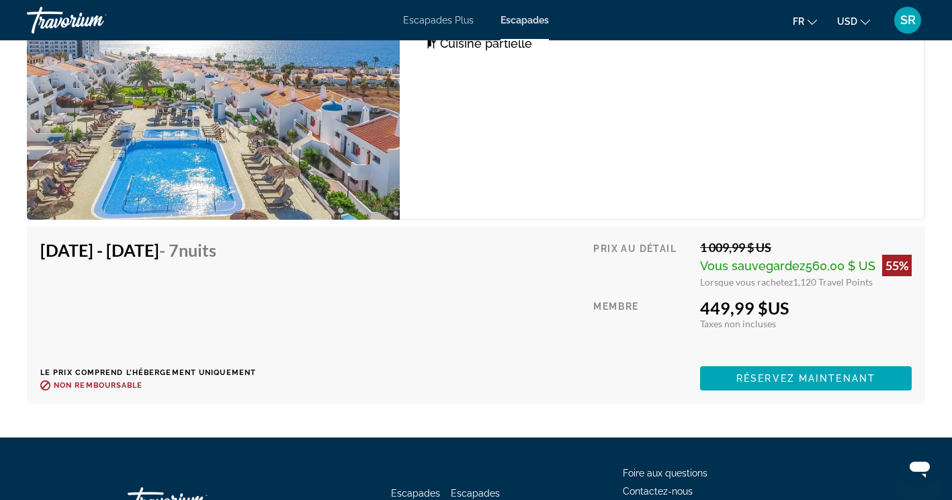
scroll to position [2719, 0]
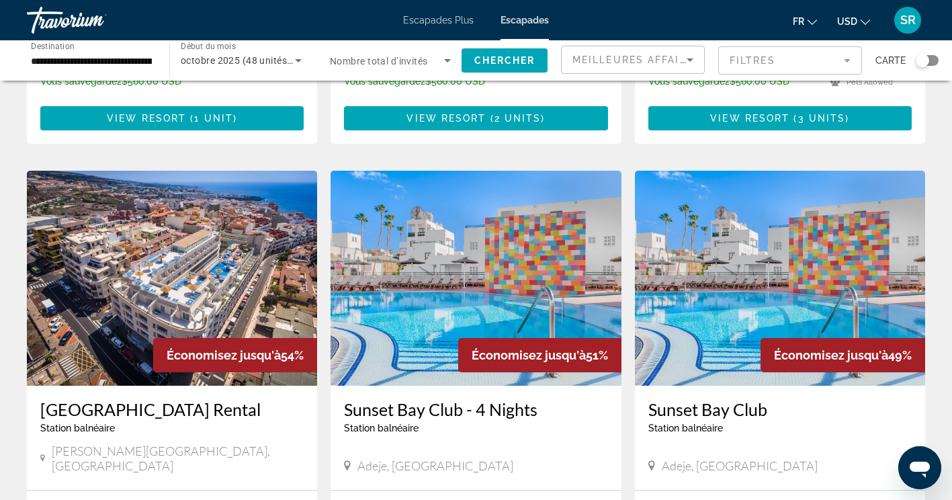
scroll to position [1411, 0]
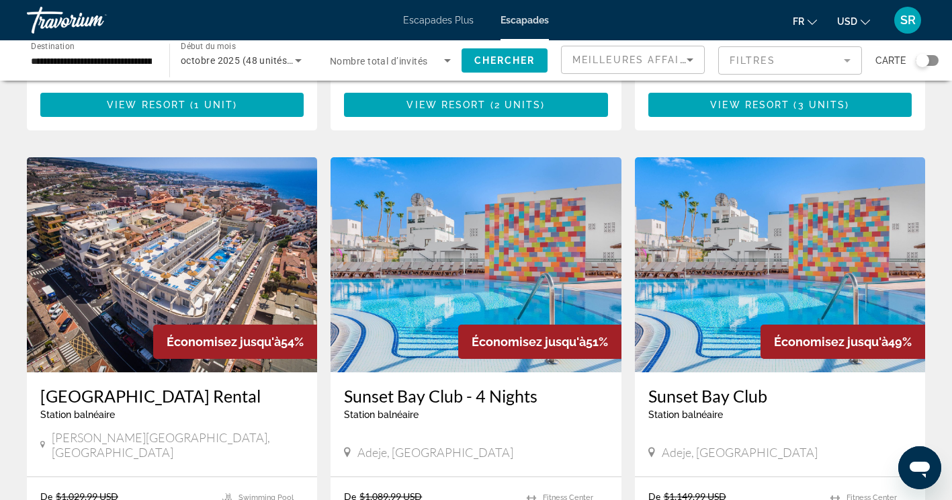
click at [79, 386] on h3 "[GEOGRAPHIC_DATA] Rental" at bounding box center [171, 396] width 263 height 20
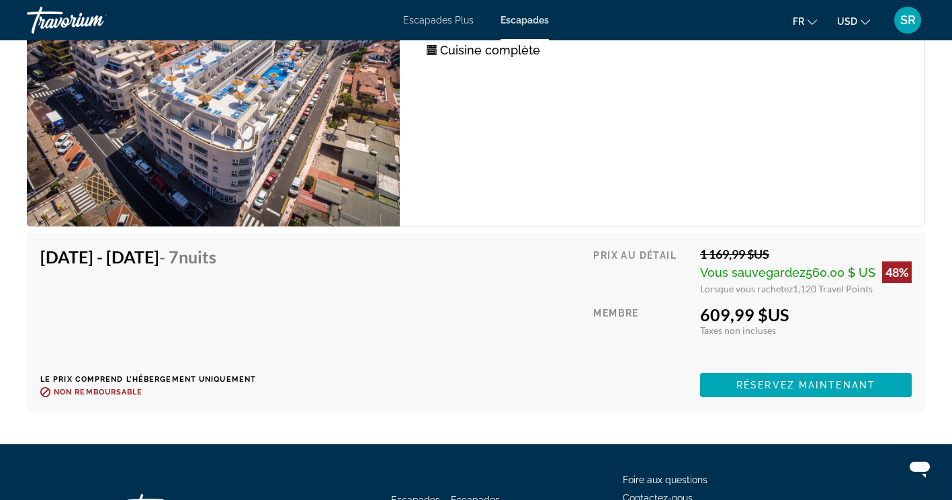
scroll to position [2938, 0]
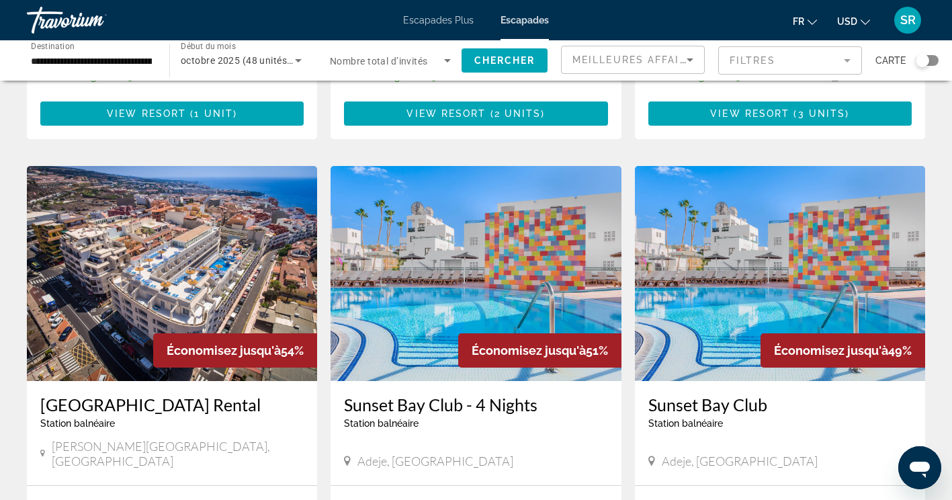
scroll to position [1420, 0]
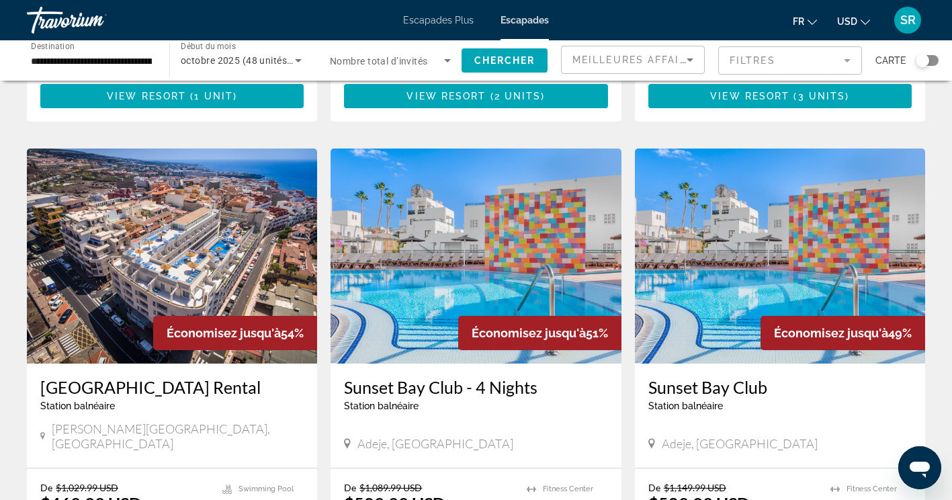
click at [690, 377] on h3 "Sunset Bay Club" at bounding box center [779, 387] width 263 height 20
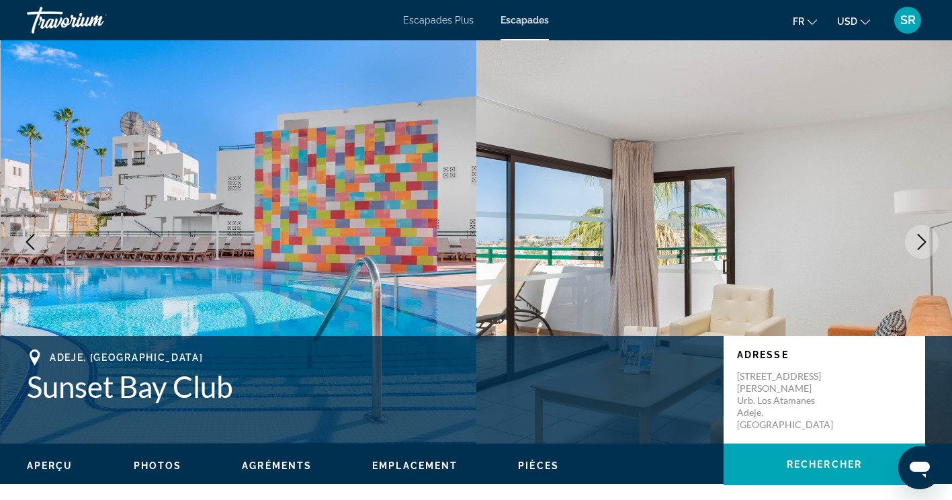
click at [920, 242] on icon "Image suivante" at bounding box center [922, 242] width 16 height 16
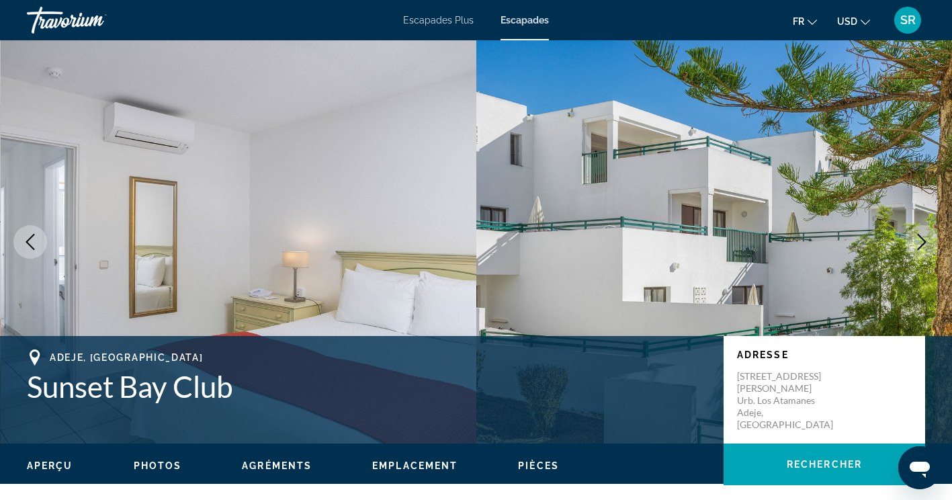
click at [920, 242] on icon "Image suivante" at bounding box center [922, 242] width 16 height 16
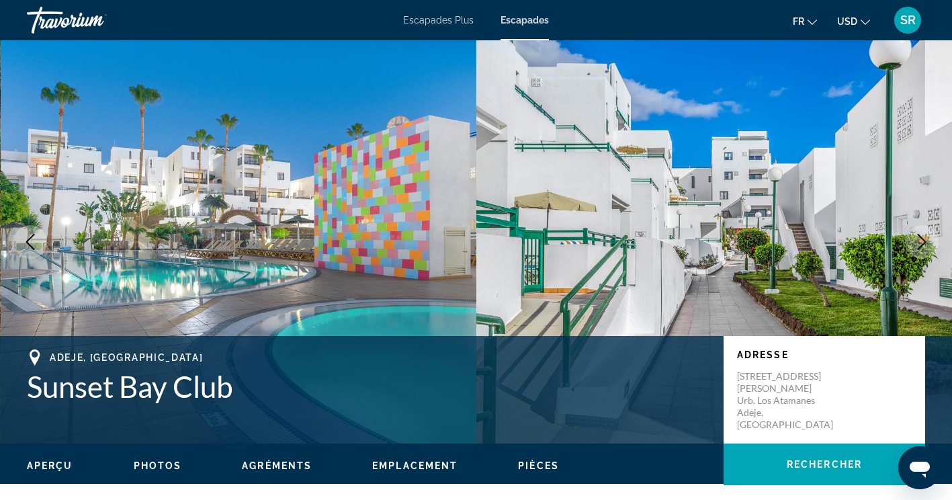
click at [920, 242] on icon "Image suivante" at bounding box center [922, 242] width 16 height 16
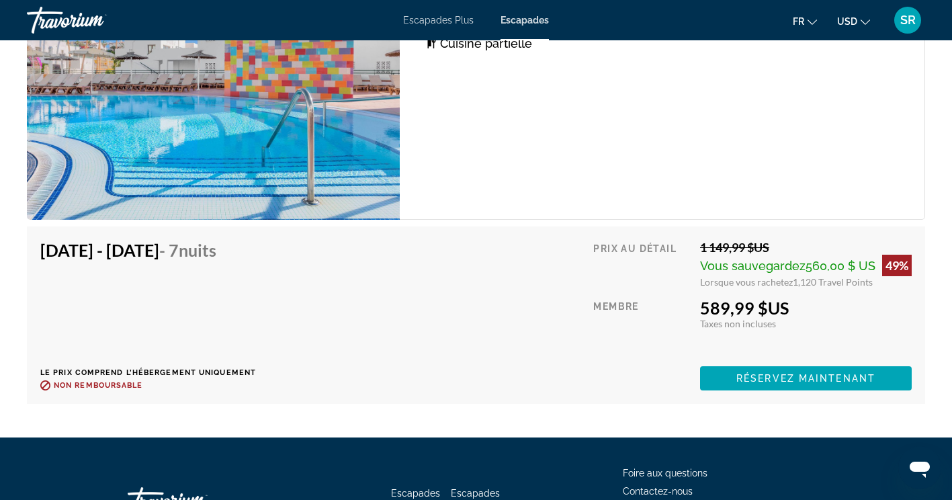
scroll to position [2624, 0]
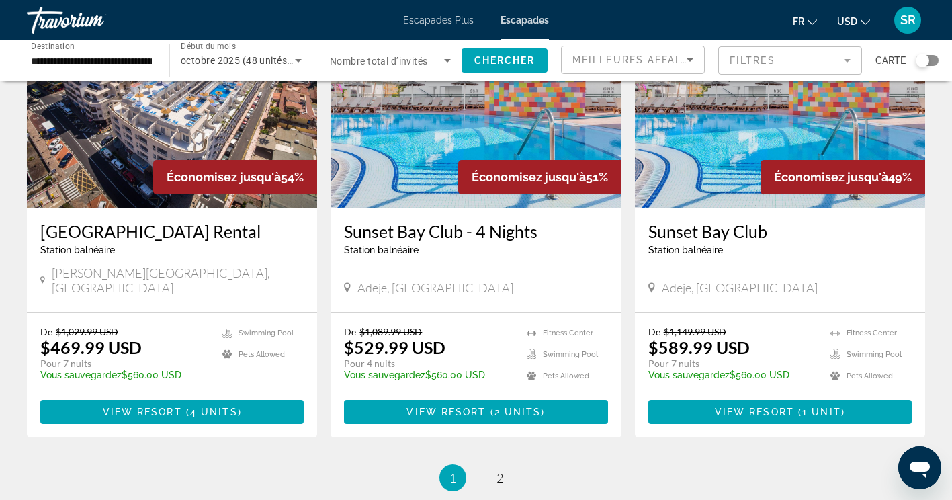
scroll to position [1576, 0]
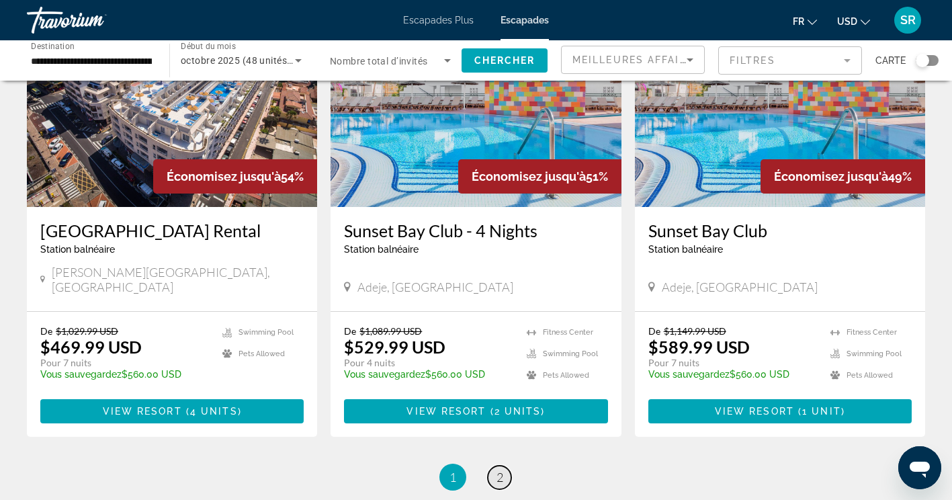
click at [498, 470] on span "2" at bounding box center [500, 477] width 7 height 15
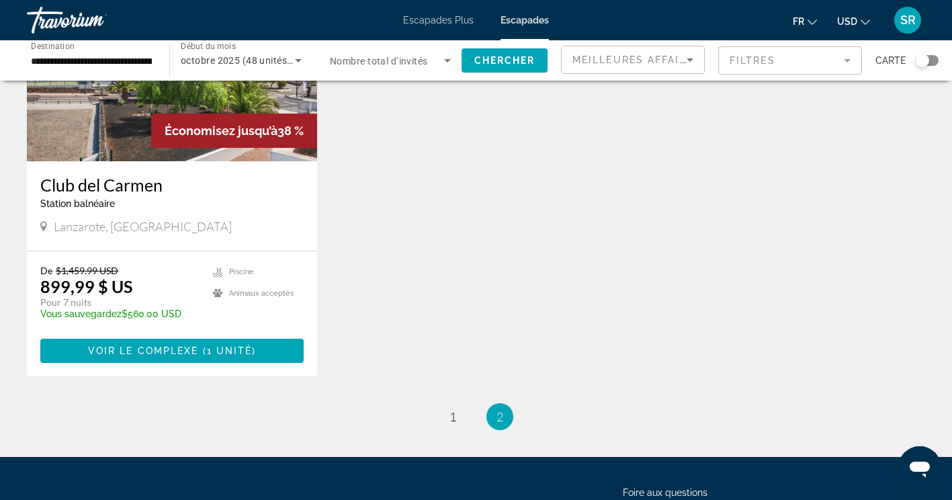
scroll to position [703, 0]
